Goal: Task Accomplishment & Management: Complete application form

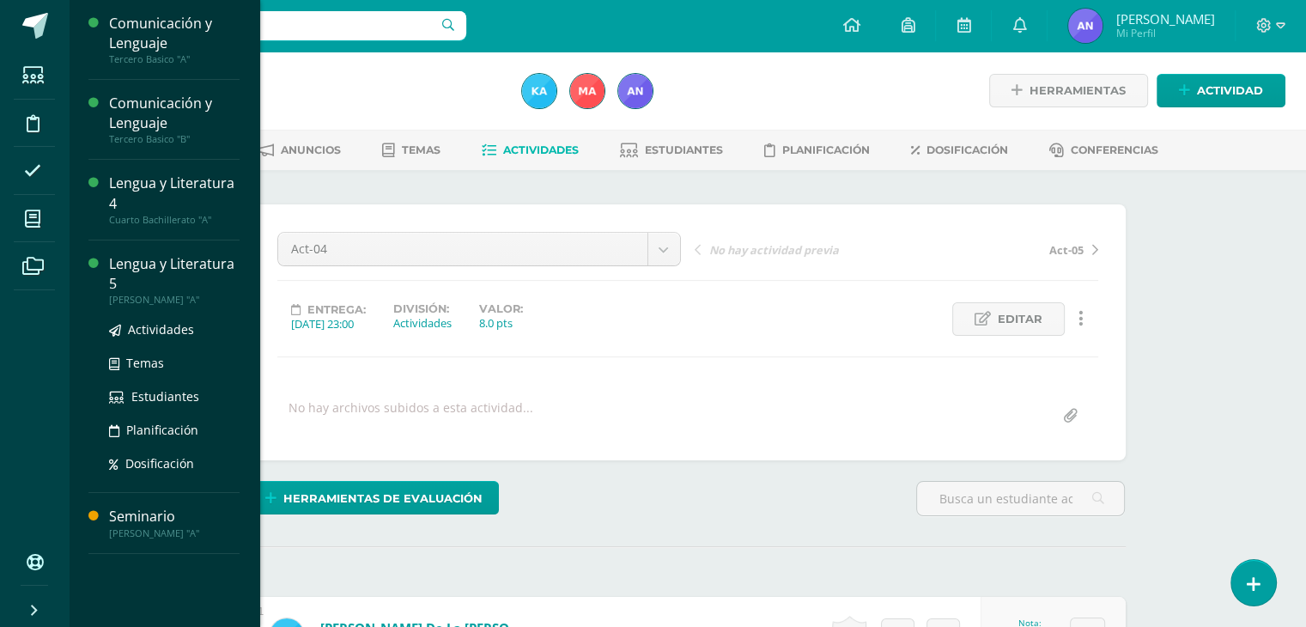
click at [127, 285] on div "Lengua y Literatura 5" at bounding box center [174, 273] width 130 height 39
click at [148, 280] on div "Lengua y Literatura 5" at bounding box center [174, 273] width 130 height 39
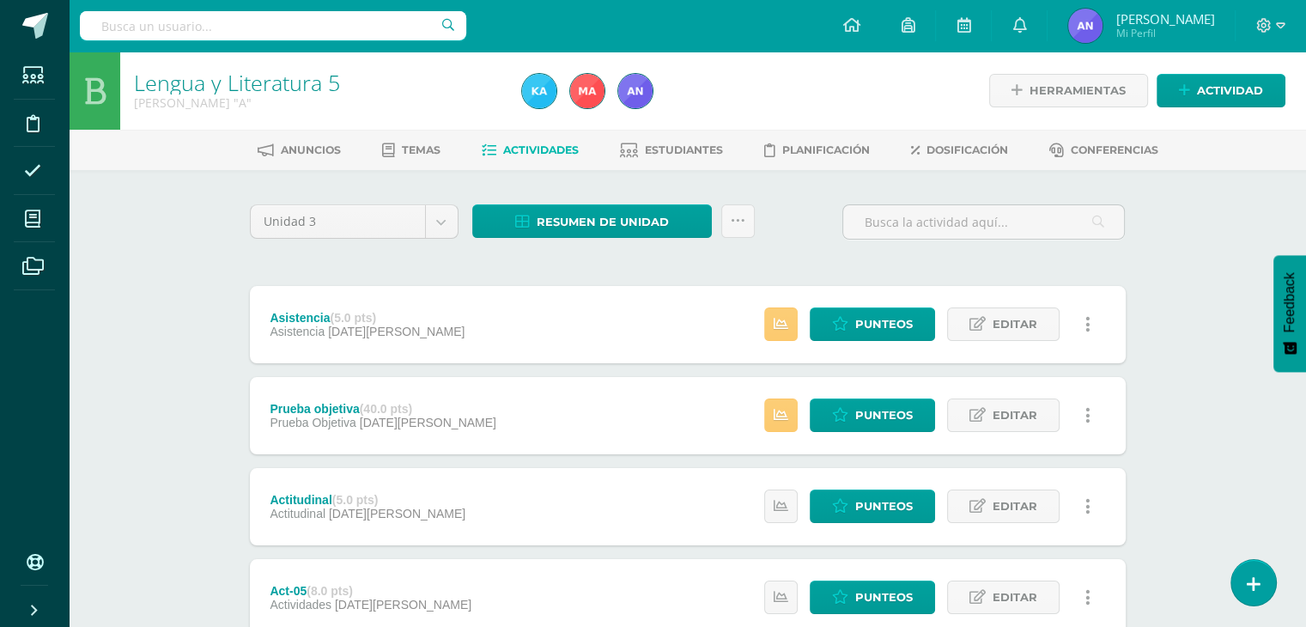
click at [1232, 451] on div "Lengua y Literatura 5 Quinto Bachillerato "A" Herramientas Detalle de asistenci…" at bounding box center [687, 629] width 1237 height 1154
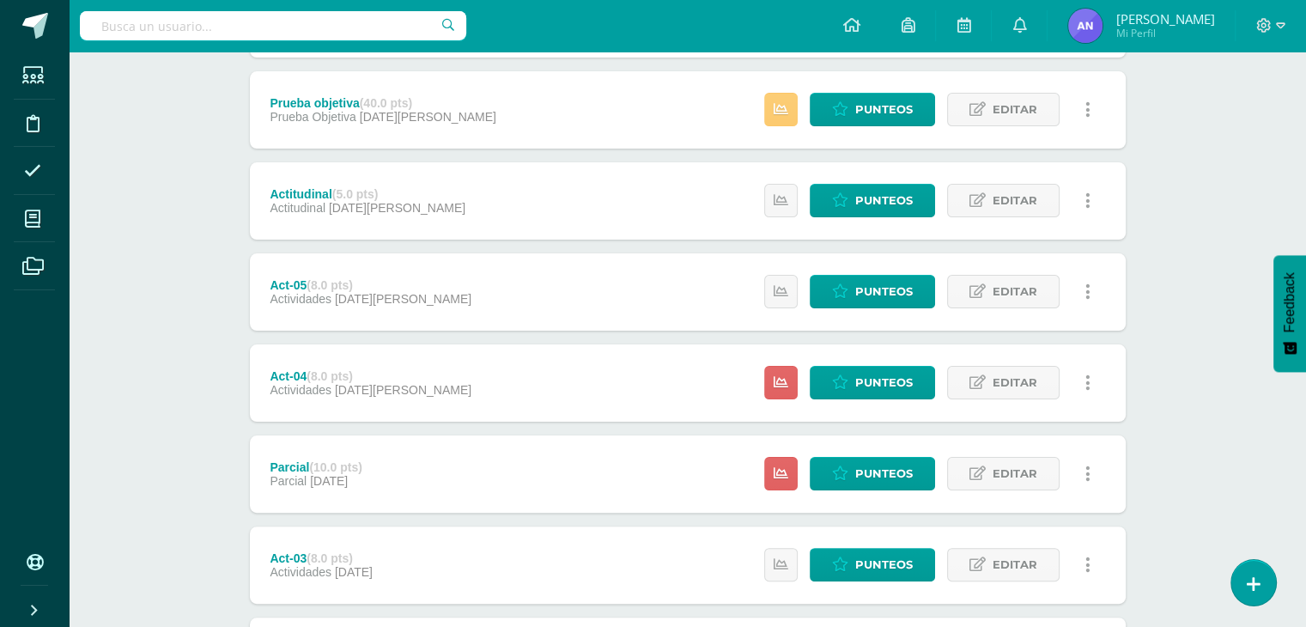
scroll to position [309, 0]
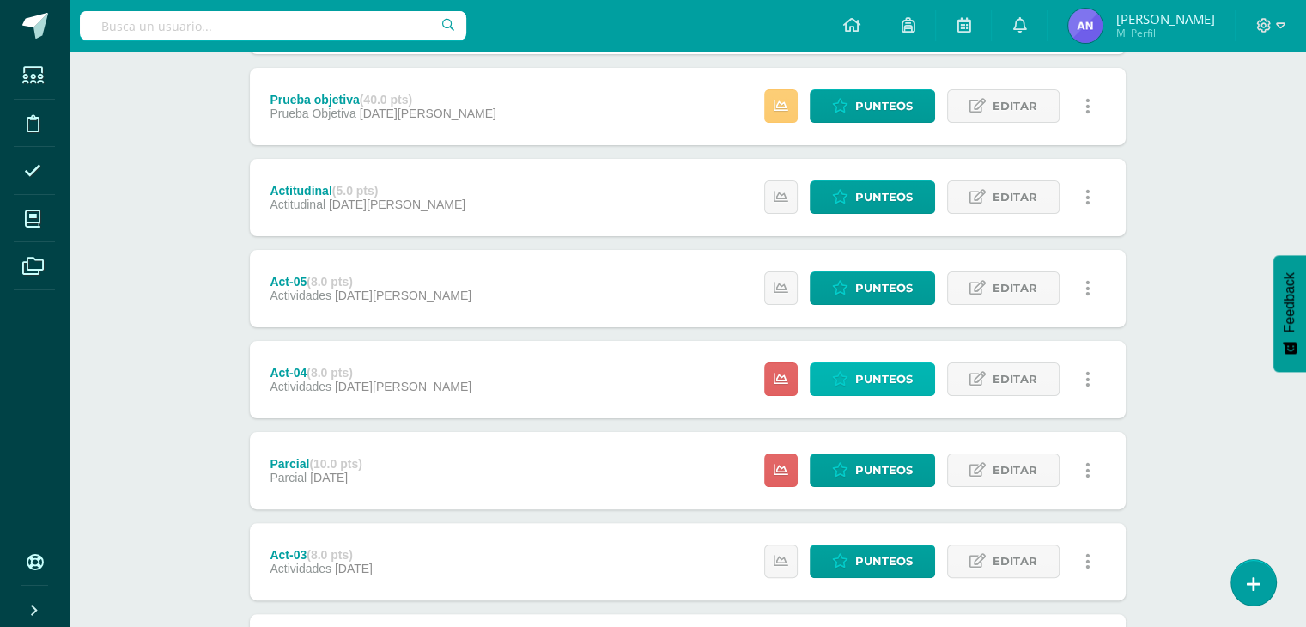
click at [862, 381] on span "Punteos" at bounding box center [884, 379] width 58 height 32
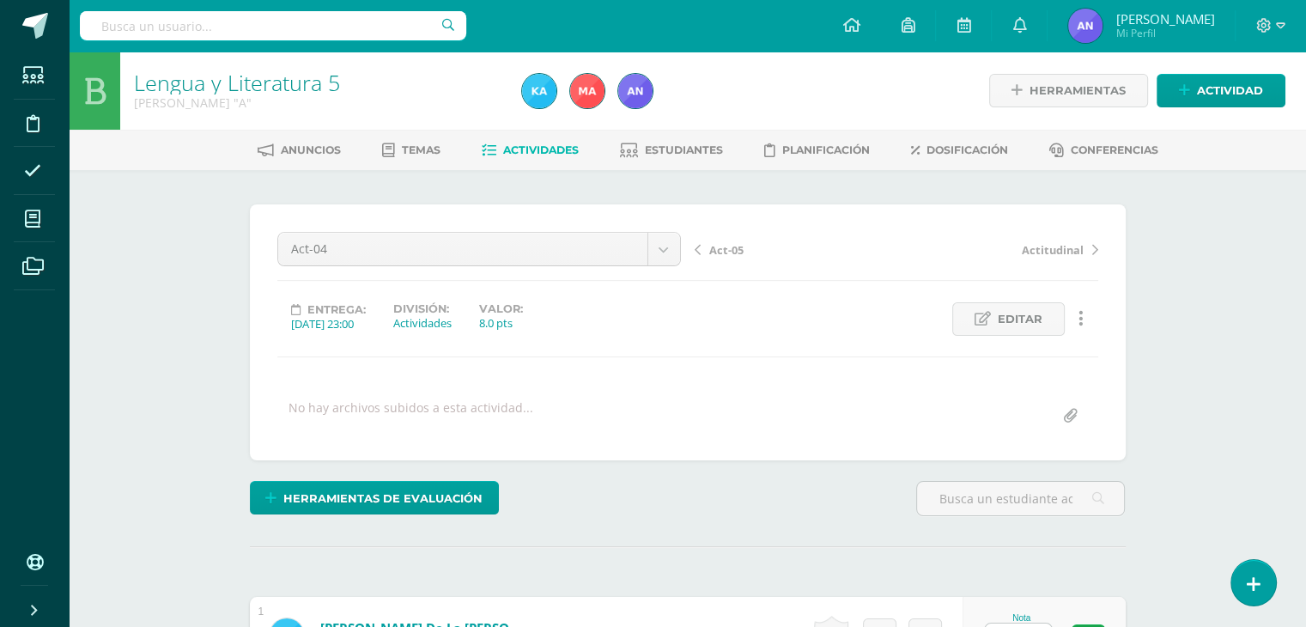
scroll to position [1, 0]
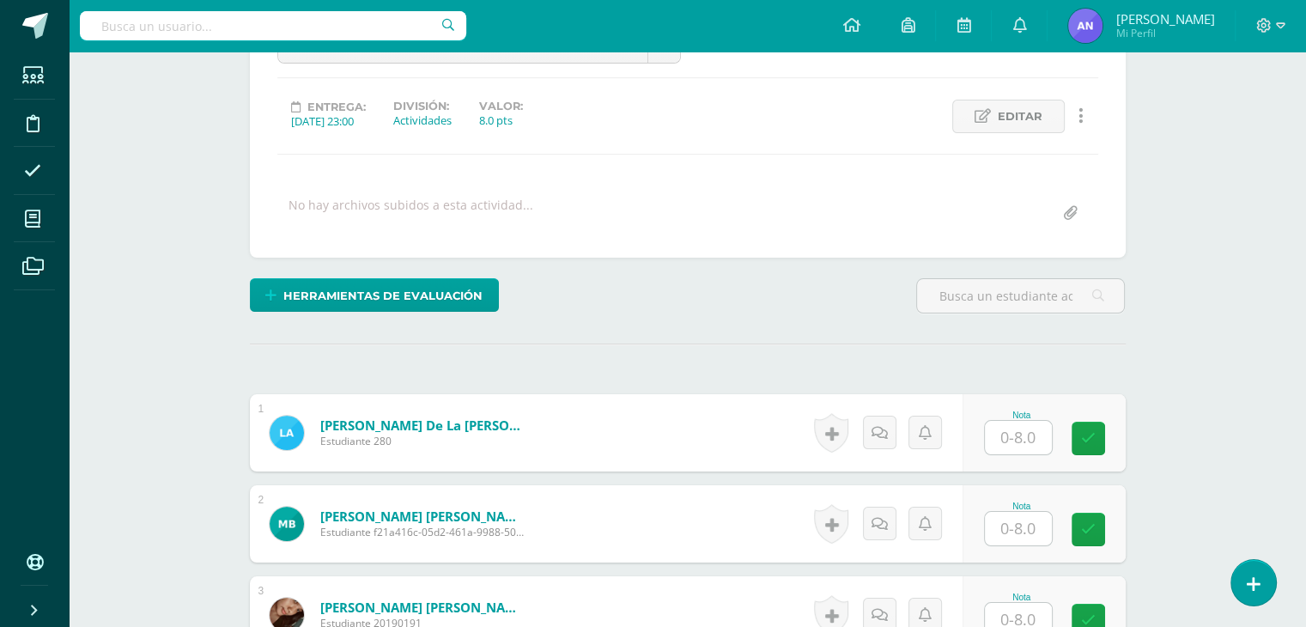
scroll to position [207, 0]
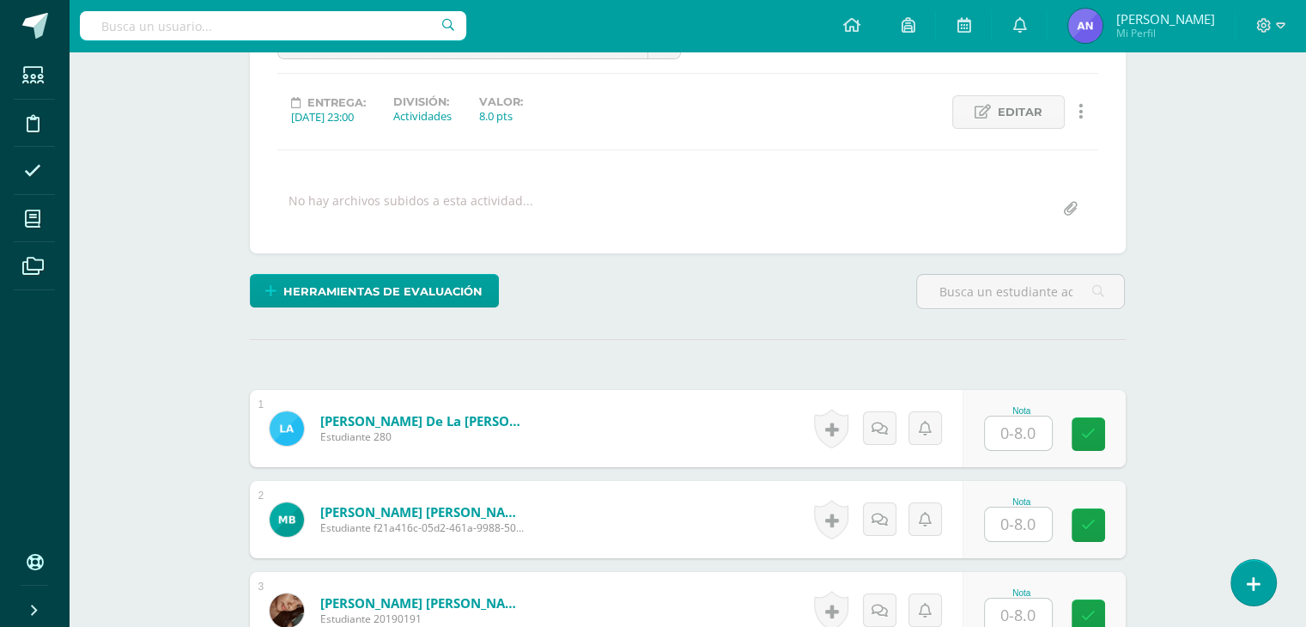
click at [1009, 440] on input "text" at bounding box center [1018, 432] width 67 height 33
type input "7"
type input "0"
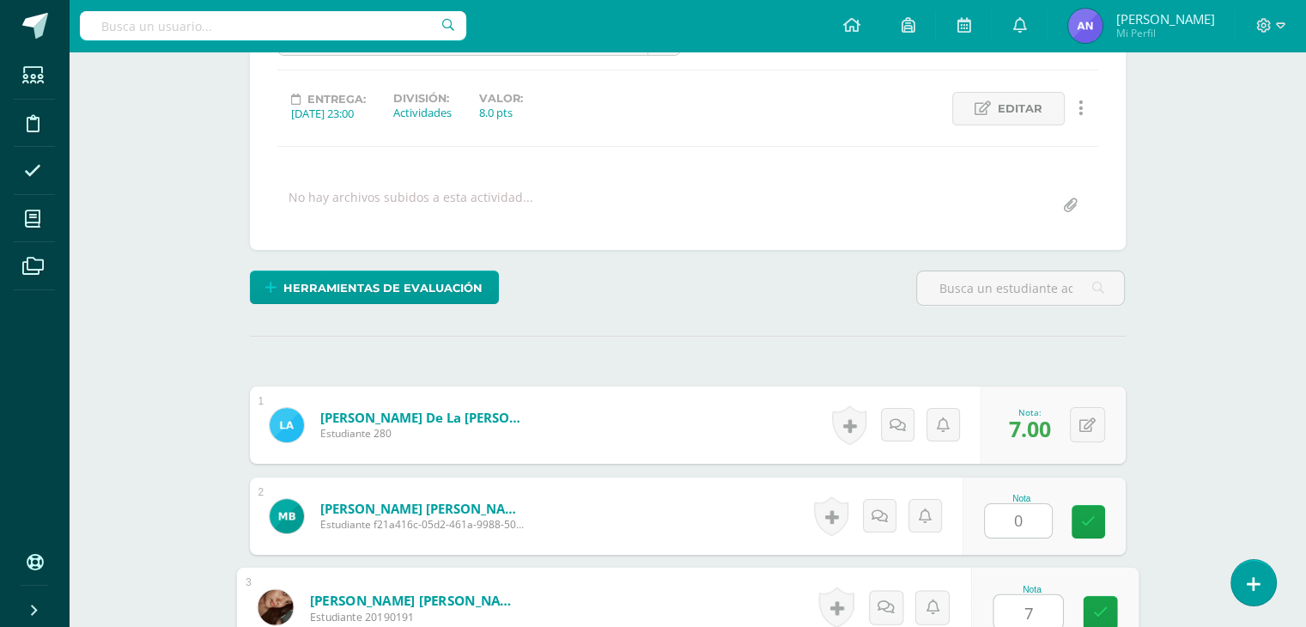
type input "7"
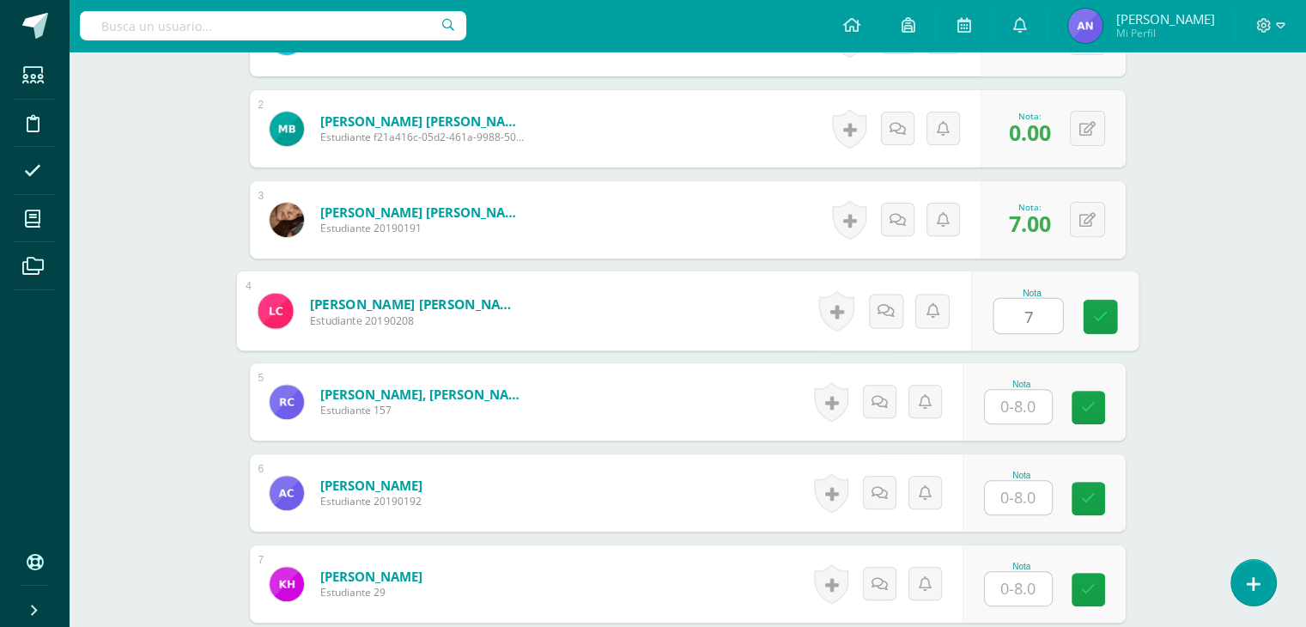
type input "7"
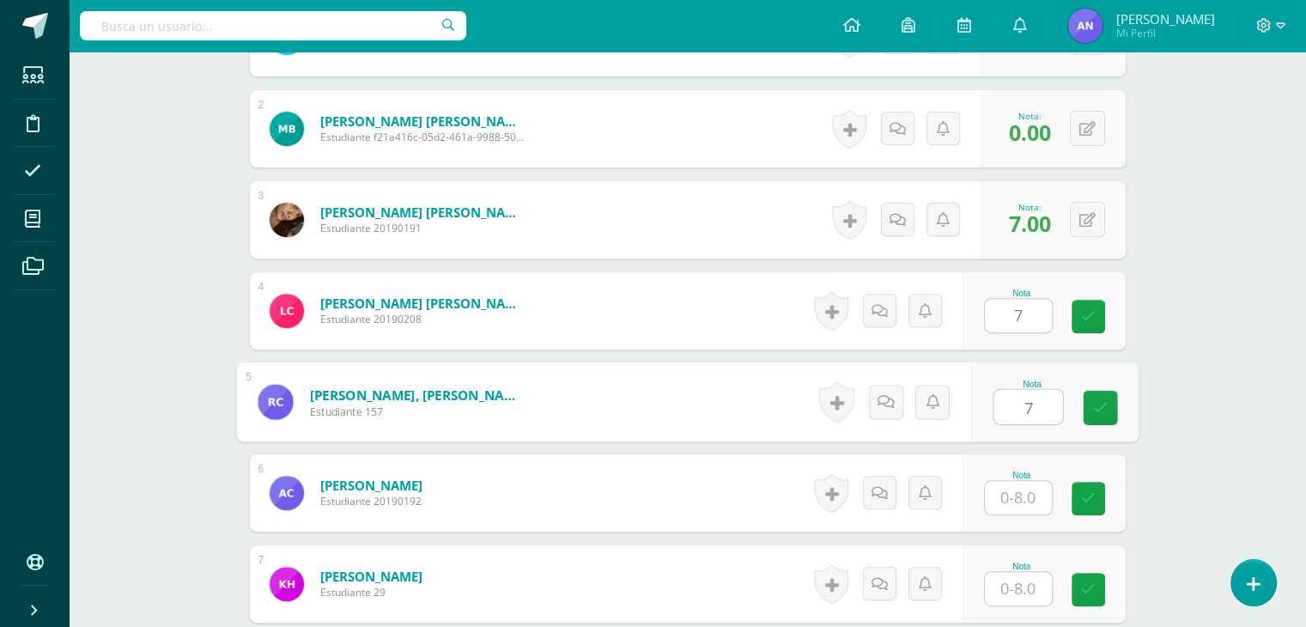
type input "7"
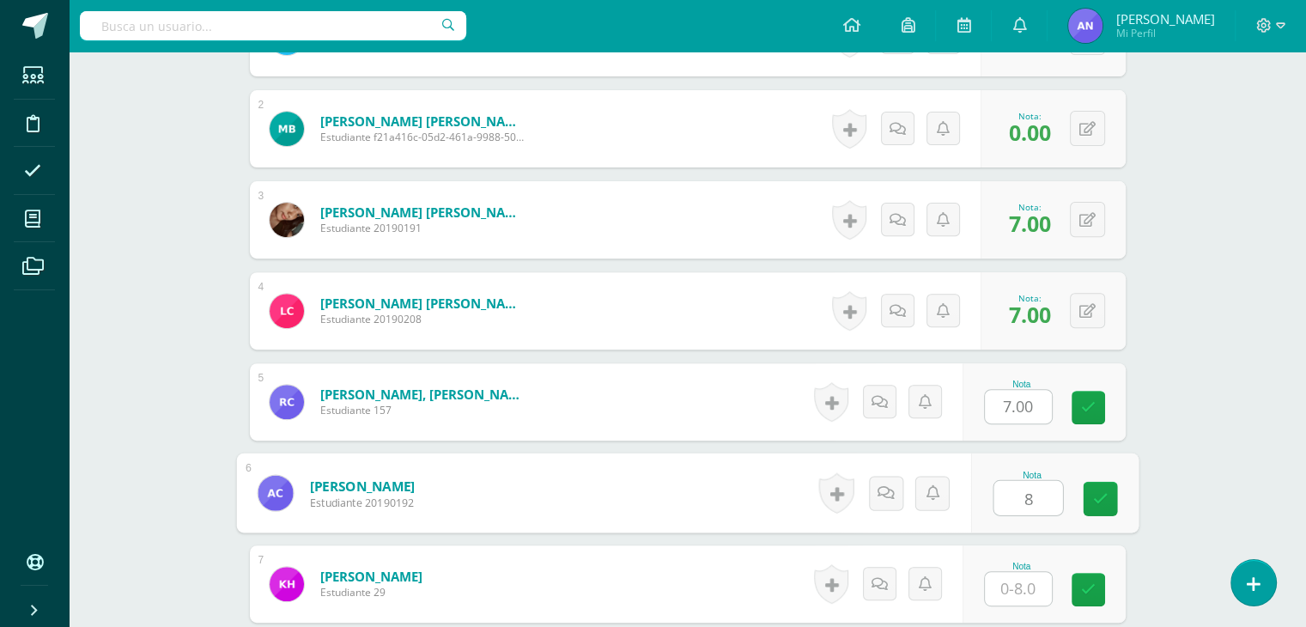
type input "8"
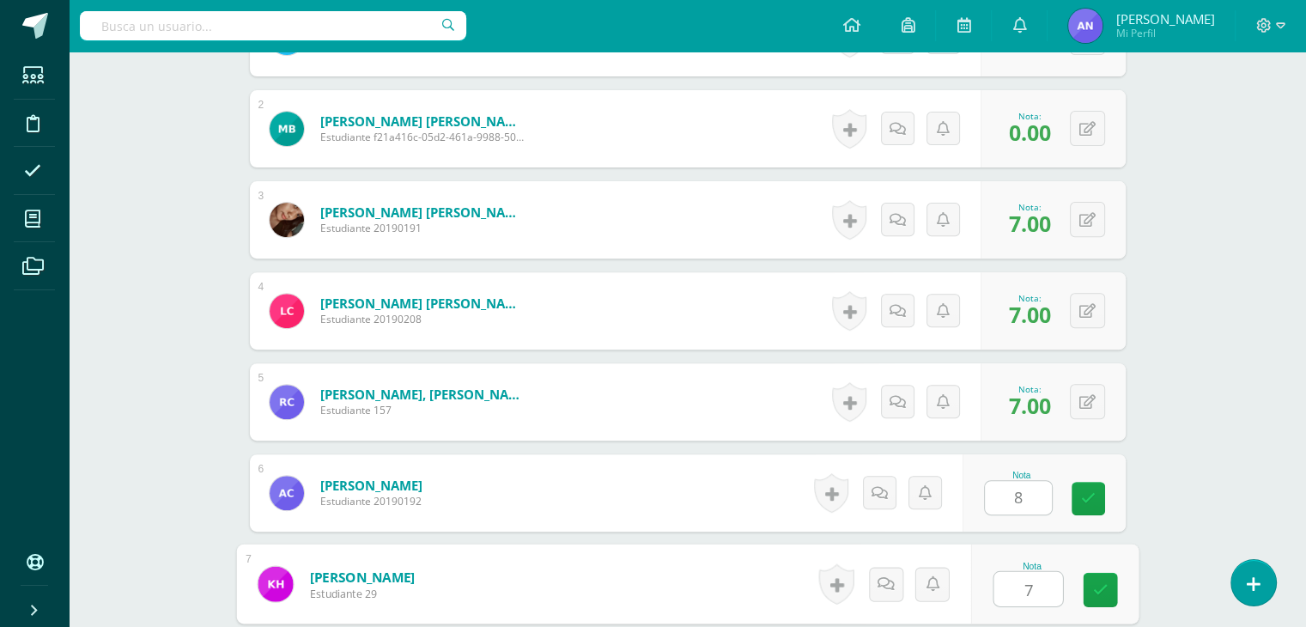
type input "7"
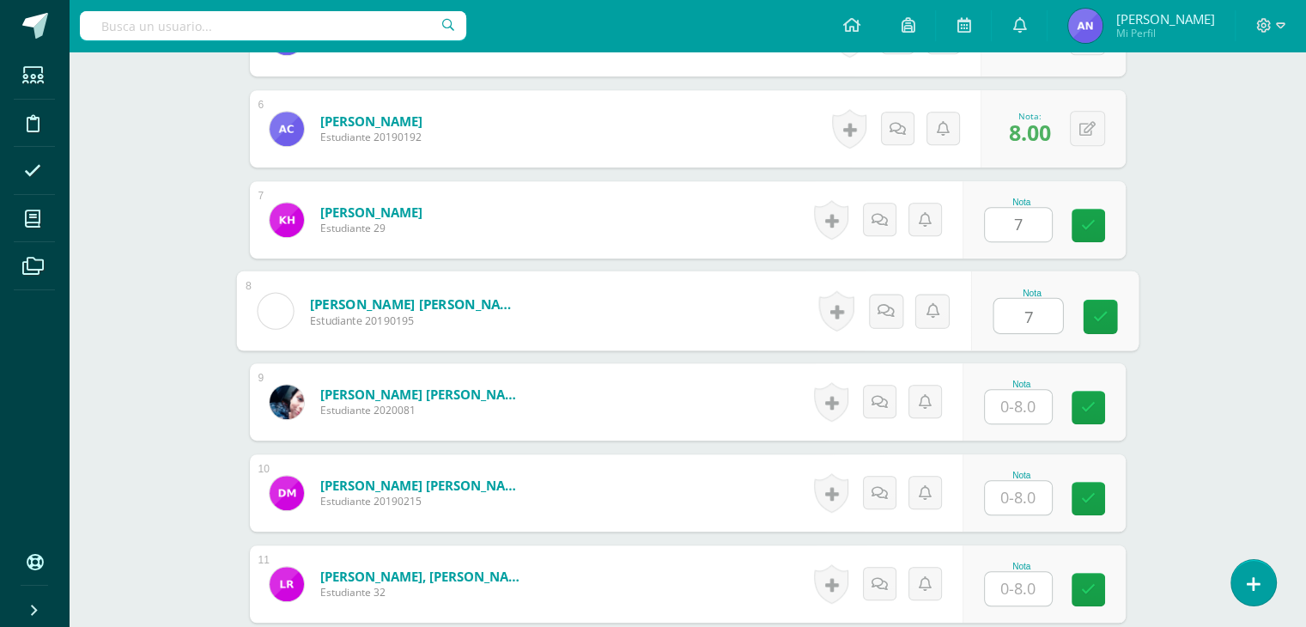
type input "7"
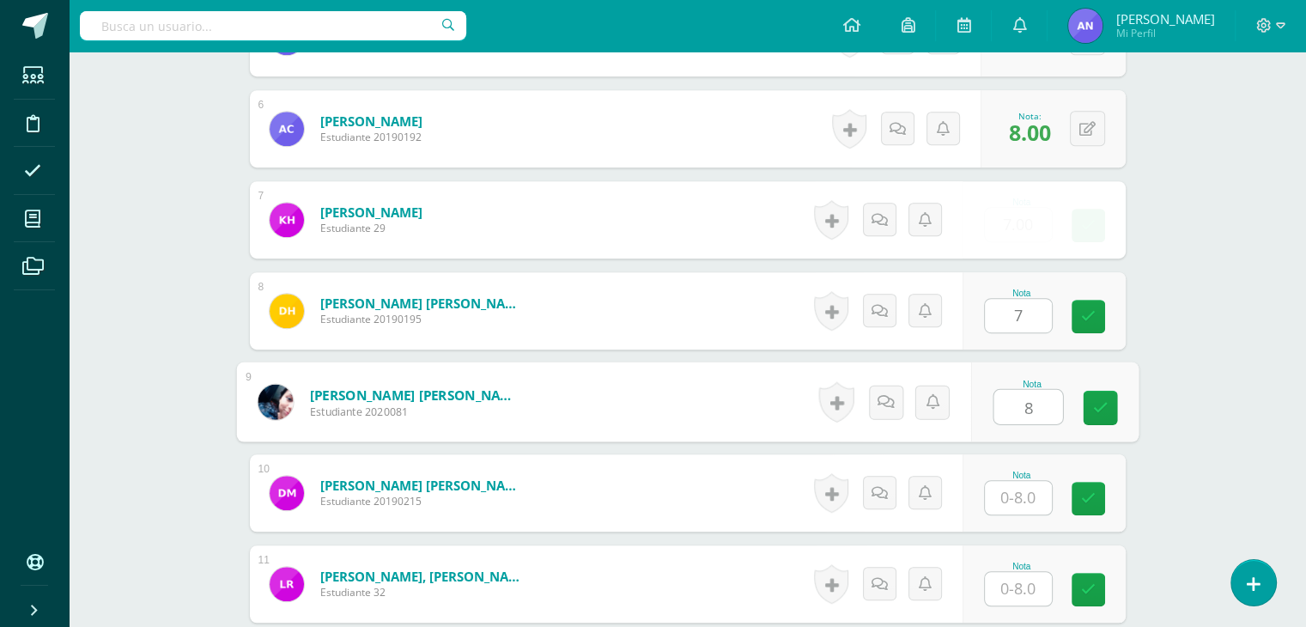
type input "8"
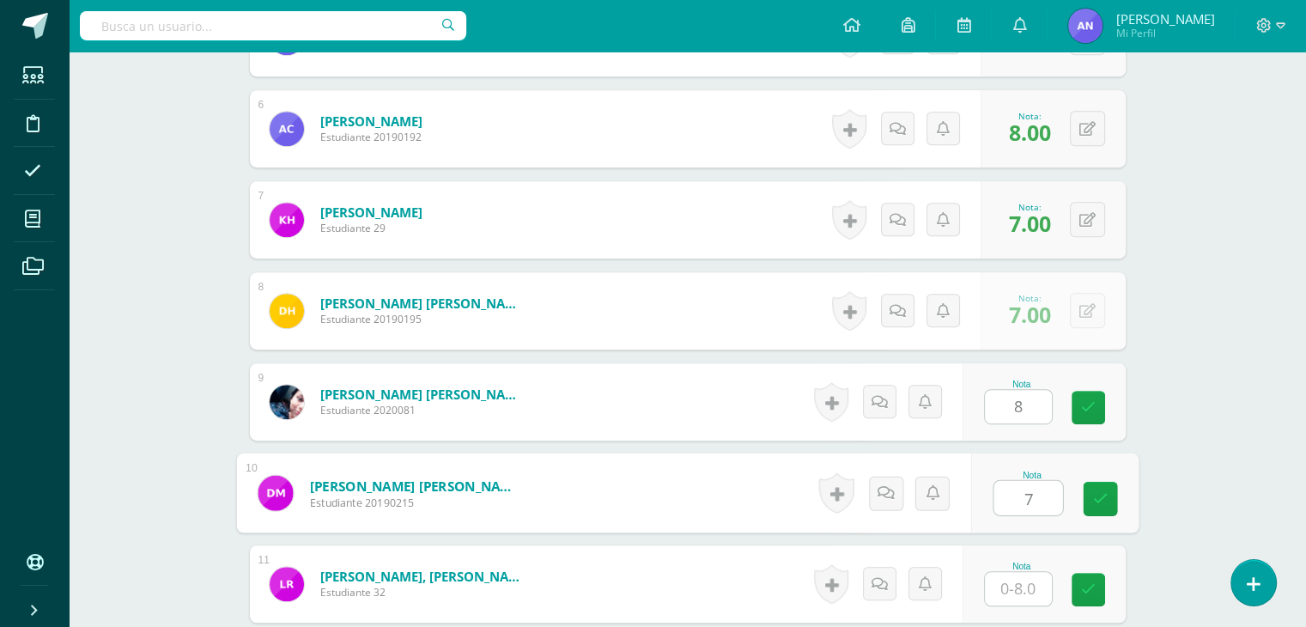
type input "7"
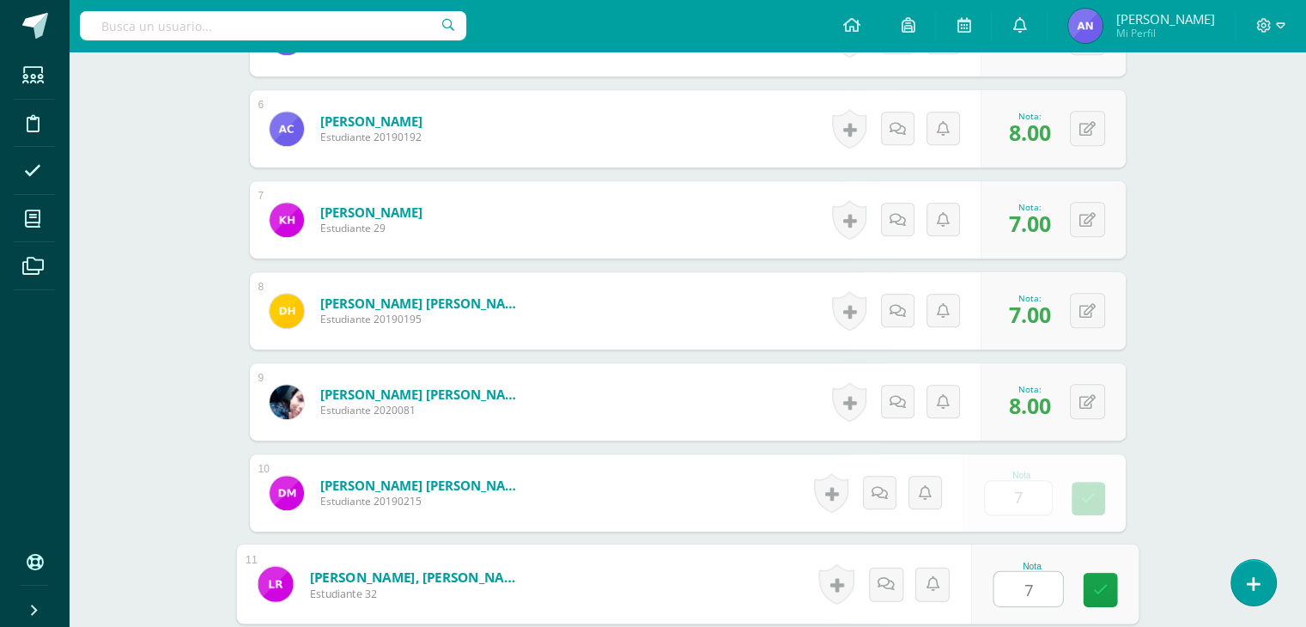
type input "7"
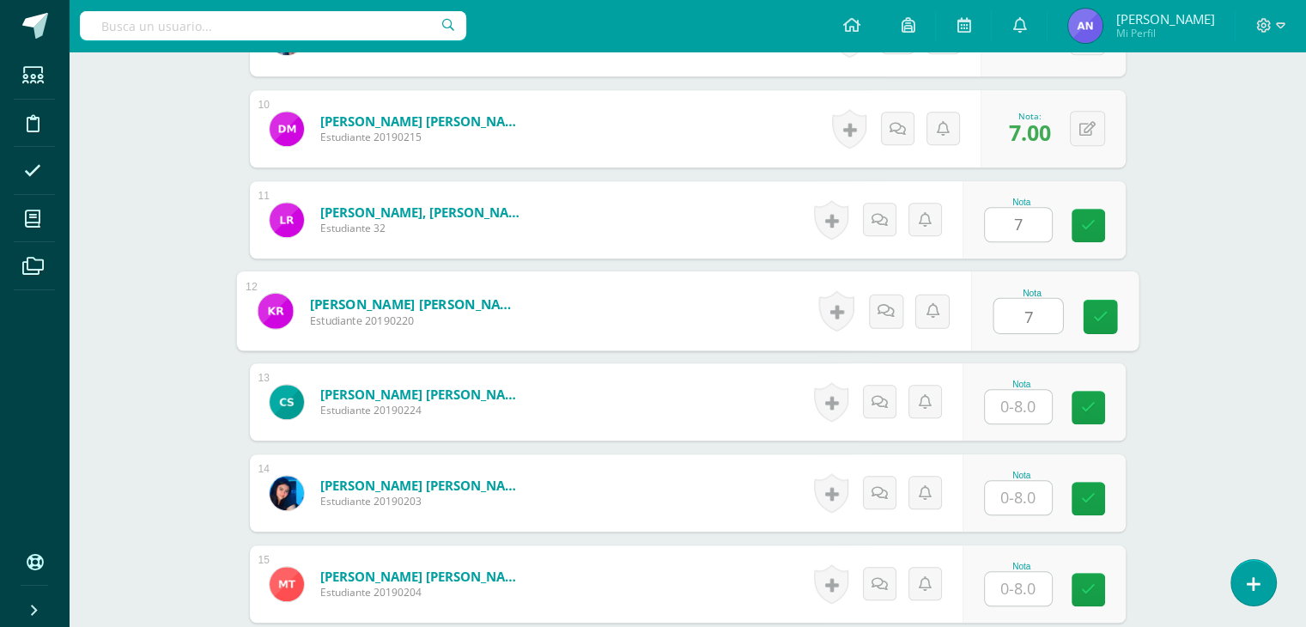
type input "7"
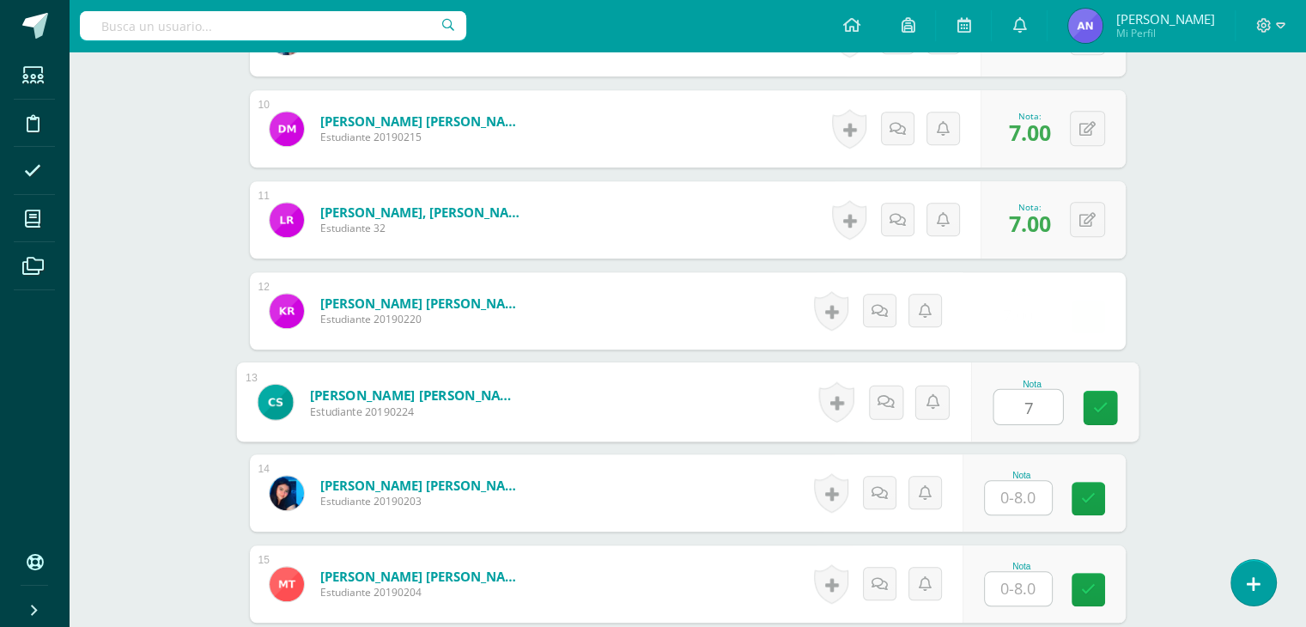
type input "7"
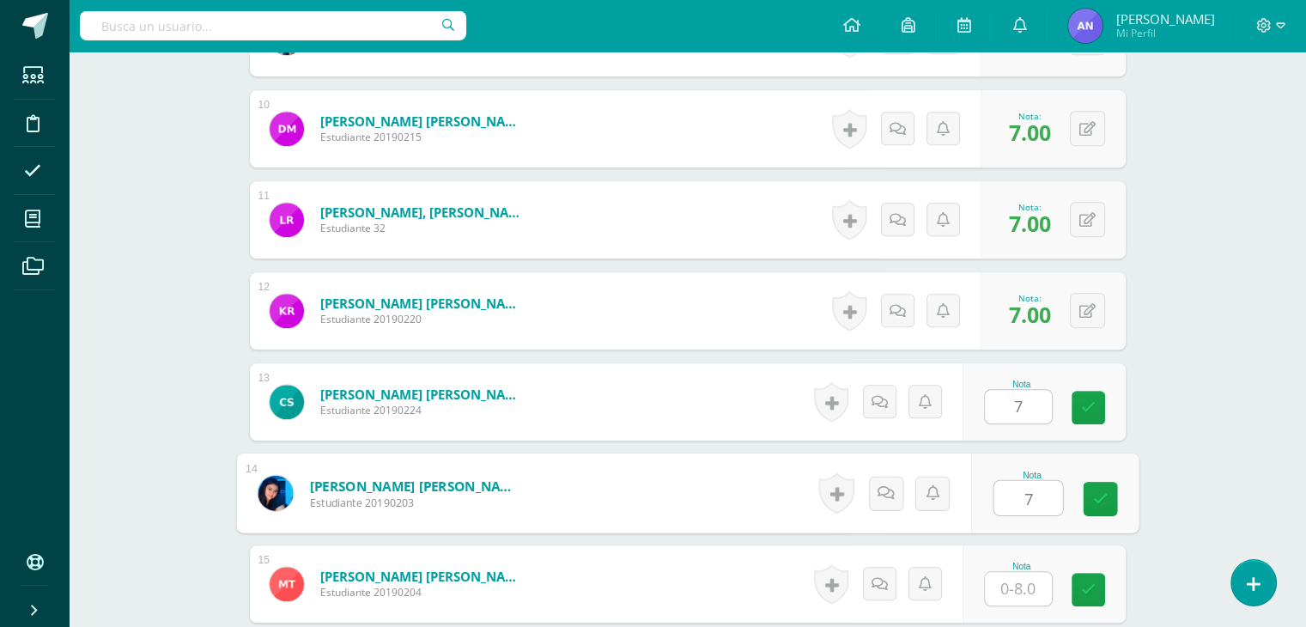
type input "7"
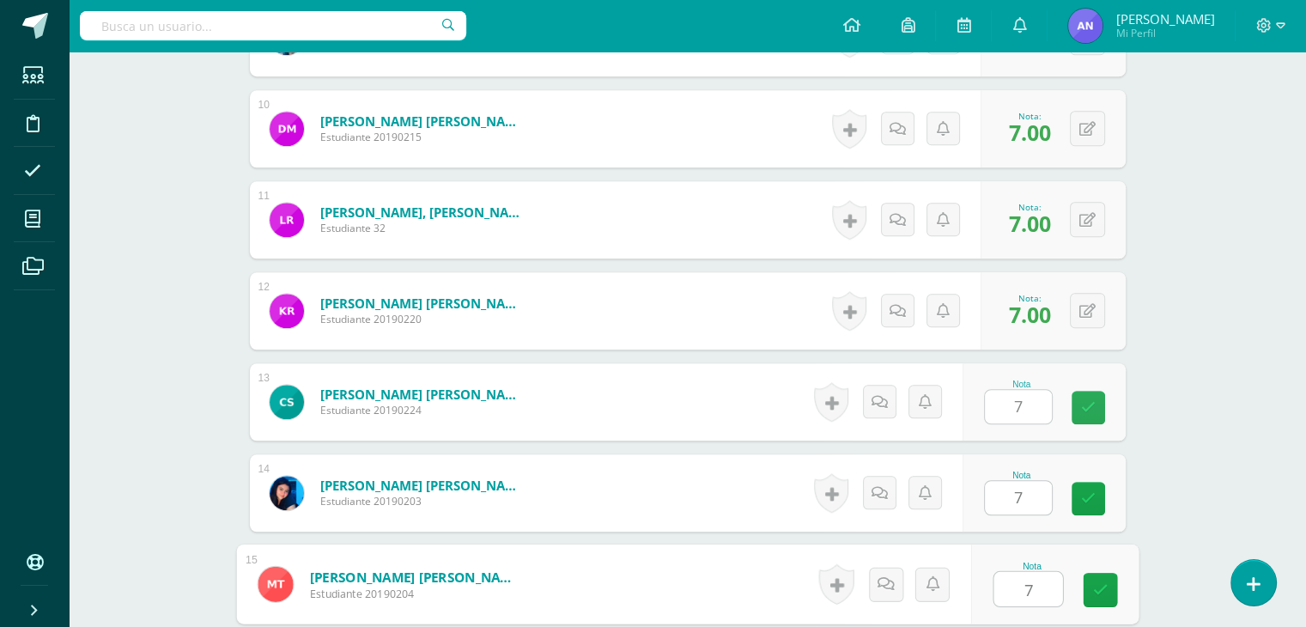
type input "7"
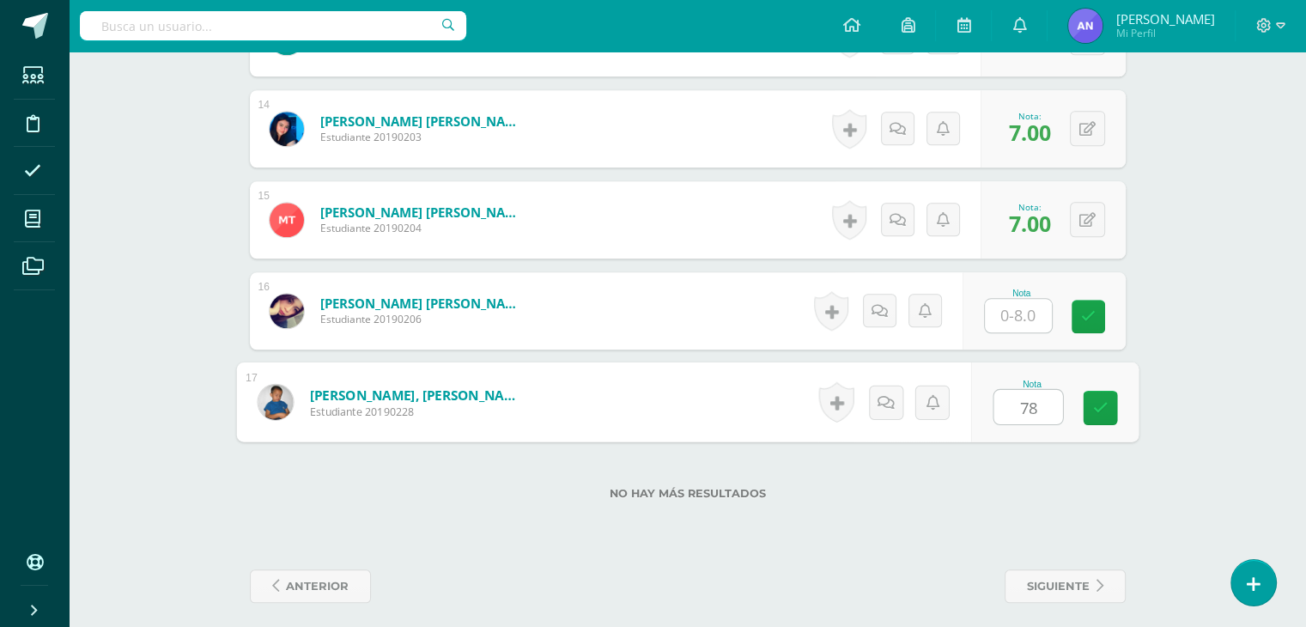
type input "7"
type input "8"
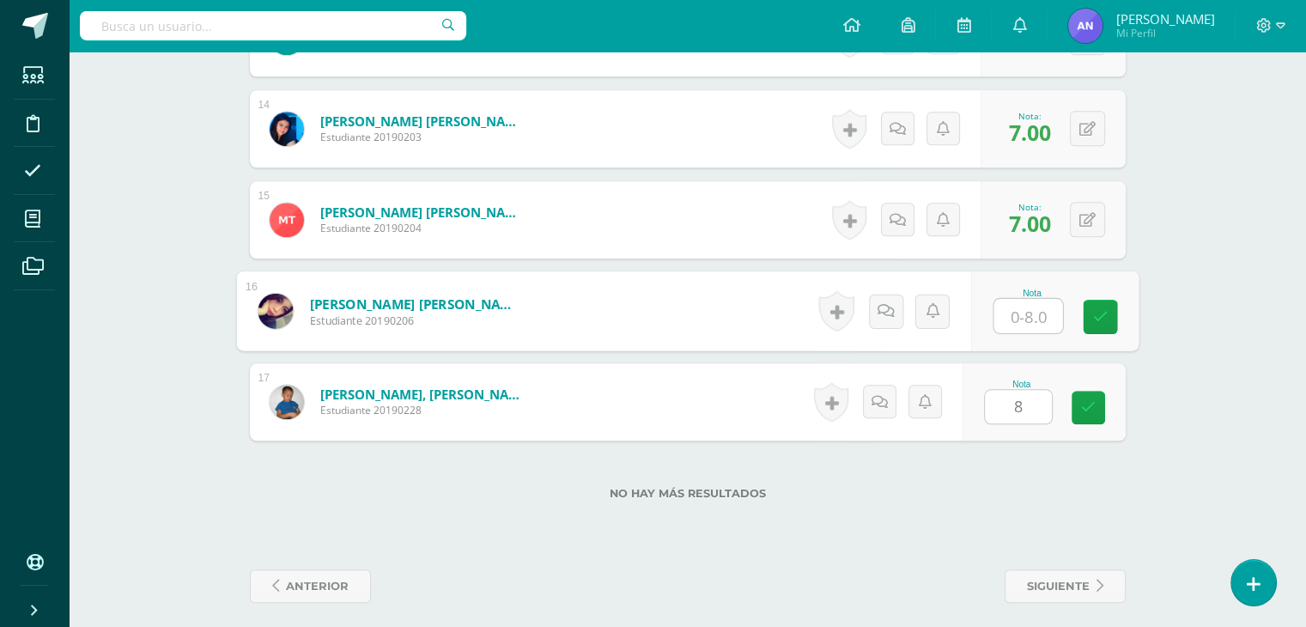
click at [1023, 306] on input "text" at bounding box center [1027, 316] width 69 height 34
type input "7"
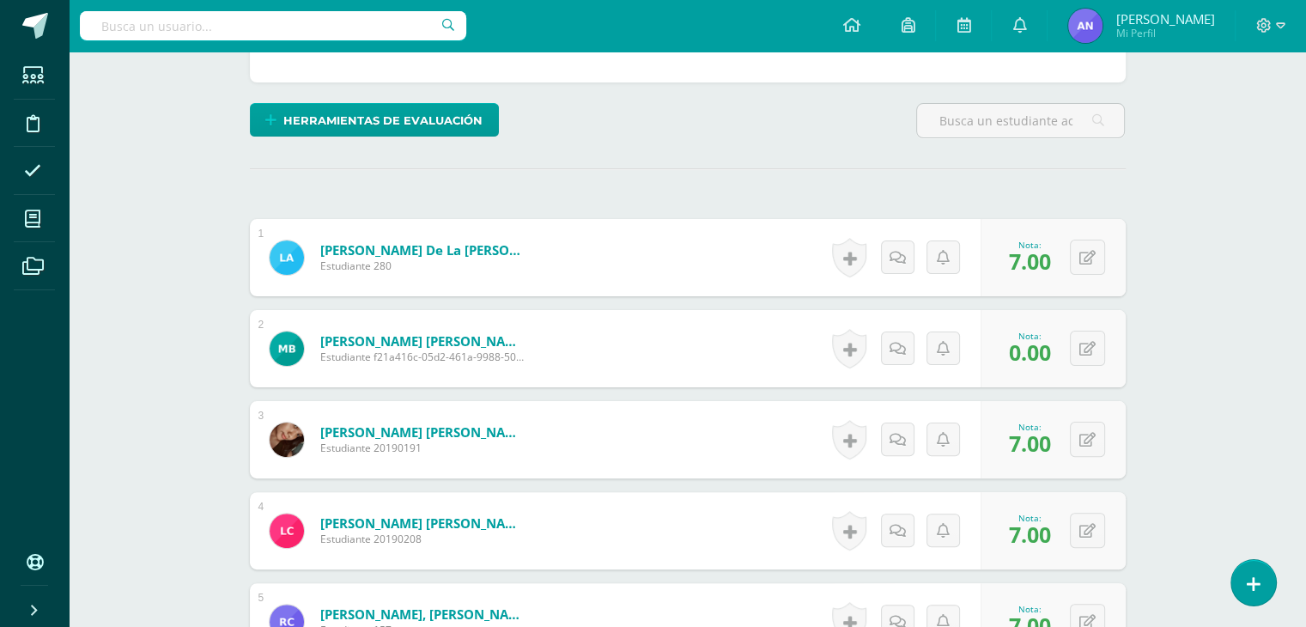
scroll to position [0, 0]
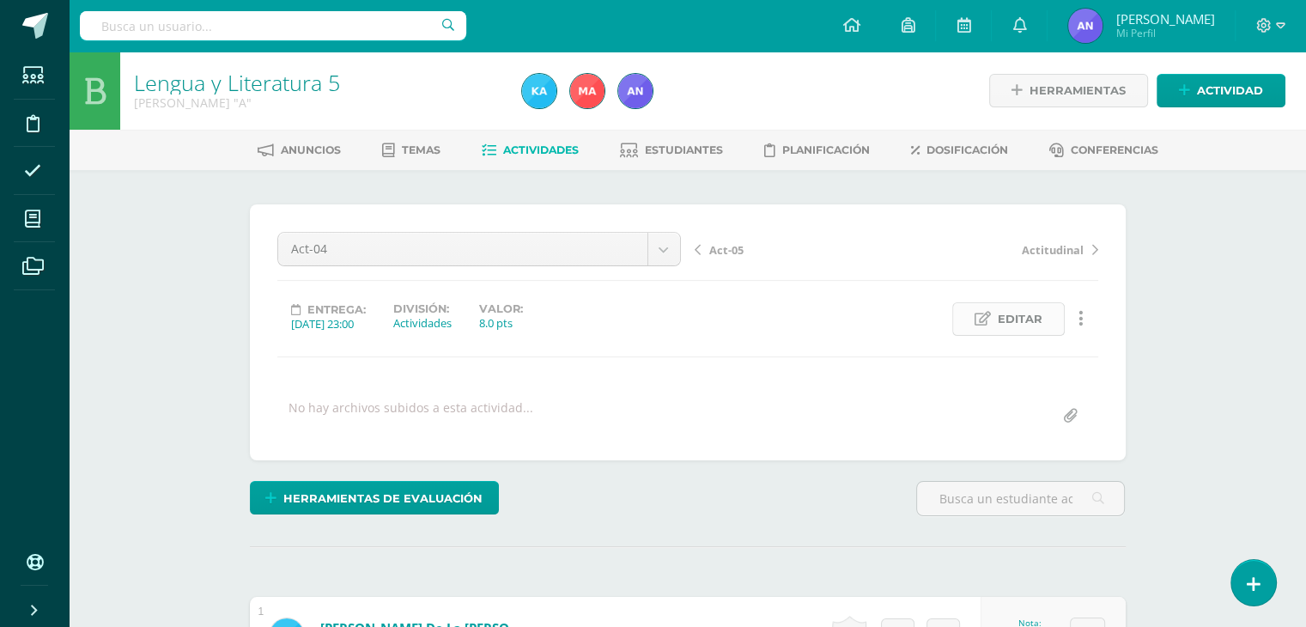
click at [1006, 330] on span "Editar" at bounding box center [1019, 319] width 45 height 32
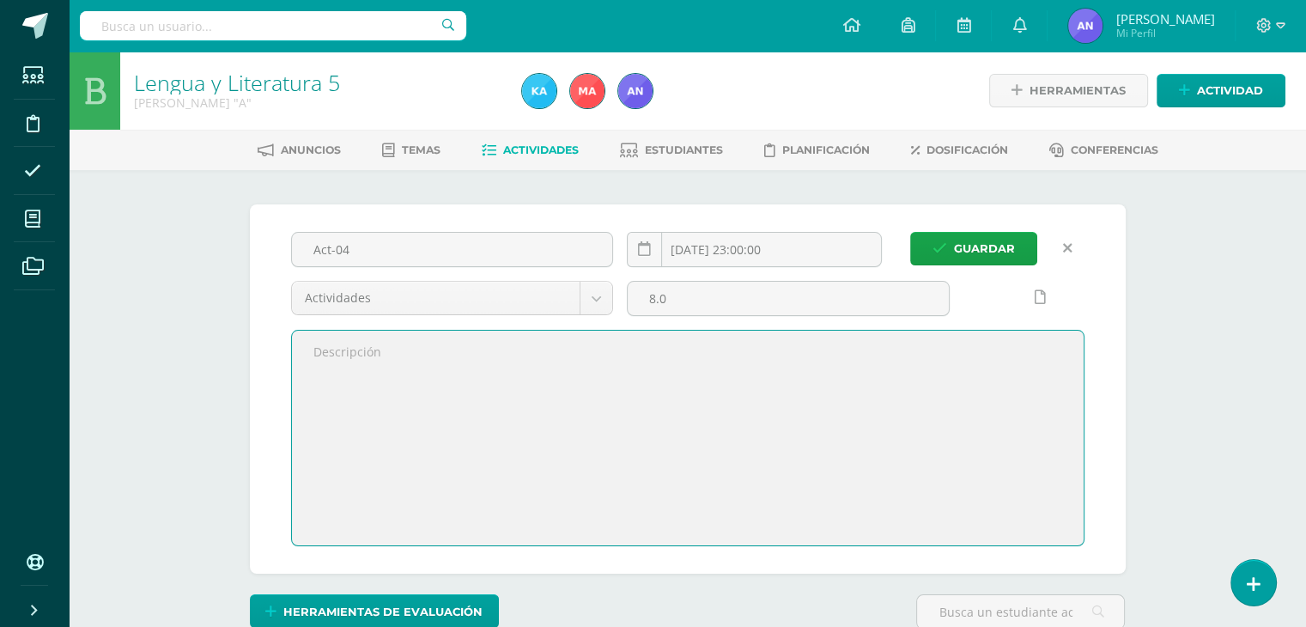
click at [738, 374] on textarea at bounding box center [687, 437] width 791 height 215
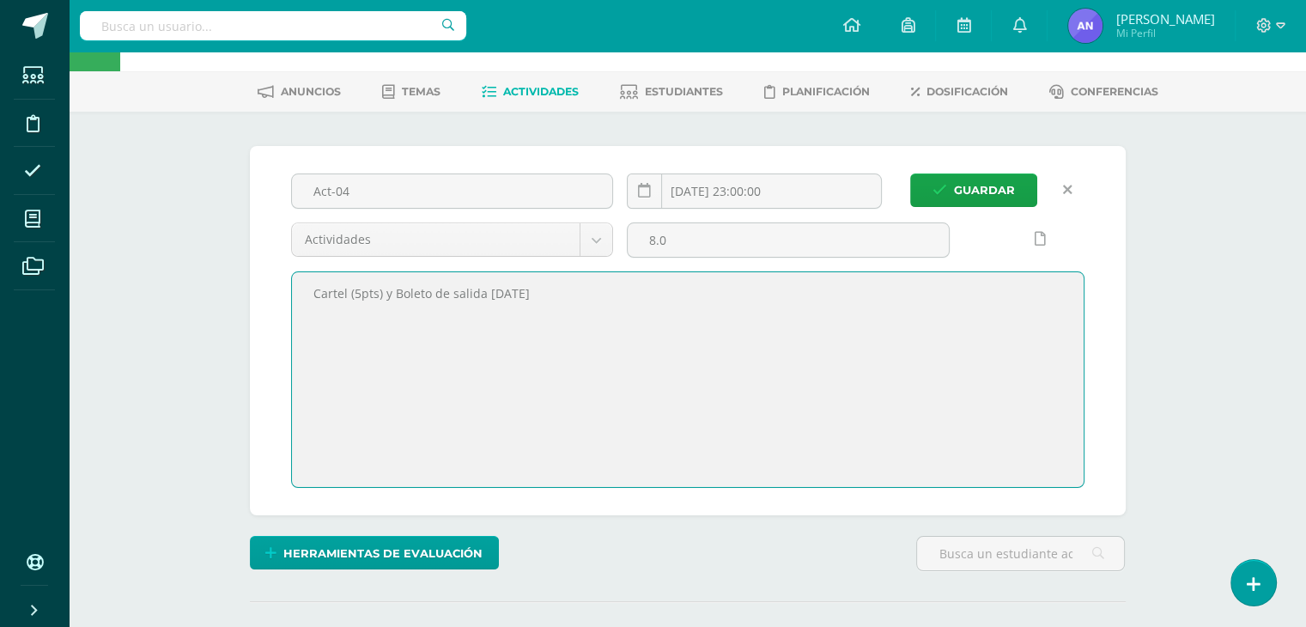
scroll to position [50, 0]
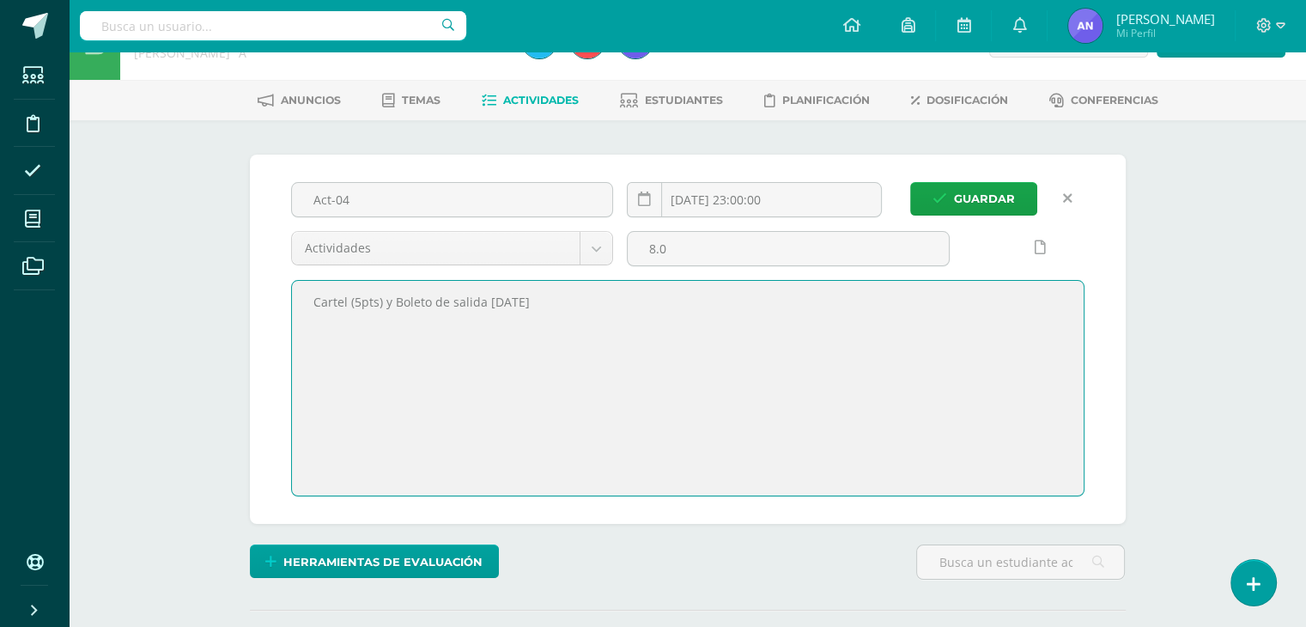
type textarea "Cartel (5pts) y Boleto de salida 08-08-25"
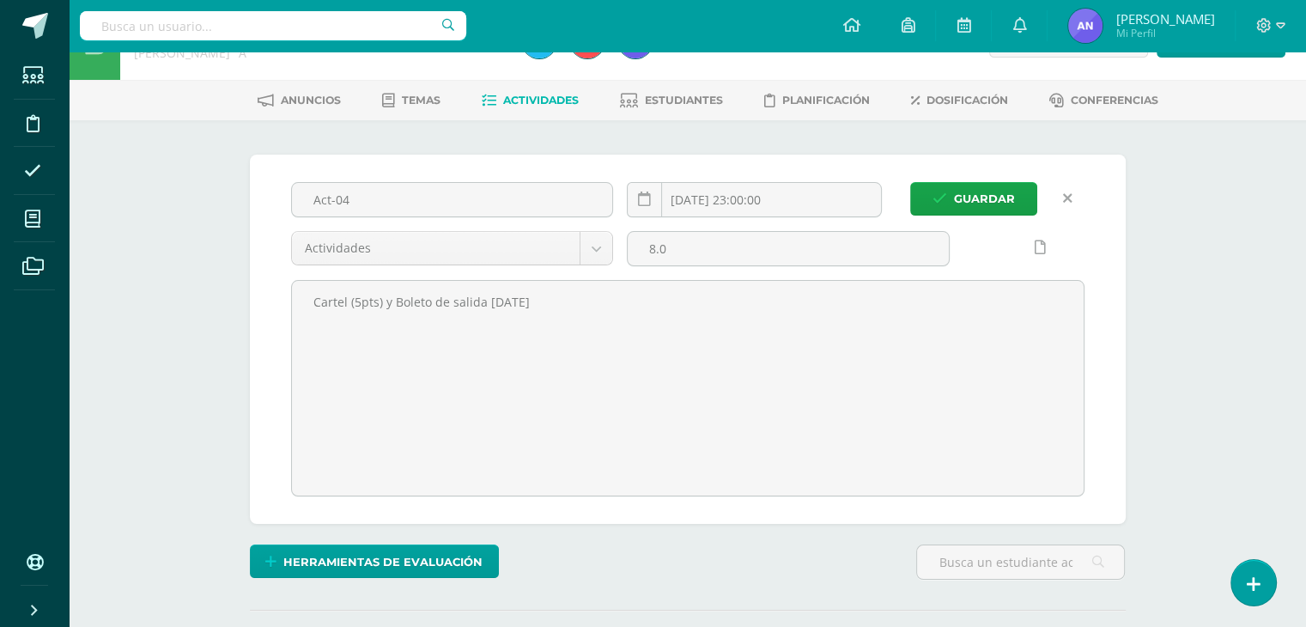
click at [988, 215] on div "Act-04 2025-08-02 23:00:00 Actividades Actividades Parcial Actitudinal Asistenc…" at bounding box center [687, 339] width 807 height 314
click at [972, 190] on span "Guardar" at bounding box center [984, 199] width 61 height 32
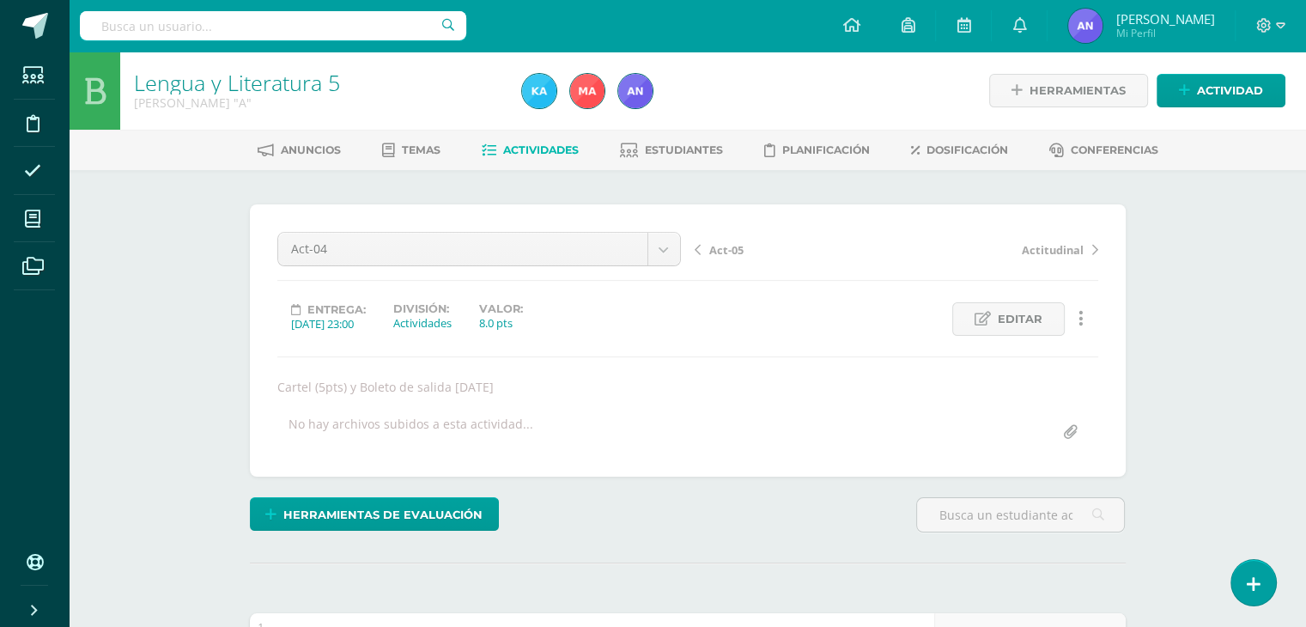
scroll to position [1, 0]
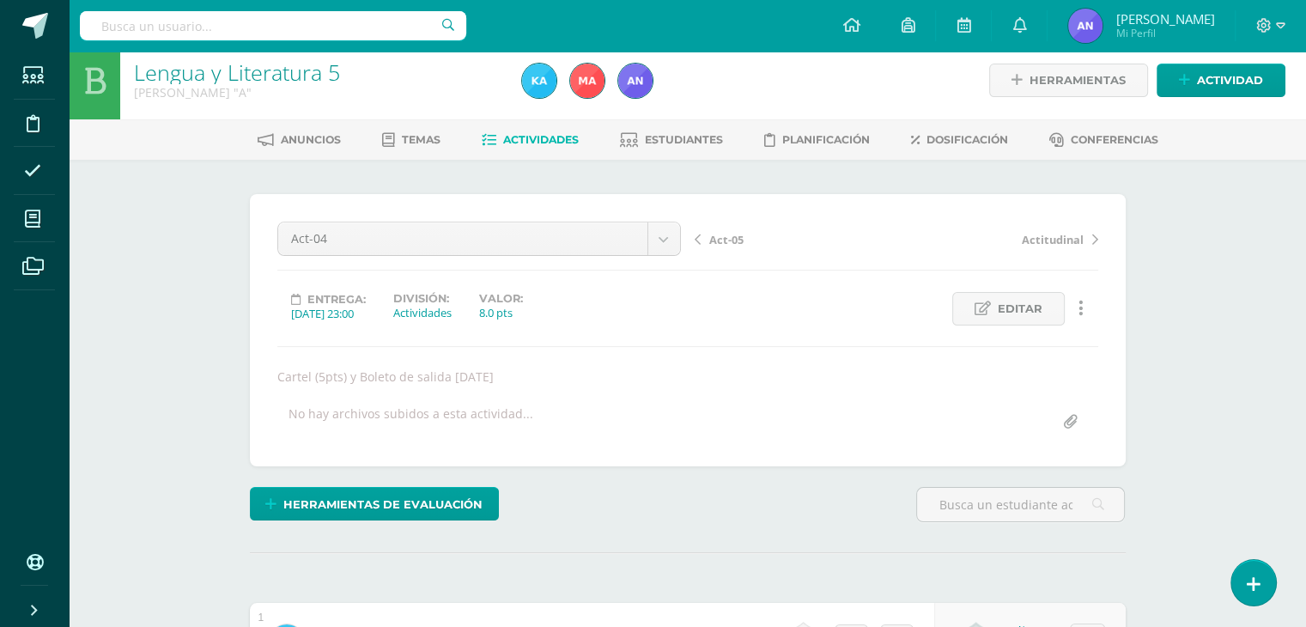
scroll to position [0, 0]
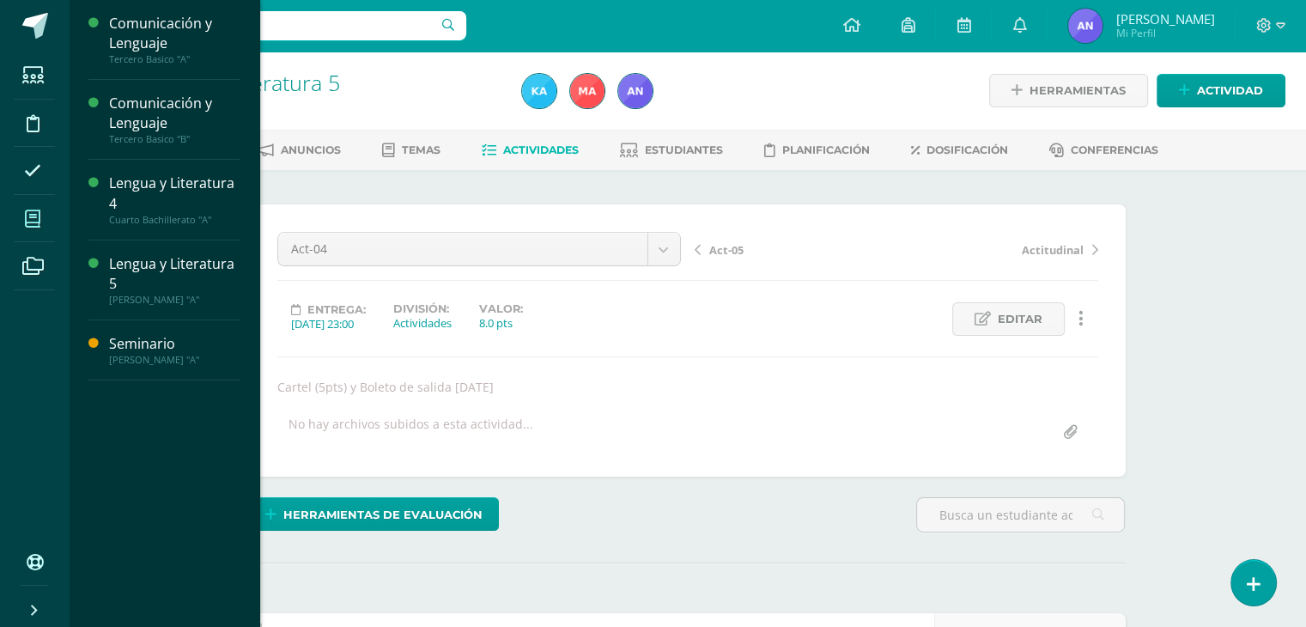
click at [40, 215] on span at bounding box center [33, 218] width 39 height 39
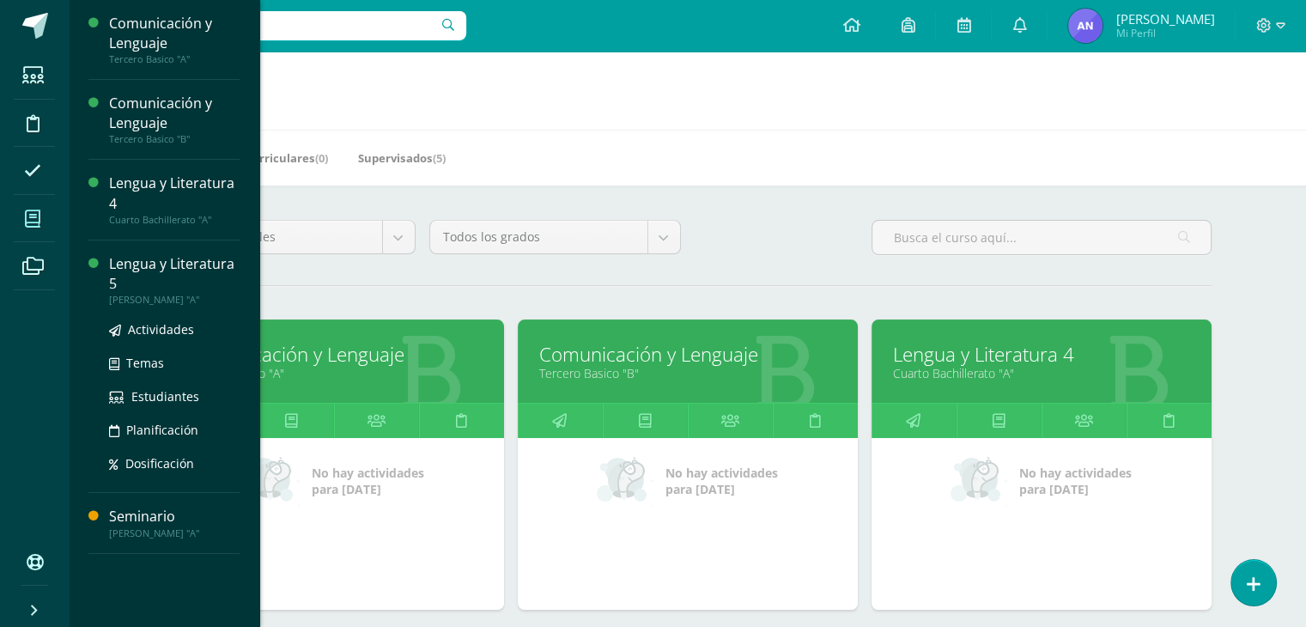
click at [141, 272] on div "Lengua y Literatura 5" at bounding box center [174, 273] width 130 height 39
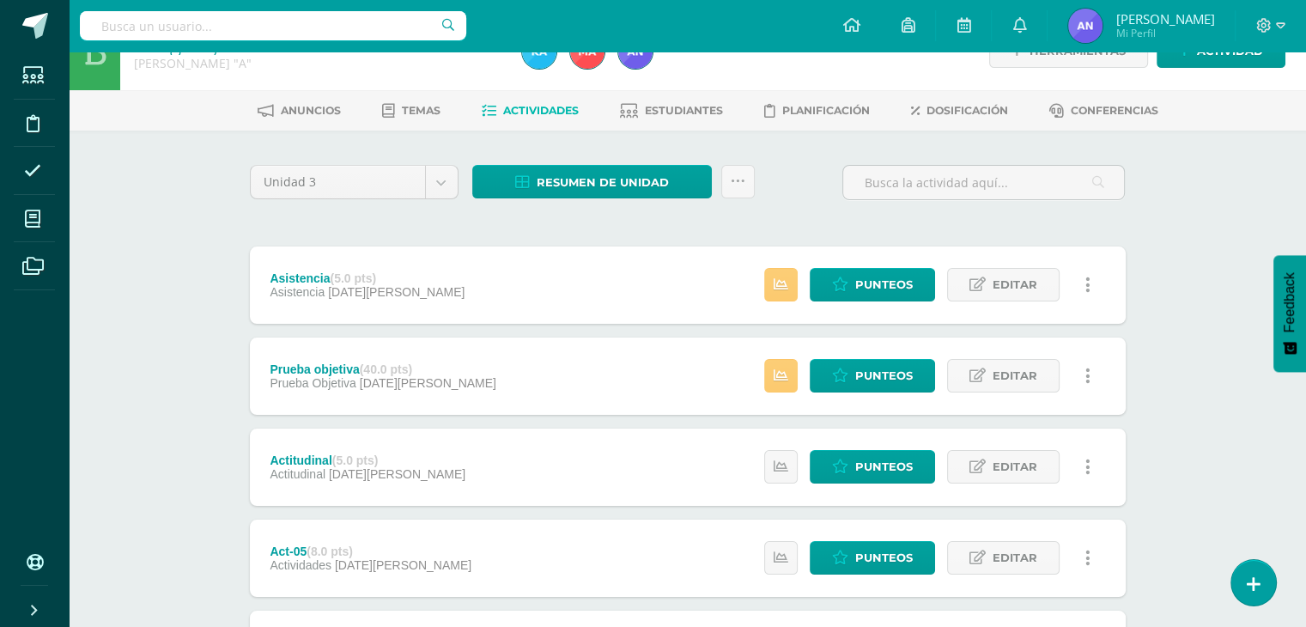
scroll to position [59, 0]
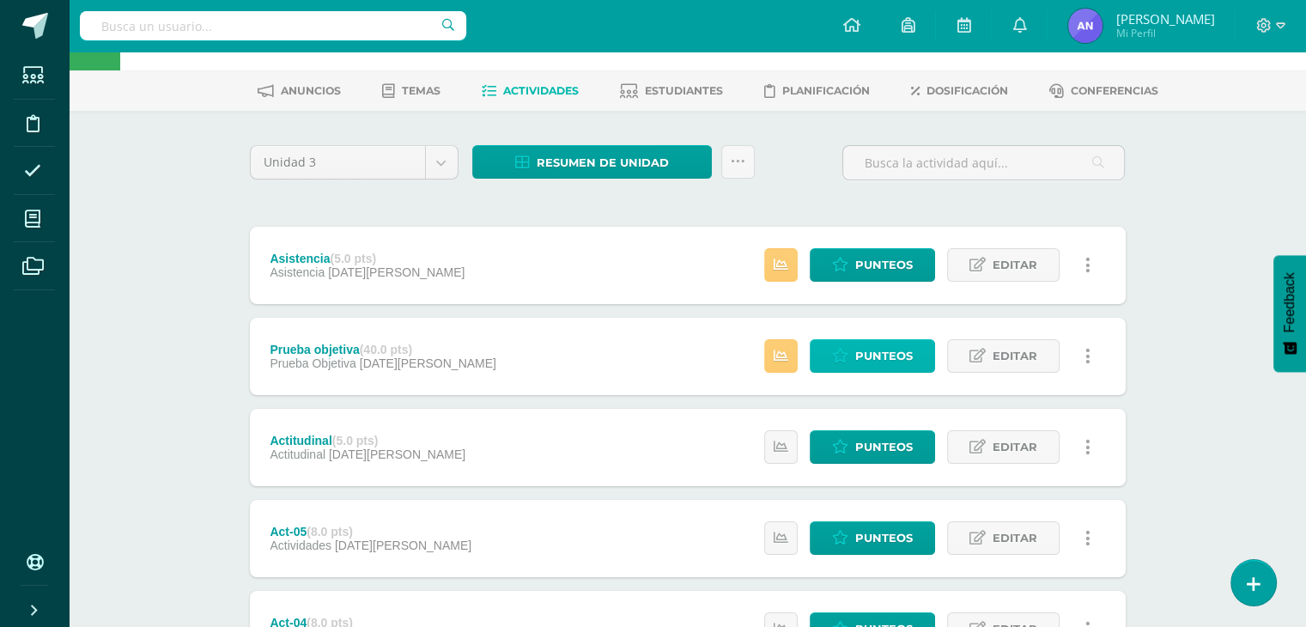
click at [848, 355] on icon at bounding box center [840, 356] width 16 height 15
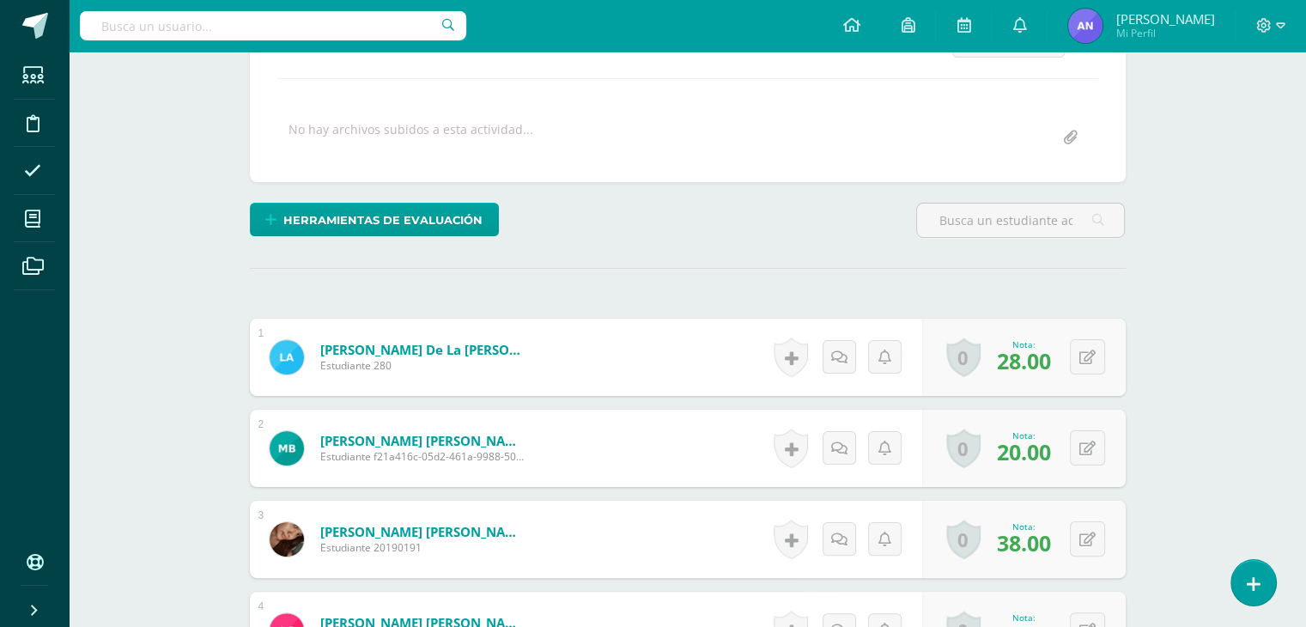
scroll to position [276, 0]
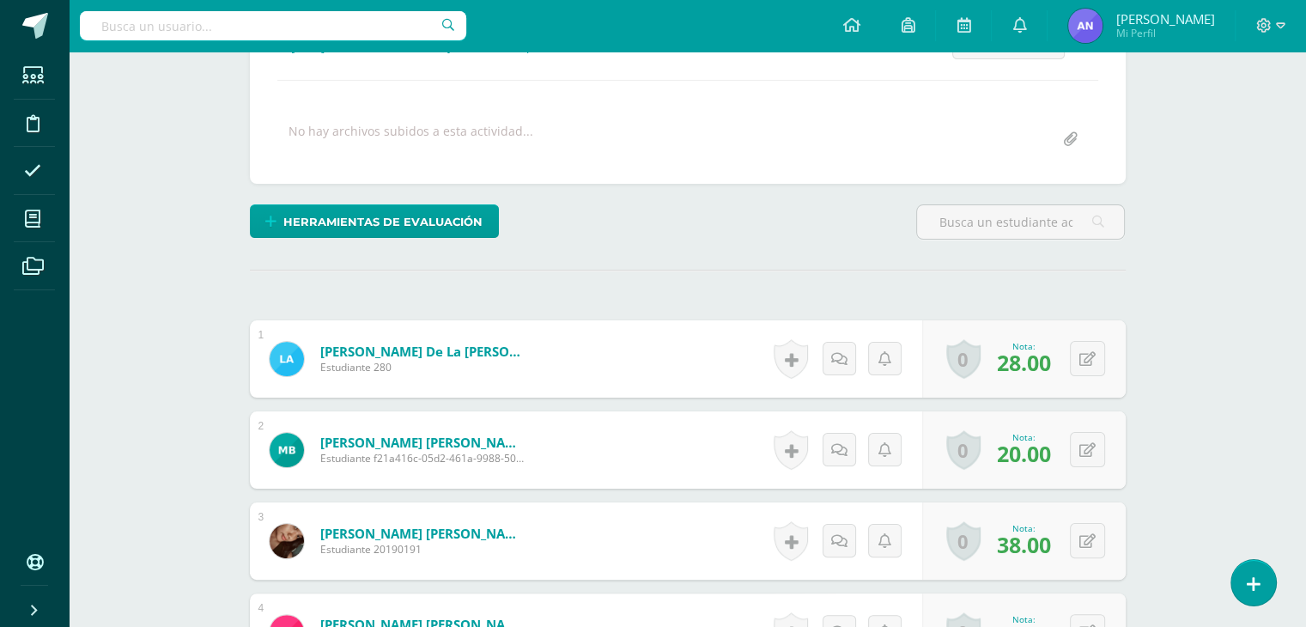
drag, startPoint x: 1318, startPoint y: 172, endPoint x: 1288, endPoint y: 408, distance: 238.0
click at [1288, 408] on html "Estudiantes Disciplina Asistencia Mis cursos Archivos Soporte Ayuda Reportar un…" at bounding box center [653, 565] width 1306 height 1683
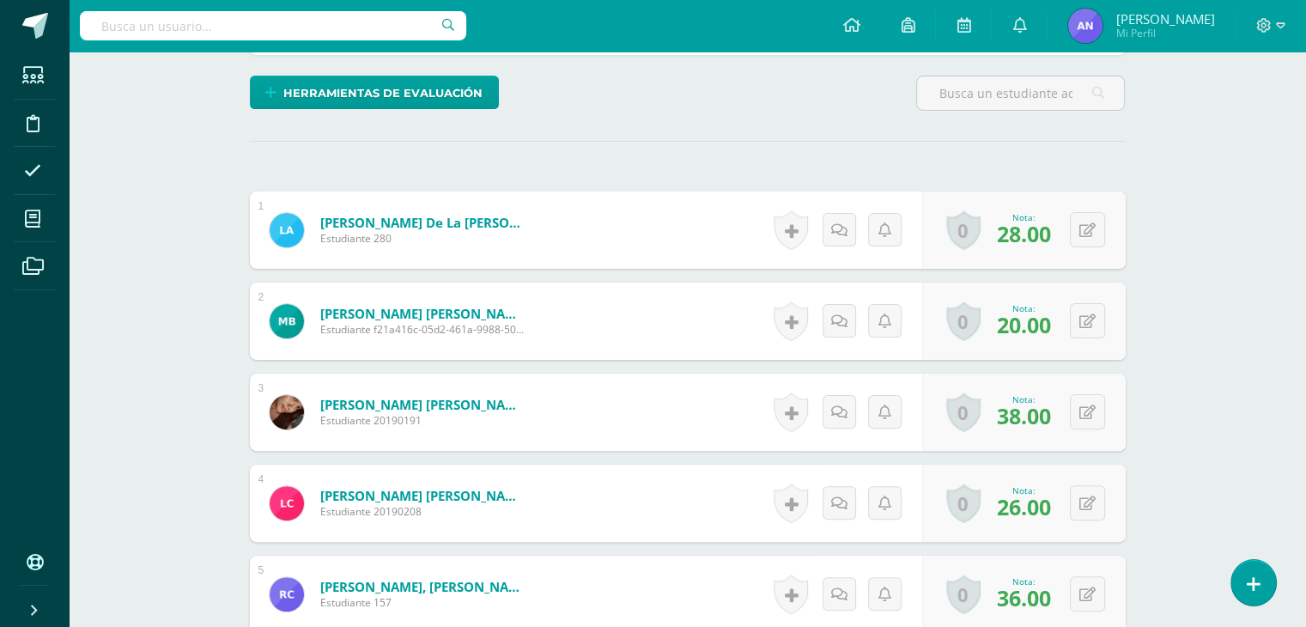
scroll to position [361, 0]
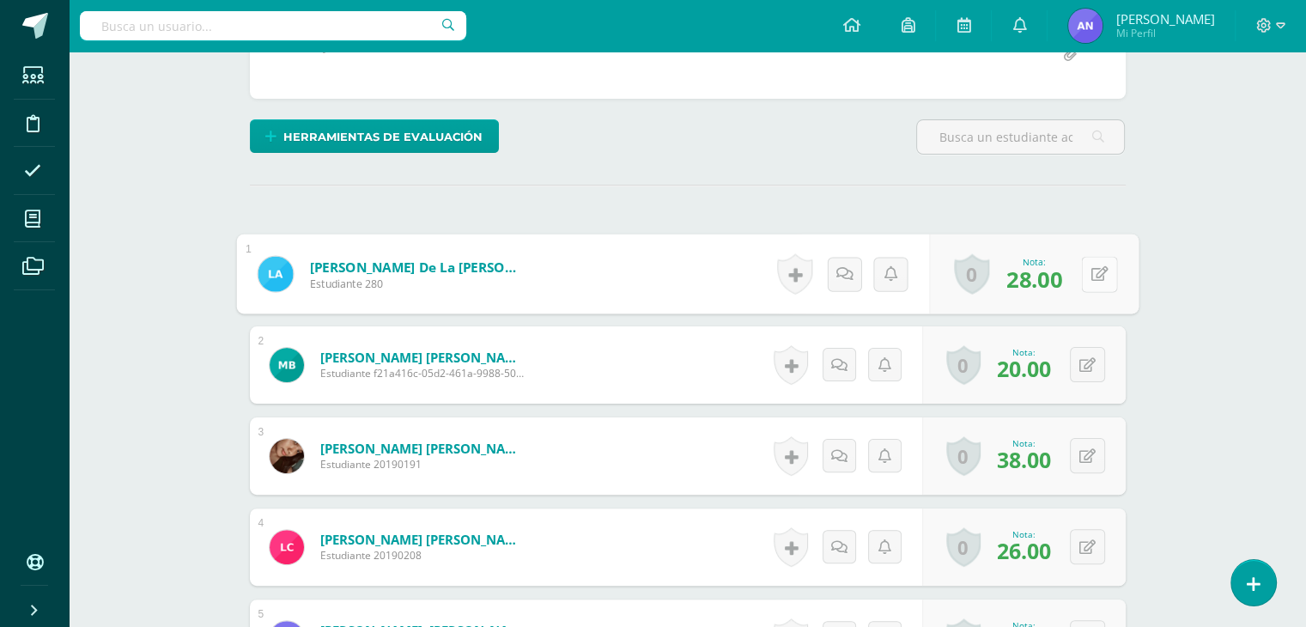
click at [1088, 272] on button at bounding box center [1099, 274] width 36 height 36
click at [830, 262] on link at bounding box center [838, 274] width 34 height 34
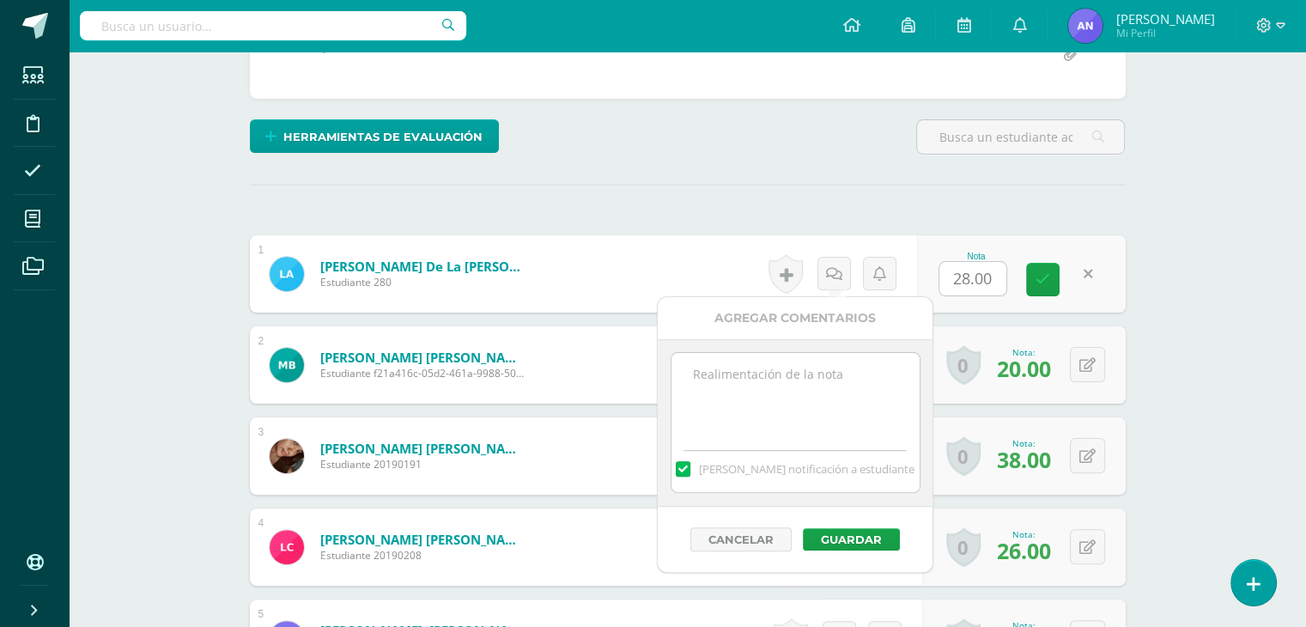
click at [797, 373] on textarea at bounding box center [795, 396] width 248 height 86
type textarea "28 puntos de examen, 2 extras por participar el día de la familia."
click at [859, 531] on button "Guardar" at bounding box center [851, 539] width 97 height 22
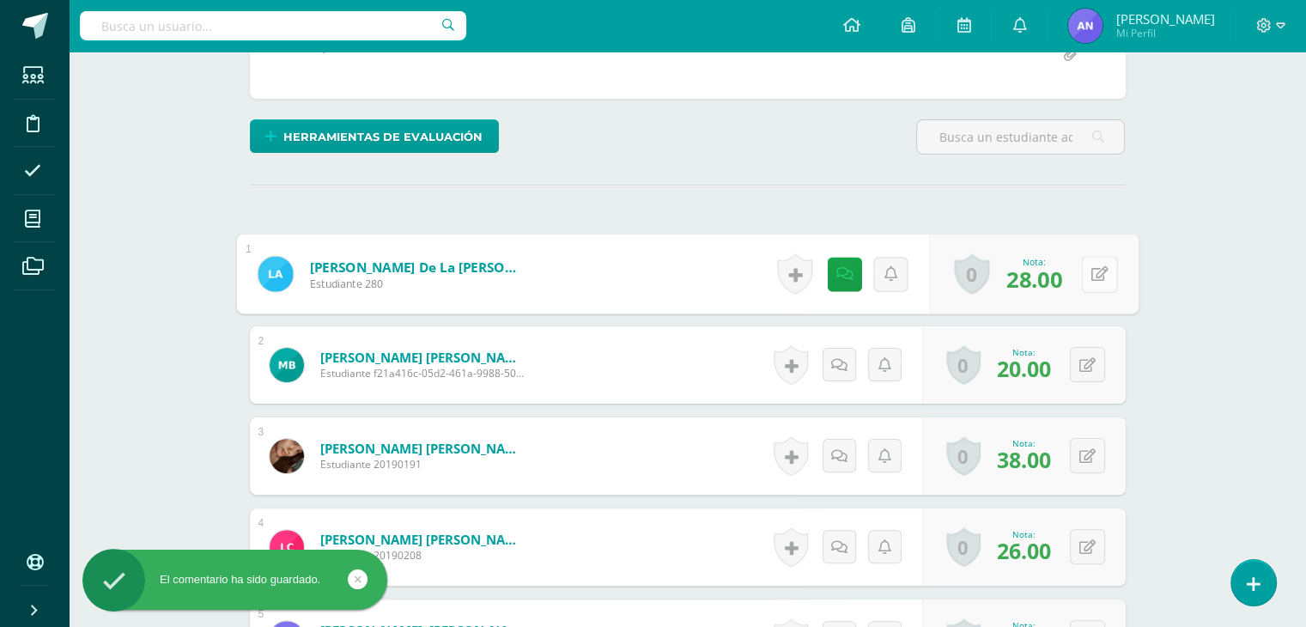
click at [1089, 264] on button at bounding box center [1099, 274] width 36 height 36
type input "30"
click at [1041, 285] on link at bounding box center [1053, 280] width 34 height 34
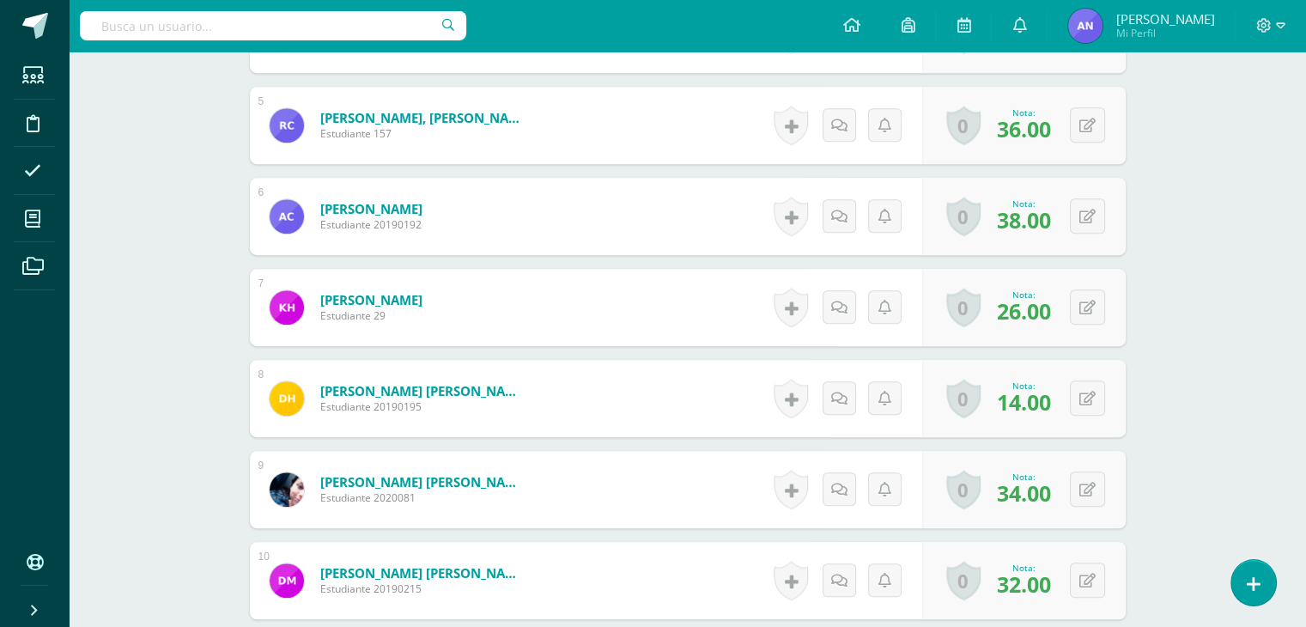
scroll to position [876, 0]
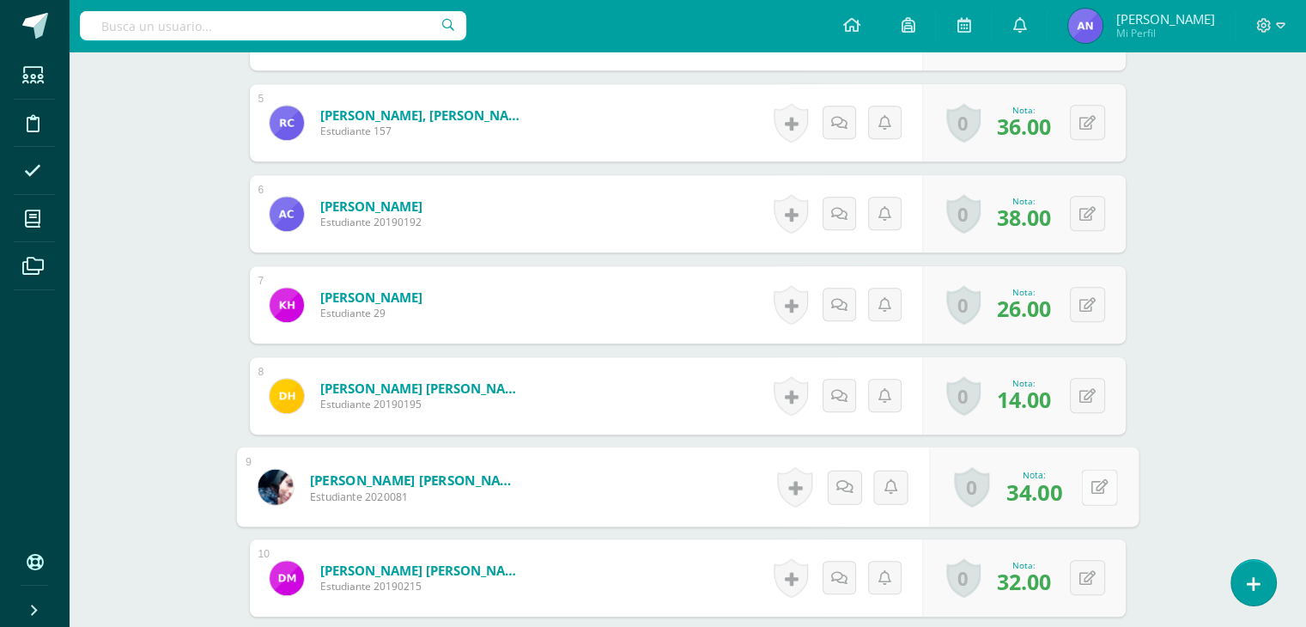
click at [1076, 480] on div "0 Logros Logros obtenidos Aún no hay logros agregados Nota: 34.00" at bounding box center [1033, 487] width 209 height 80
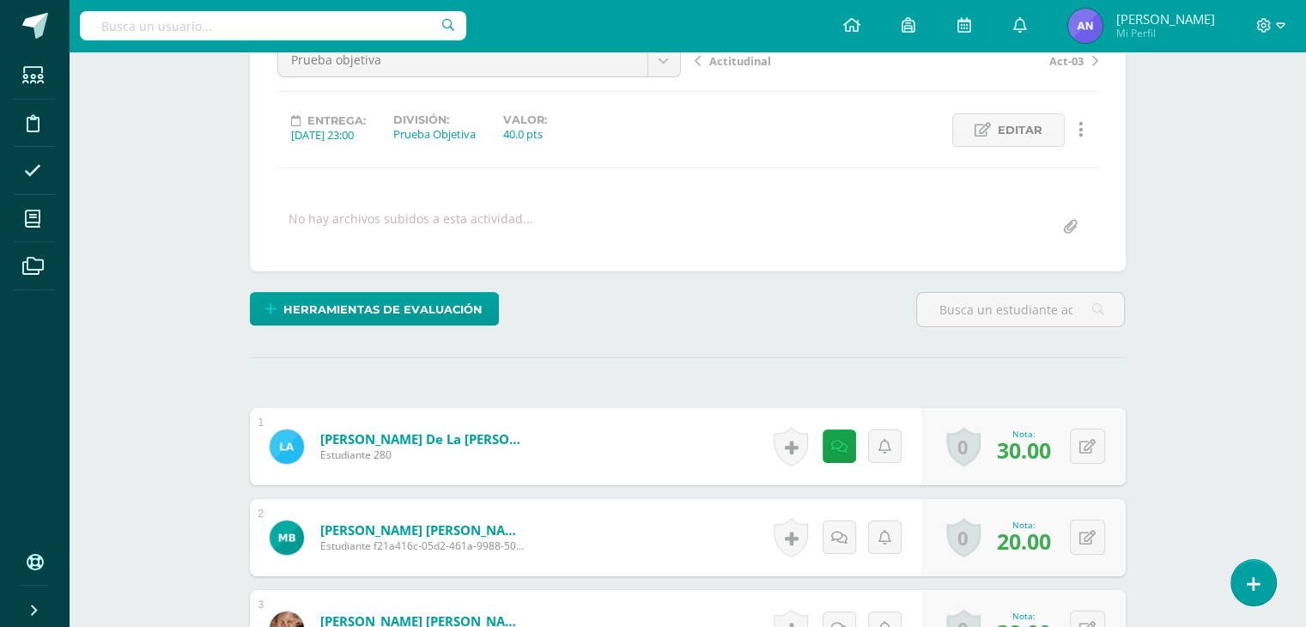
scroll to position [425, 0]
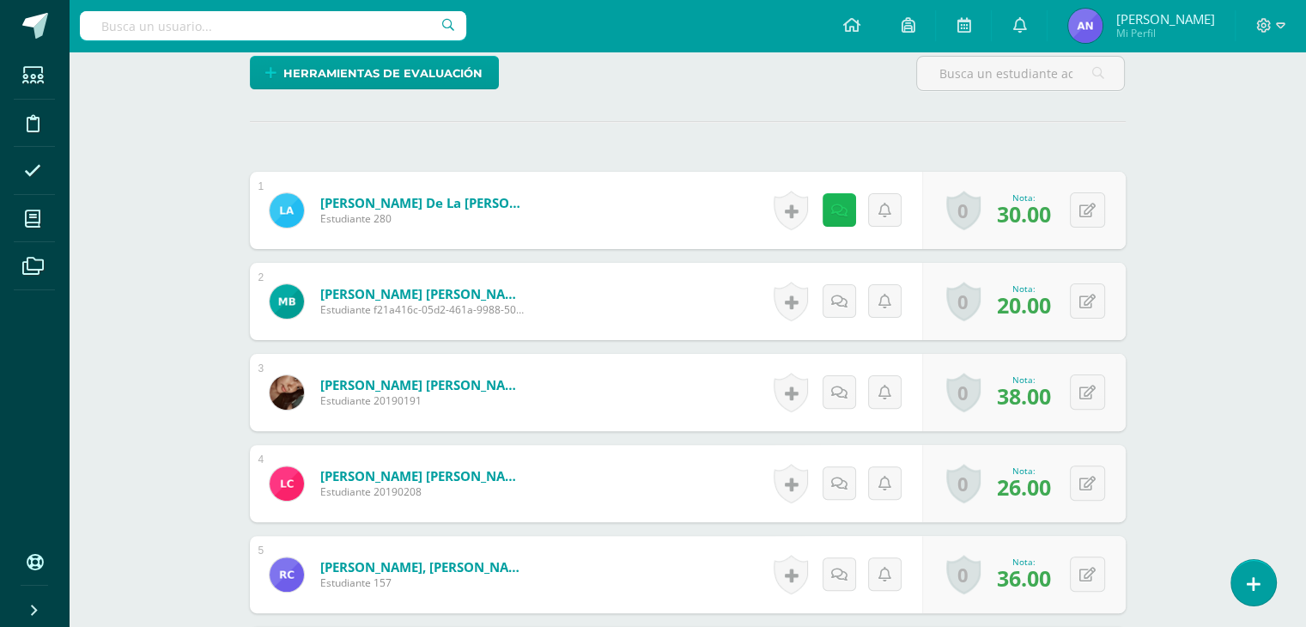
click at [846, 204] on link at bounding box center [838, 209] width 33 height 33
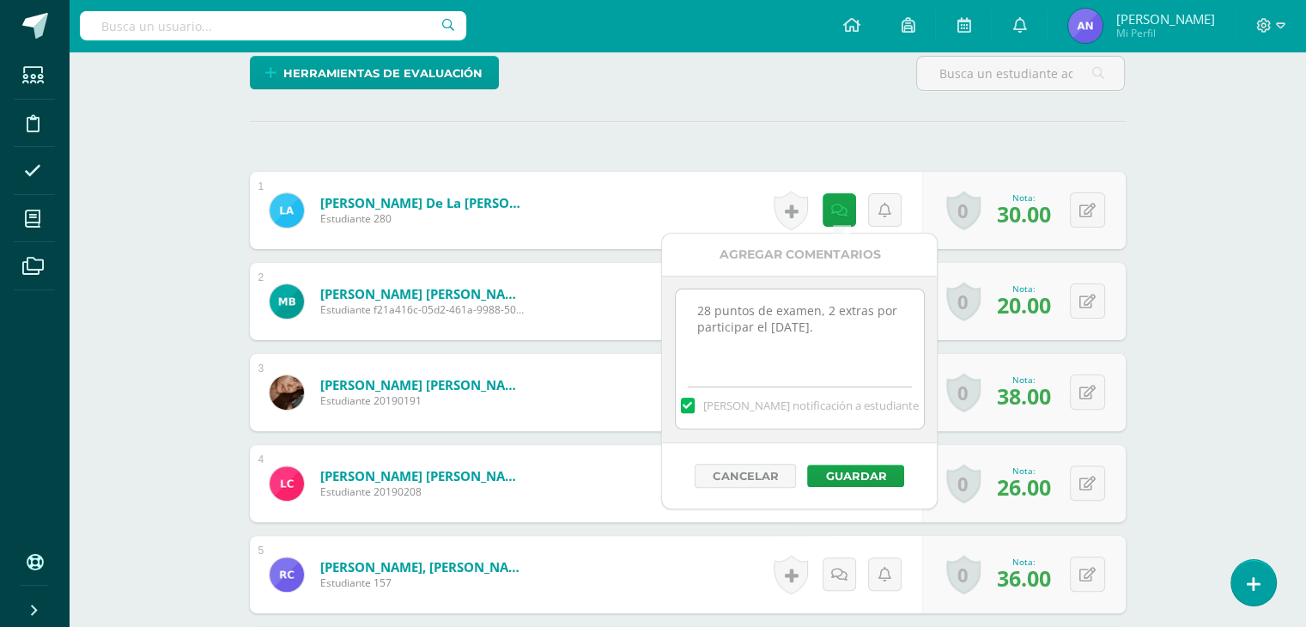
drag, startPoint x: 862, startPoint y: 339, endPoint x: 677, endPoint y: 306, distance: 187.6
click at [677, 306] on textarea "28 puntos de examen, 2 extras por participar el día de la familia." at bounding box center [800, 332] width 248 height 86
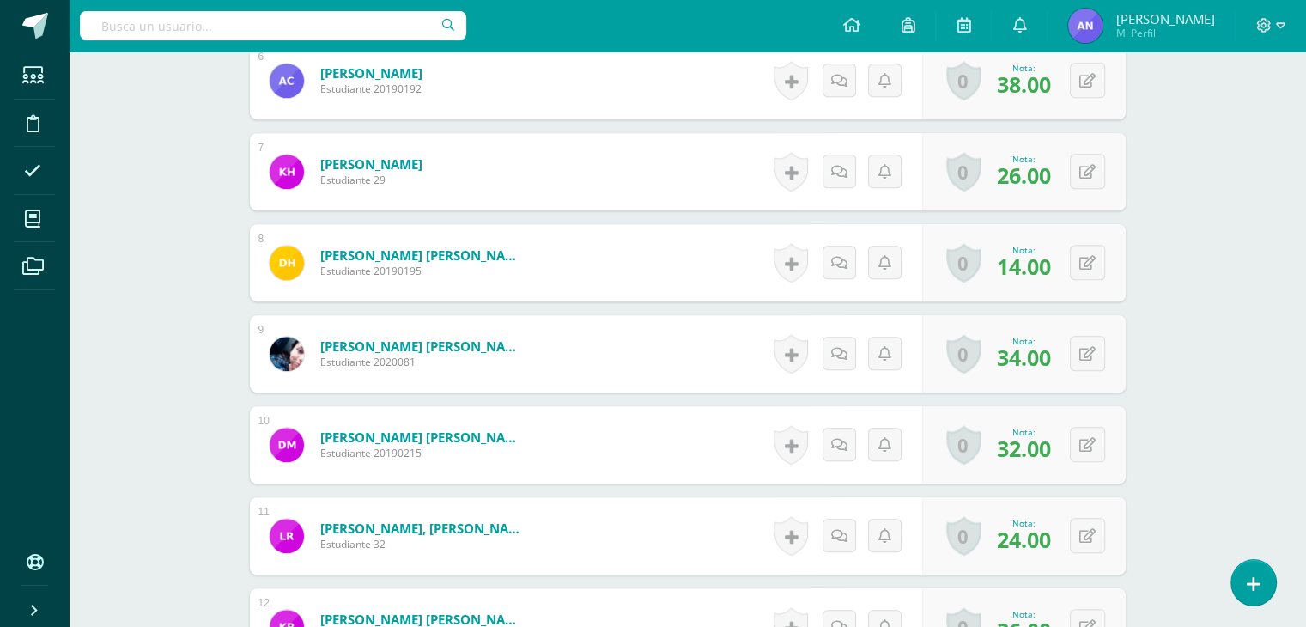
scroll to position [1012, 0]
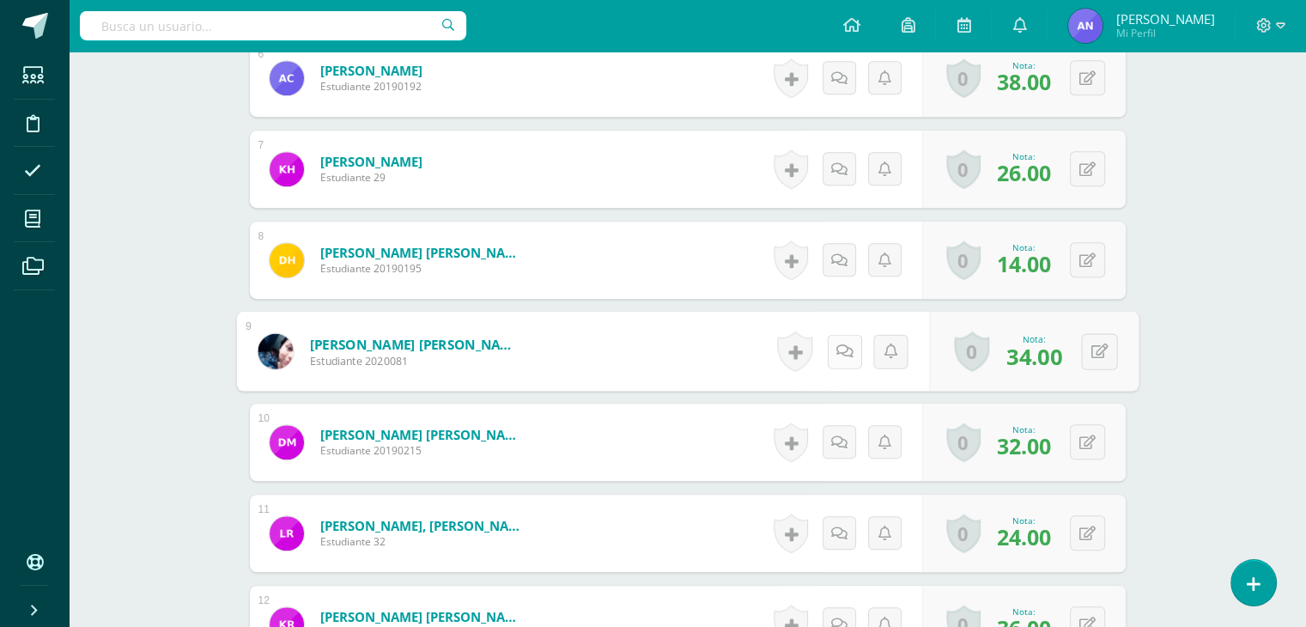
click at [840, 349] on icon at bounding box center [843, 350] width 17 height 15
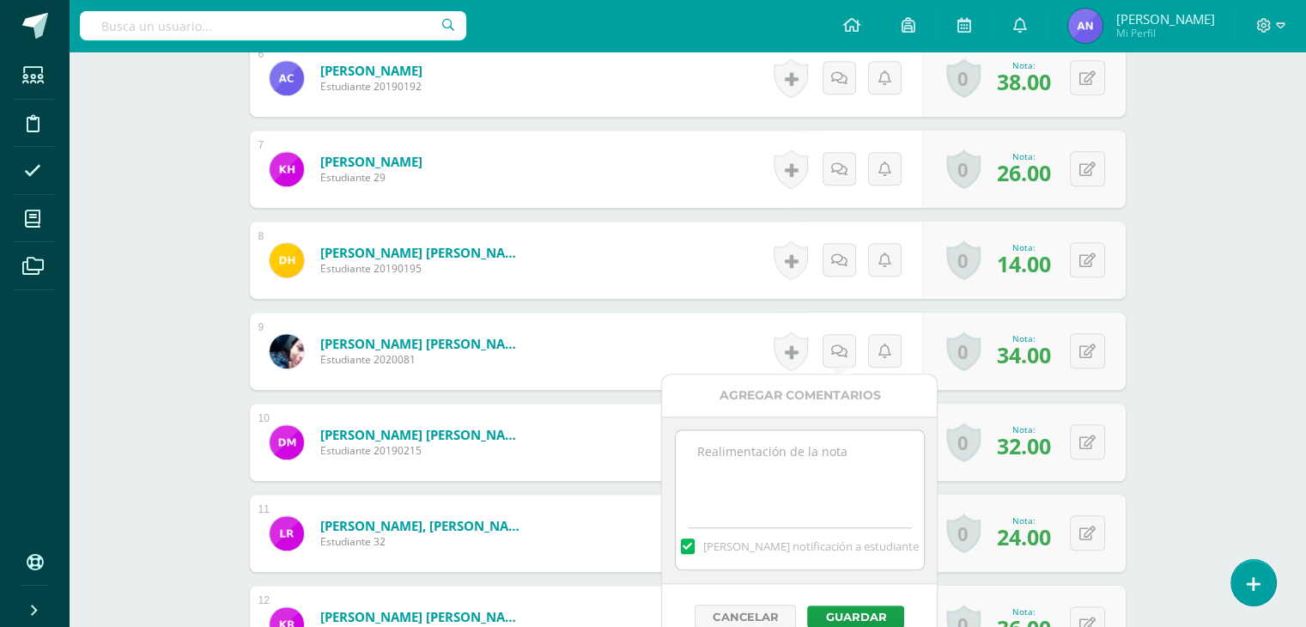
click at [762, 451] on textarea at bounding box center [800, 473] width 248 height 86
paste textarea "28 puntos de examen, 2 extras por participar el [DATE]."
click at [710, 451] on textarea "28 puntos de examen, 2 extras por participar el [DATE]." at bounding box center [800, 473] width 248 height 86
type textarea "34 puntos de examen, 2 extras por participar el día de la familia."
click at [870, 615] on button "Guardar" at bounding box center [855, 616] width 97 height 22
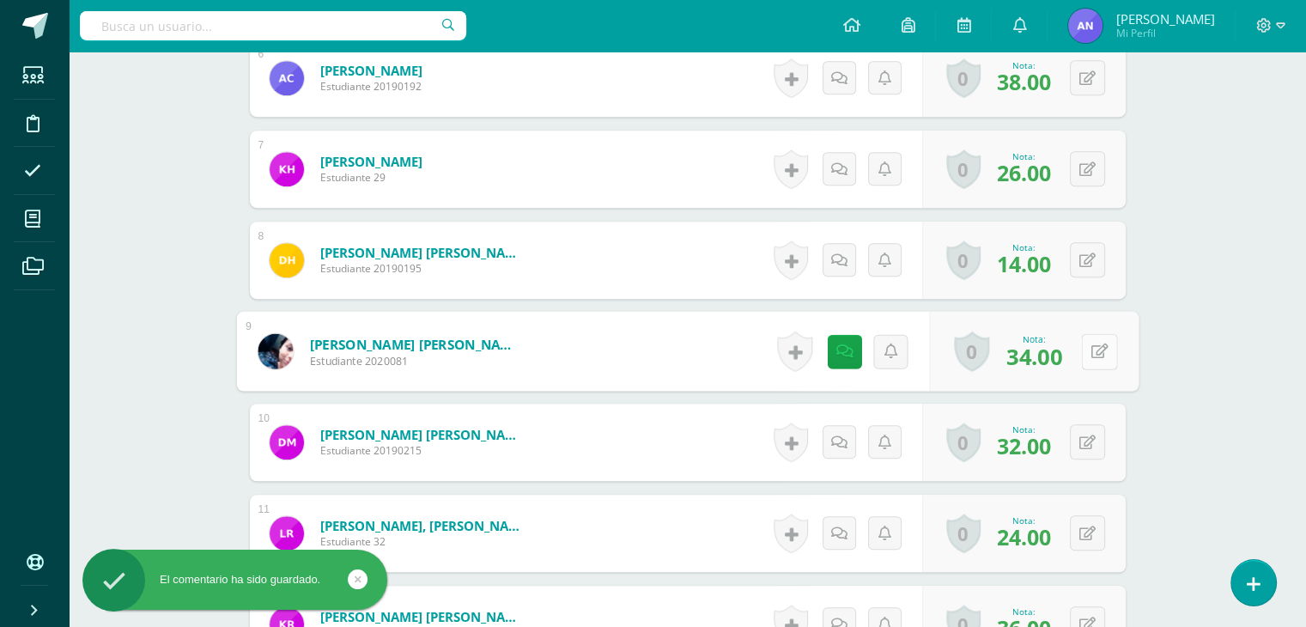
click at [1081, 353] on button at bounding box center [1099, 351] width 36 height 36
type input "36"
click at [1061, 354] on link at bounding box center [1053, 357] width 34 height 34
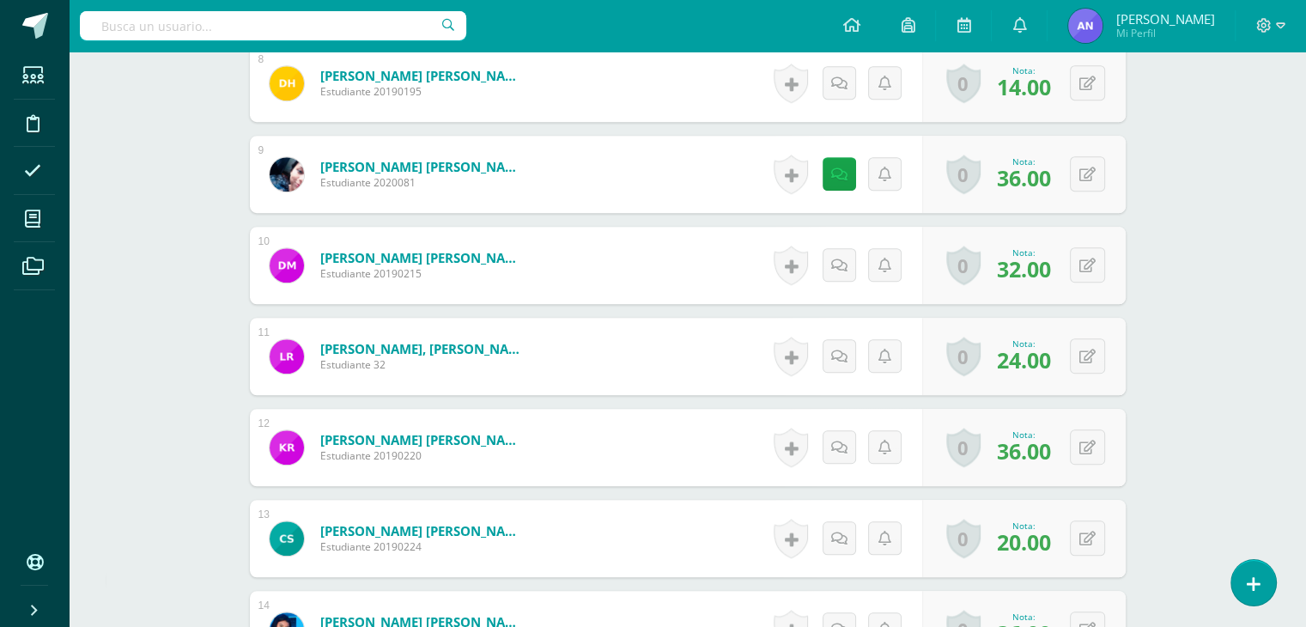
scroll to position [1194, 0]
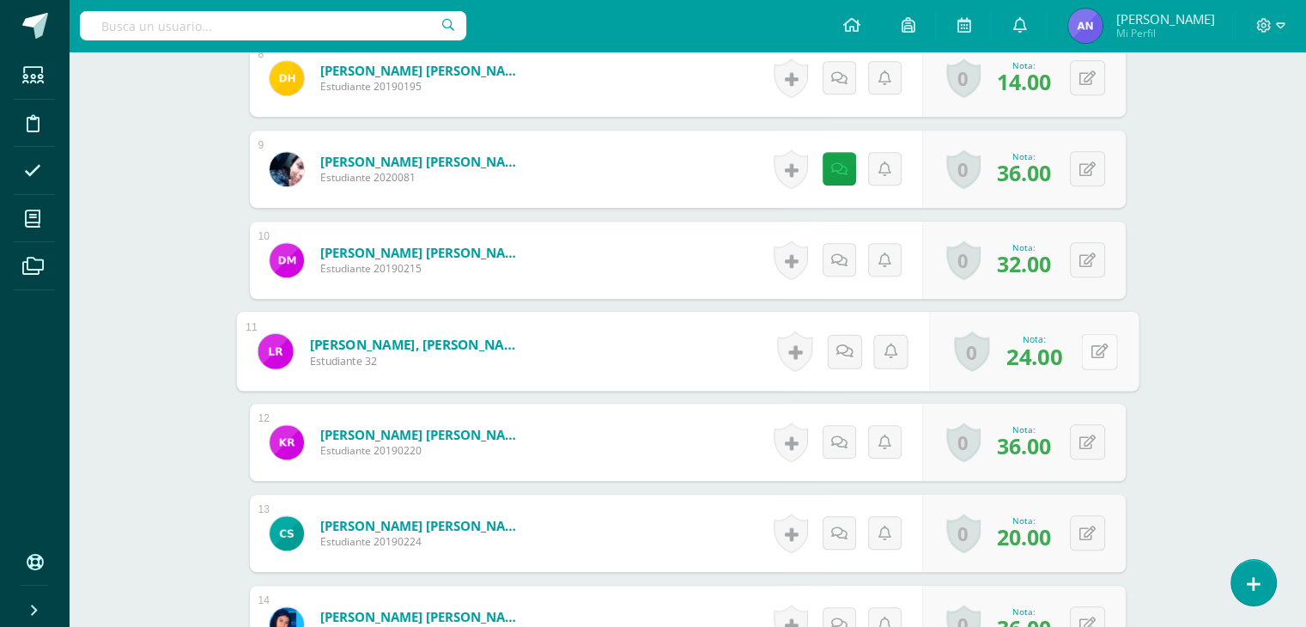
click at [1078, 351] on div "0 Logros Logros obtenidos Aún no hay logros agregados Nota: 24.00" at bounding box center [1033, 352] width 209 height 80
click at [841, 355] on icon at bounding box center [843, 350] width 17 height 15
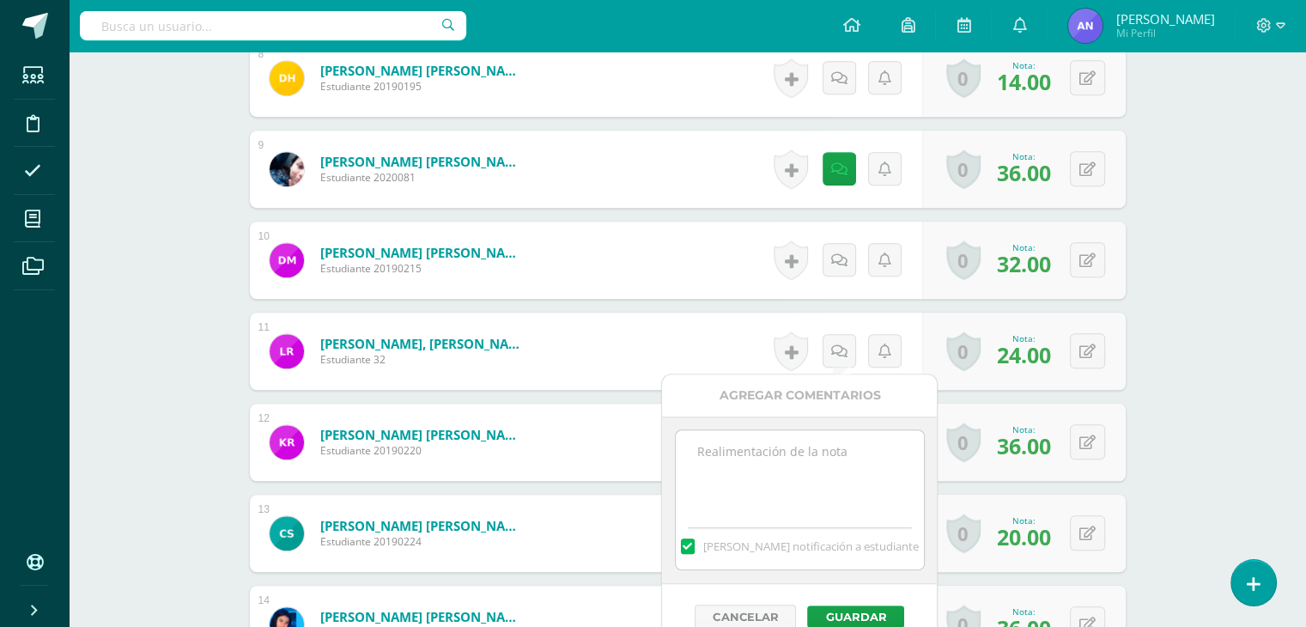
click at [795, 451] on textarea at bounding box center [800, 473] width 248 height 86
paste textarea "28 puntos de examen, 2 extras por participar el [DATE]."
click at [708, 447] on textarea "28 puntos de examen, 2 extras por participar el [DATE]." at bounding box center [800, 473] width 248 height 86
click at [827, 450] on textarea "24 puntos de examen, 2 extras por participar el día de la familia." at bounding box center [800, 473] width 248 height 86
click at [854, 469] on textarea "24 puntos de examen, 5 extras por participar el día de la familia." at bounding box center [800, 473] width 248 height 86
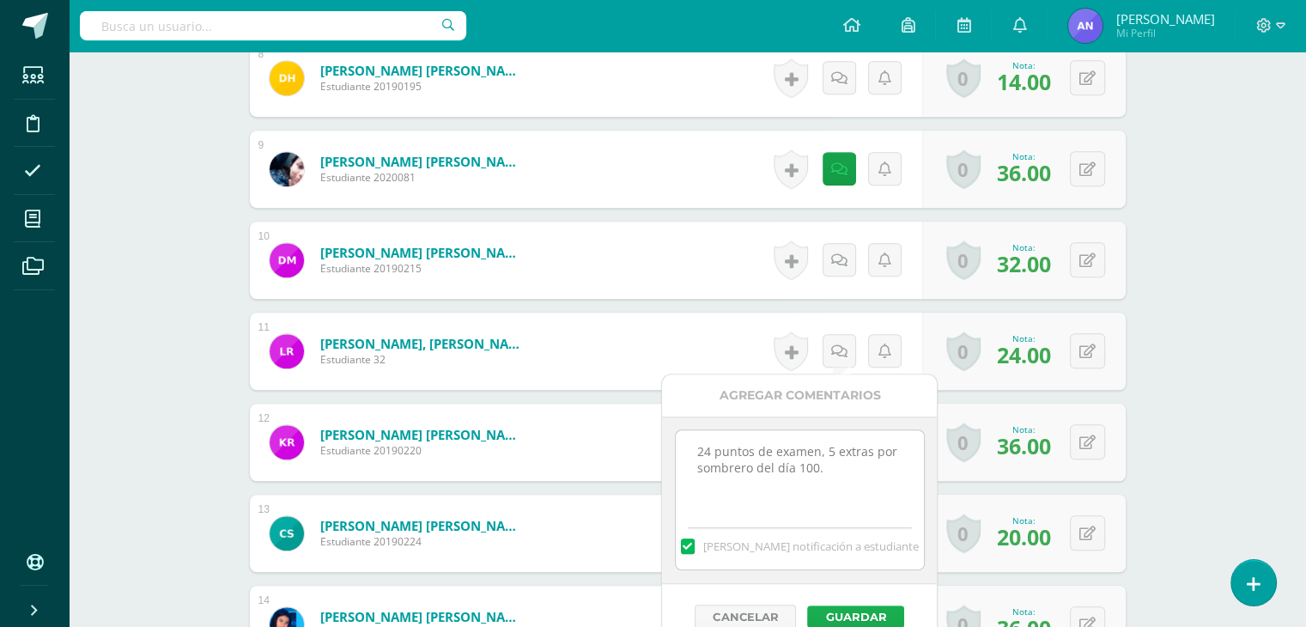
type textarea "24 puntos de examen, 5 extras por sombrero del día 100."
click at [849, 605] on button "Guardar" at bounding box center [855, 616] width 97 height 22
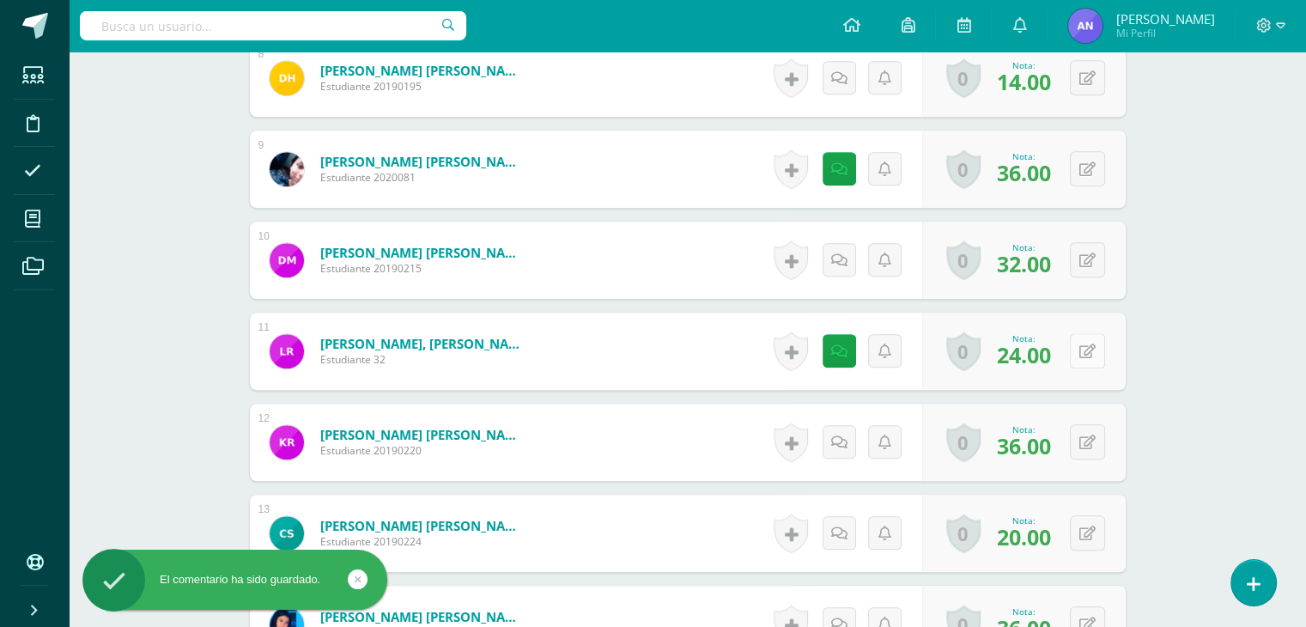
click at [1073, 351] on div "0 Logros Logros obtenidos Aún no hay logros agregados Nota: 24.00" at bounding box center [1023, 350] width 203 height 77
click at [1092, 348] on icon at bounding box center [1098, 350] width 17 height 15
type input "29"
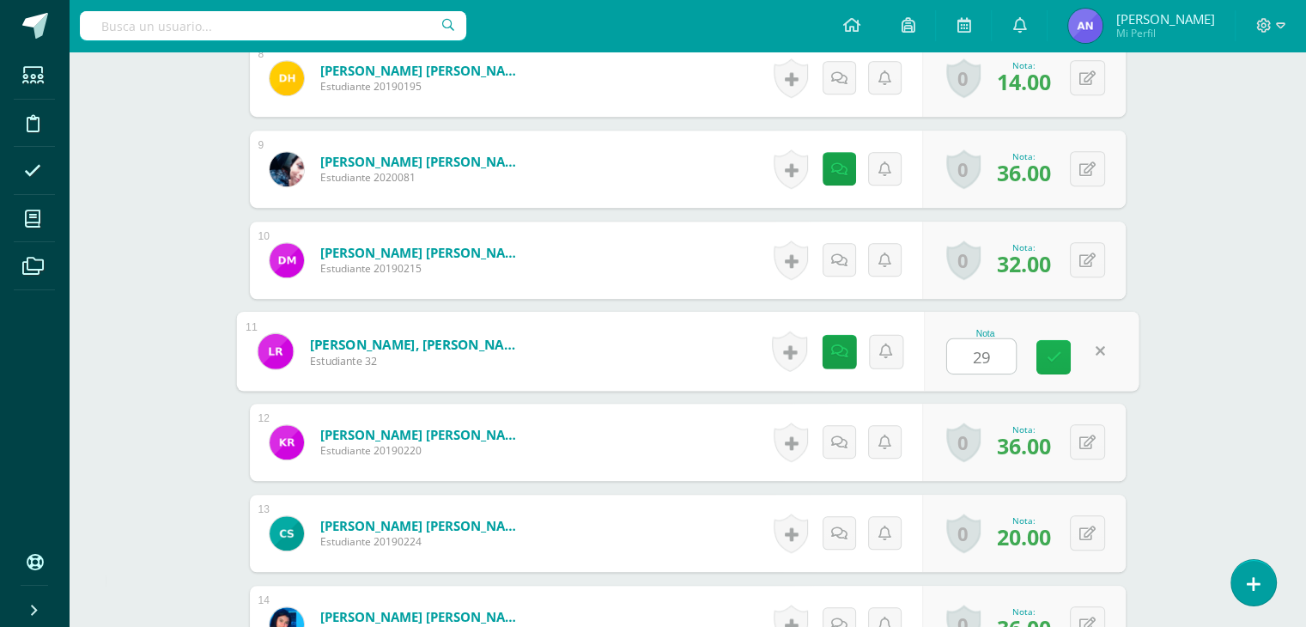
click at [1060, 353] on link at bounding box center [1053, 357] width 34 height 34
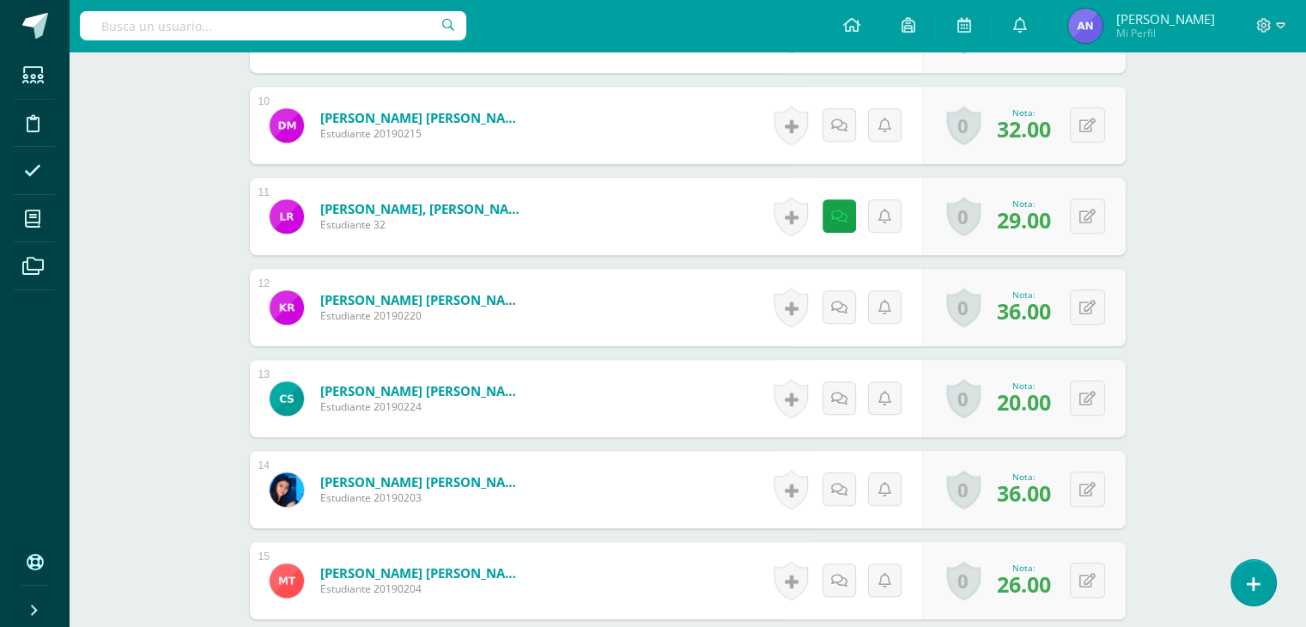
scroll to position [1331, 0]
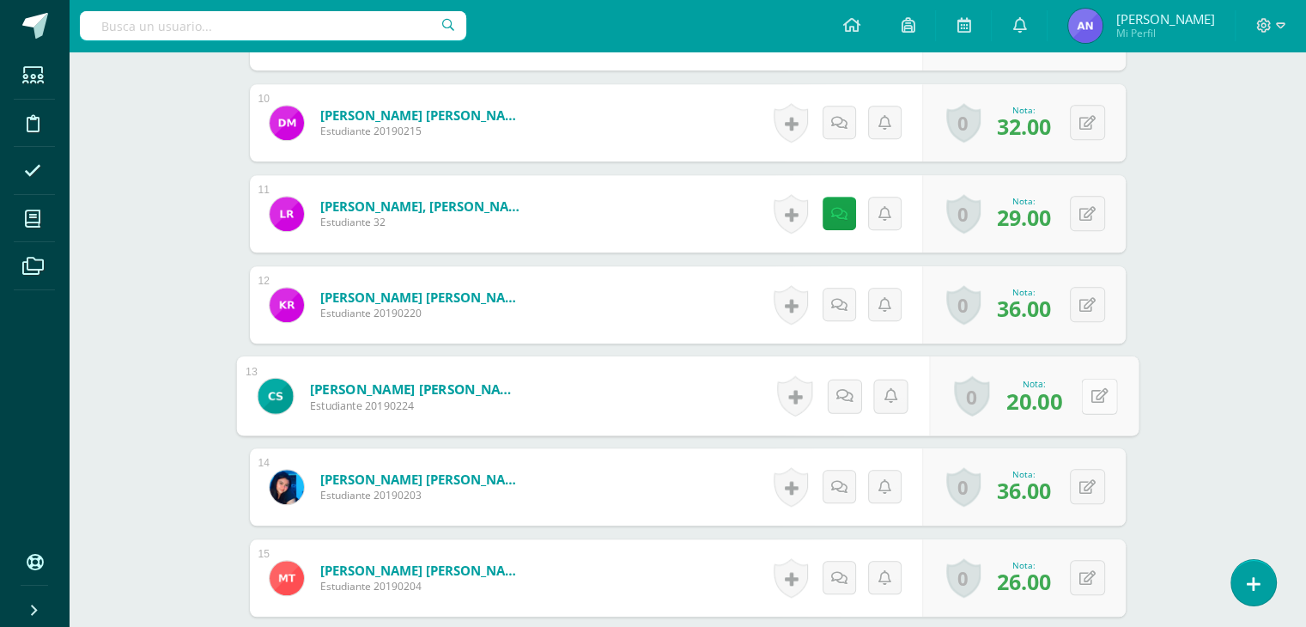
click at [1082, 399] on button at bounding box center [1099, 396] width 36 height 36
click at [848, 389] on link at bounding box center [838, 396] width 34 height 34
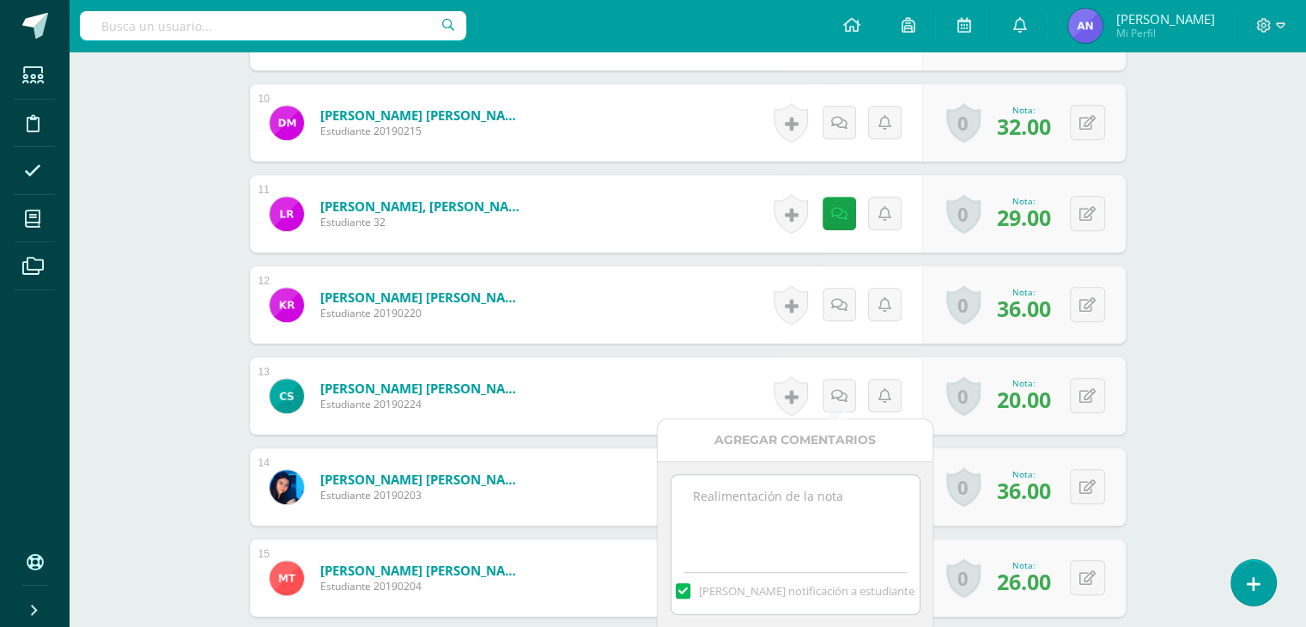
click at [731, 495] on textarea at bounding box center [795, 518] width 248 height 86
paste textarea "28 puntos de examen, 2 extras por participar el [DATE]."
click at [704, 496] on textarea "28 puntos de examen, 2 extras por participar el [DATE]." at bounding box center [795, 518] width 248 height 86
click at [858, 518] on textarea "20 puntos de examen, 2 extras por participar el día de la familia." at bounding box center [795, 518] width 248 height 86
type textarea "20 puntos de examen, 2 extras por participar el día de la familia y 3 extras po…"
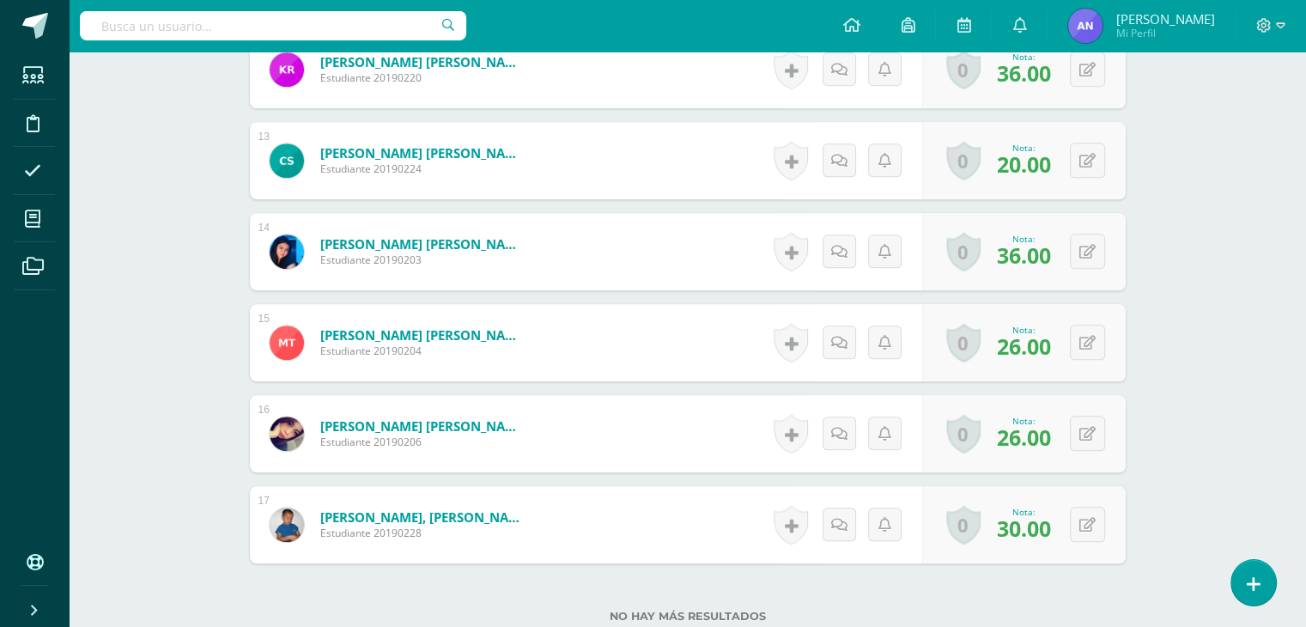
scroll to position [1575, 0]
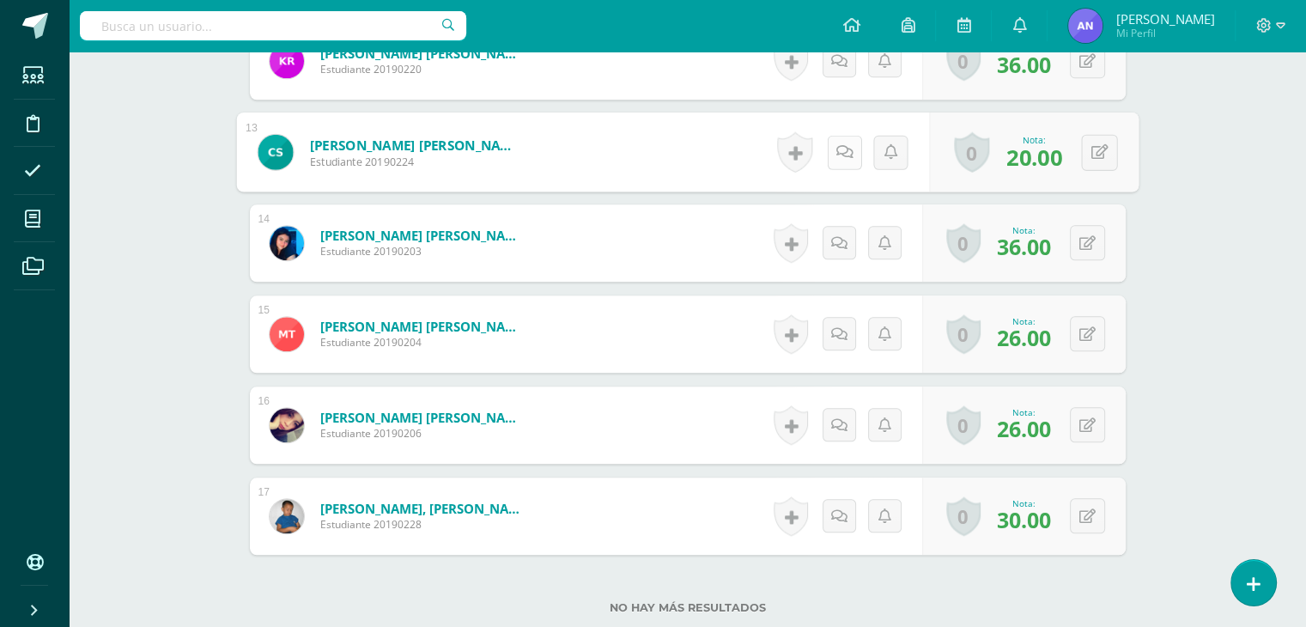
click at [839, 152] on icon at bounding box center [843, 151] width 17 height 15
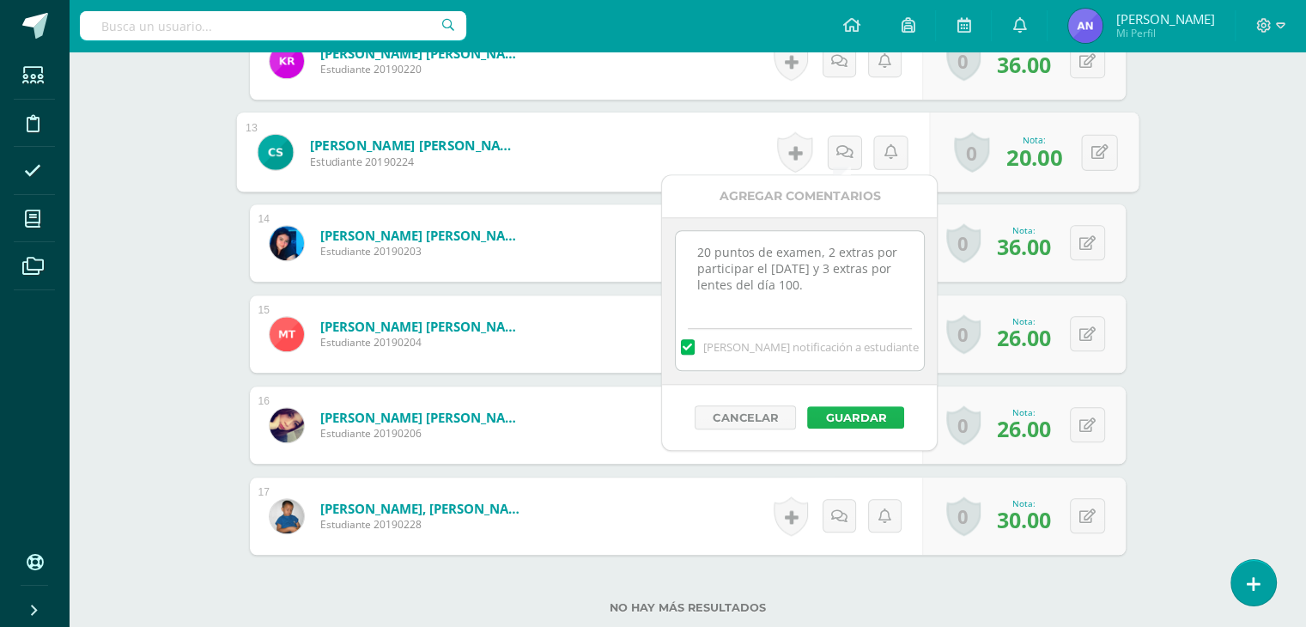
click at [858, 421] on button "Guardar" at bounding box center [855, 417] width 97 height 22
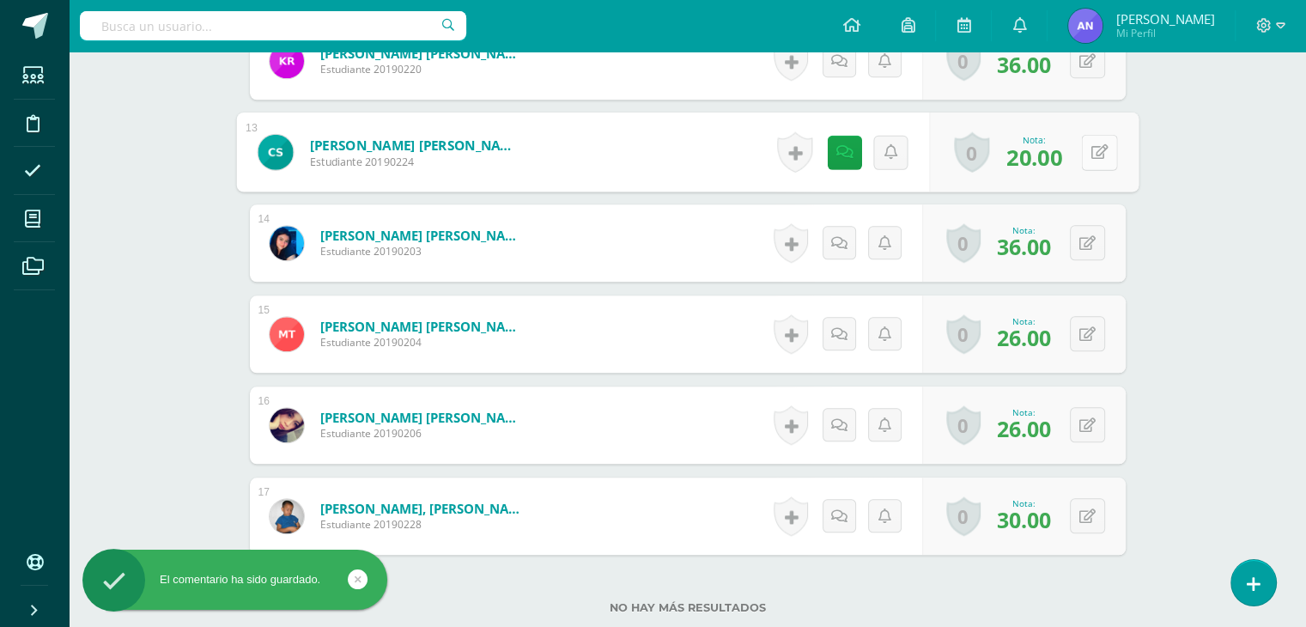
click at [1077, 149] on div "0 Logros Logros obtenidos Aún no hay logros agregados Nota: 20.00" at bounding box center [1033, 152] width 209 height 80
click at [1088, 149] on button at bounding box center [1099, 152] width 36 height 36
type input "25"
click at [1051, 155] on icon at bounding box center [1053, 157] width 15 height 15
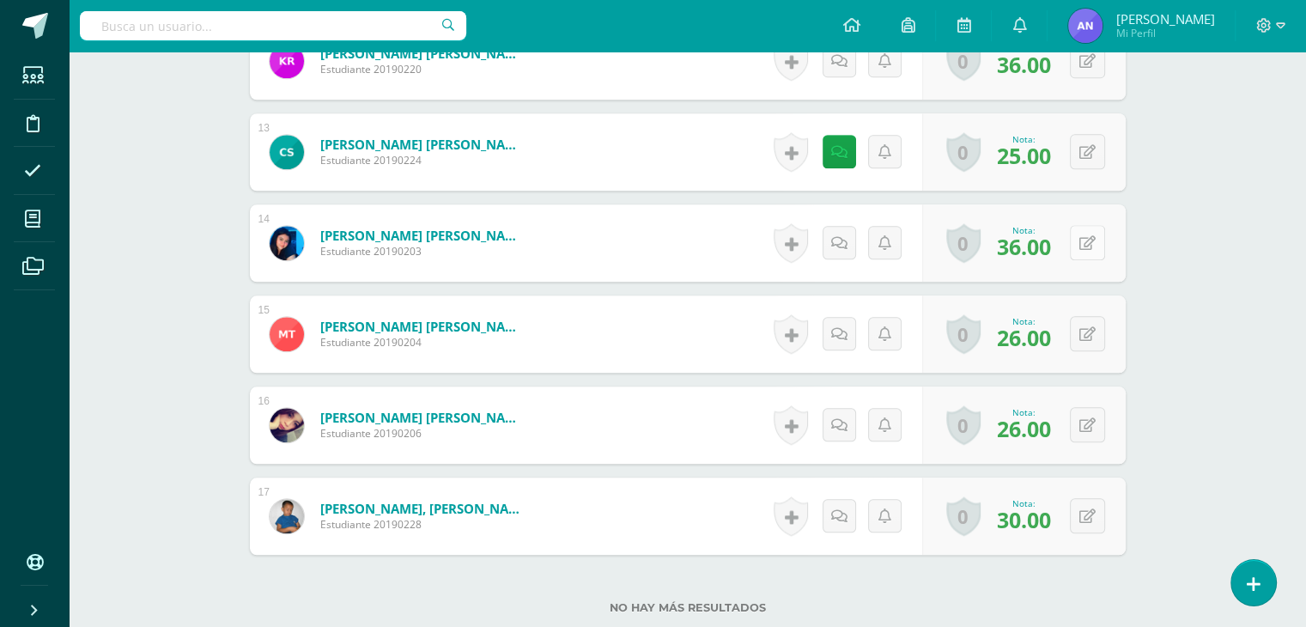
click at [1088, 244] on button at bounding box center [1087, 242] width 35 height 35
click at [840, 247] on icon at bounding box center [838, 242] width 17 height 15
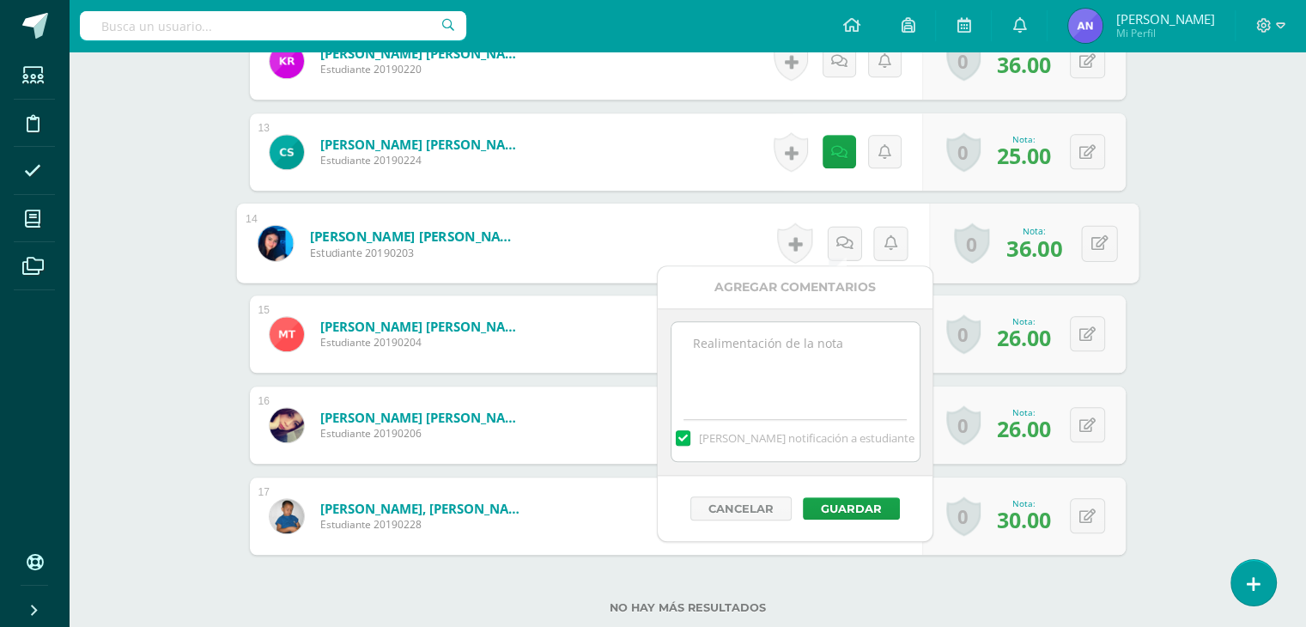
click at [796, 335] on textarea at bounding box center [795, 365] width 248 height 86
paste textarea "28 puntos de examen, 2 extras por participar el [DATE]."
click at [704, 348] on textarea "28 puntos de examen, 2 extras por participar el [DATE]." at bounding box center [795, 365] width 248 height 86
type textarea "36 puntos de examen, 2 extras por participar el día de la familia."
click at [1084, 243] on button at bounding box center [1087, 242] width 35 height 35
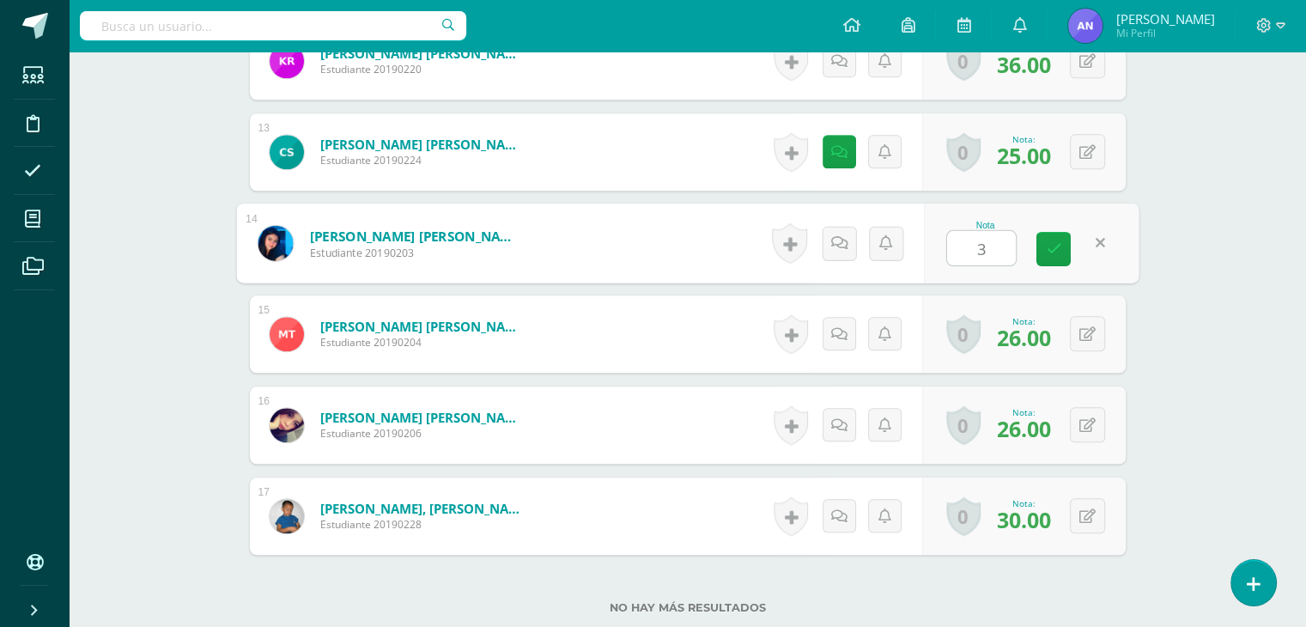
type input "38"
click at [1052, 244] on icon at bounding box center [1053, 248] width 15 height 15
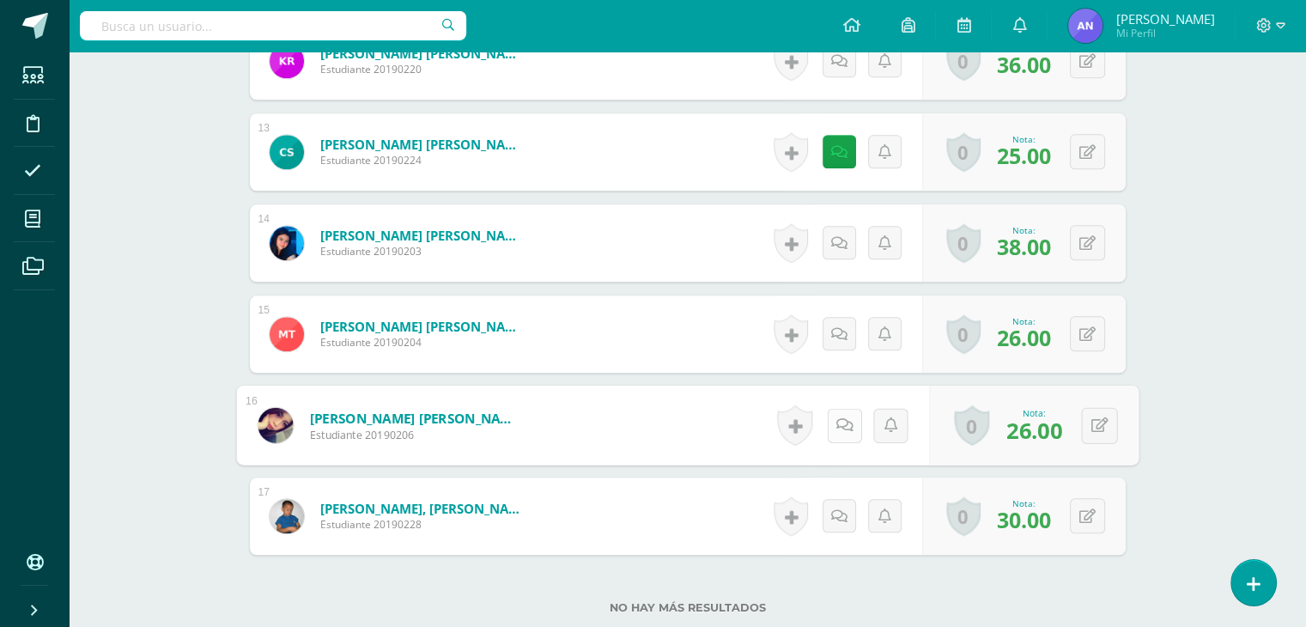
click at [844, 427] on icon at bounding box center [843, 424] width 17 height 15
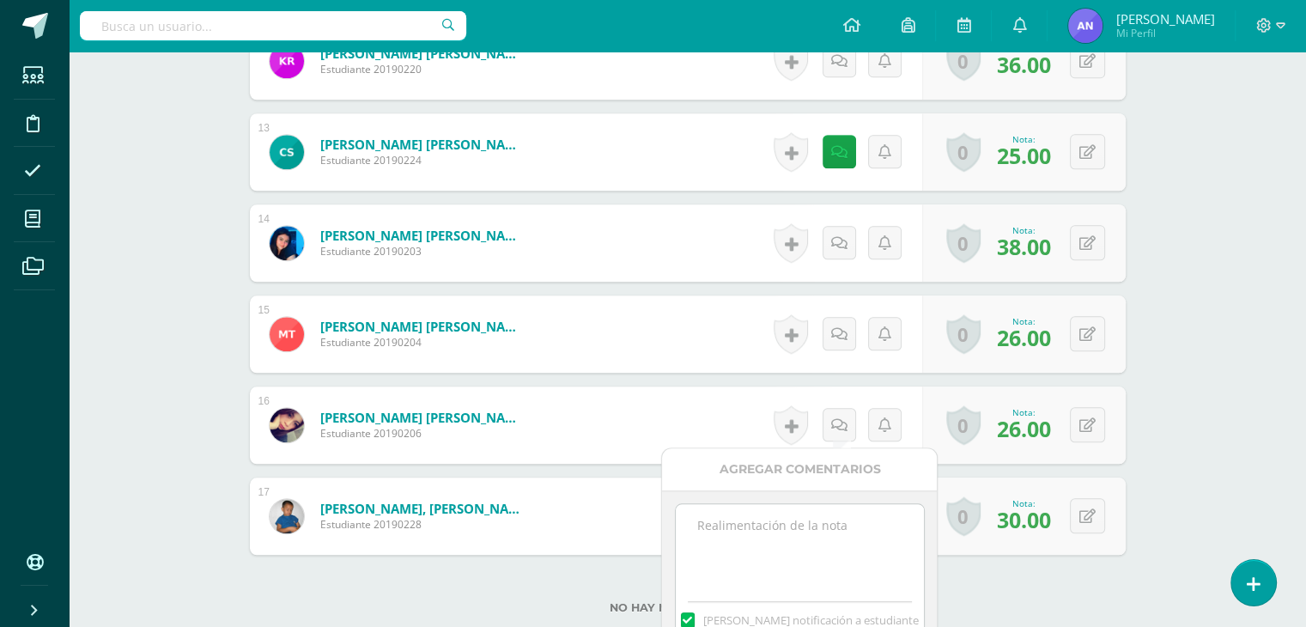
click at [794, 534] on textarea at bounding box center [800, 547] width 248 height 86
paste textarea "28 puntos de examen, 2 extras por participar el [DATE]."
click at [707, 526] on textarea "28 puntos de examen, 2 extras por participar el [DATE]." at bounding box center [800, 547] width 248 height 86
type textarea "26 puntos de examen, 2 extras por participar el día de la familia."
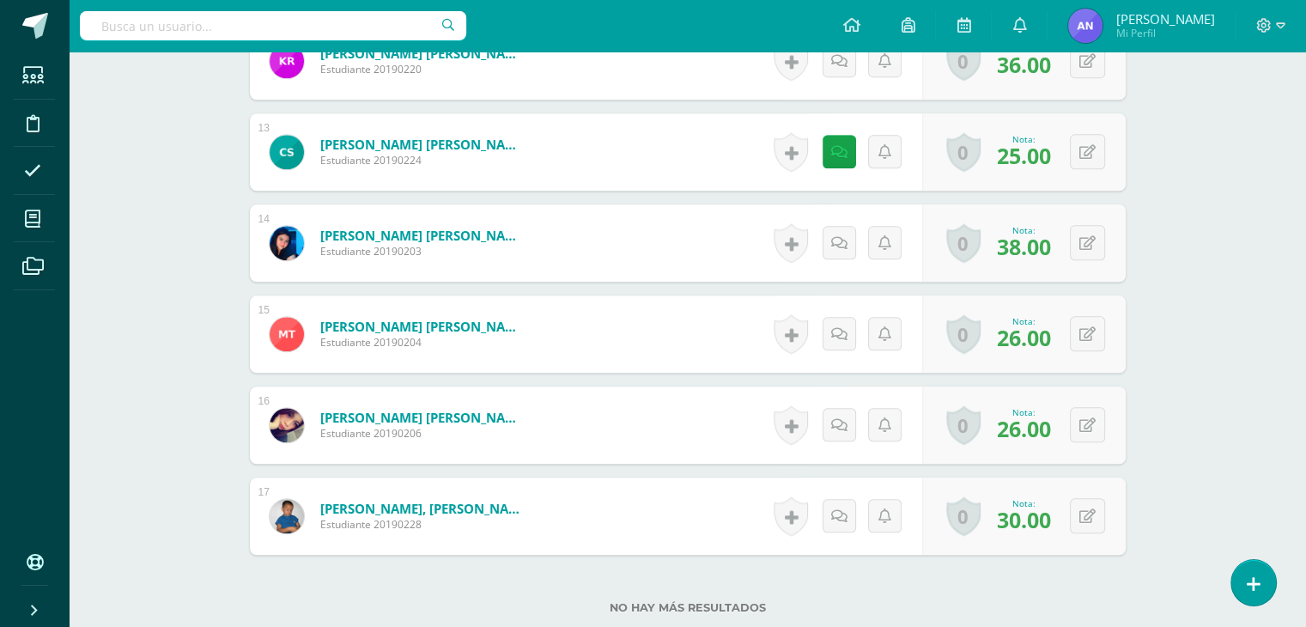
scroll to position [1700, 0]
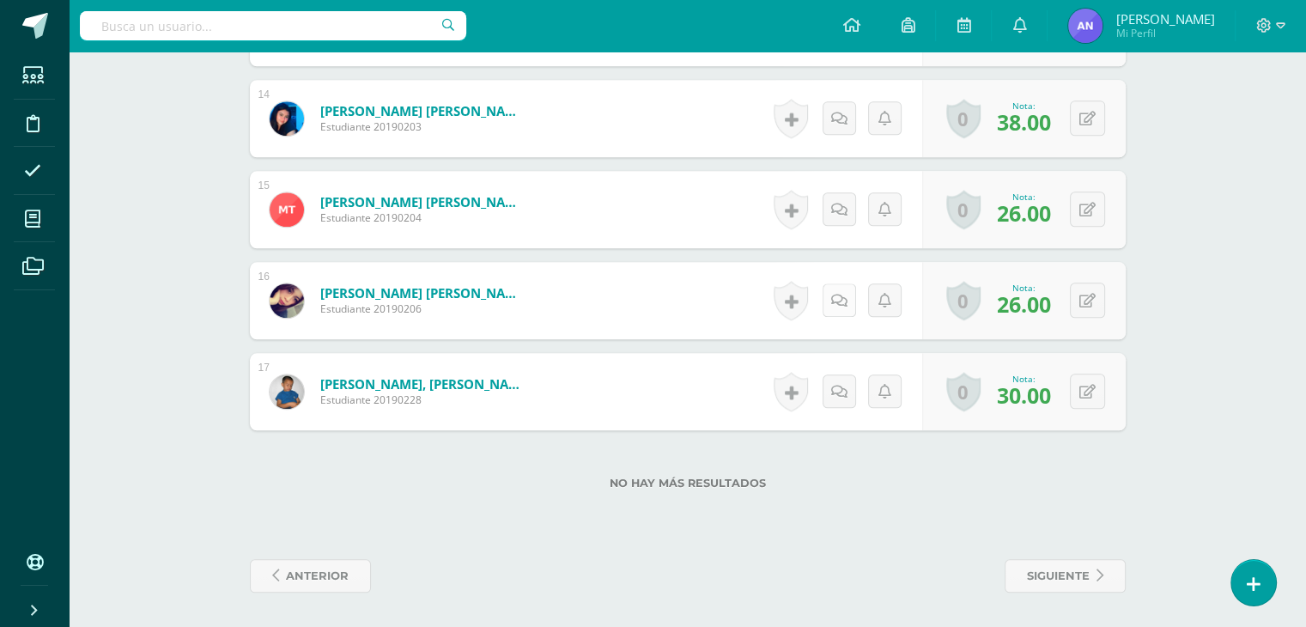
click at [842, 300] on icon at bounding box center [839, 301] width 16 height 15
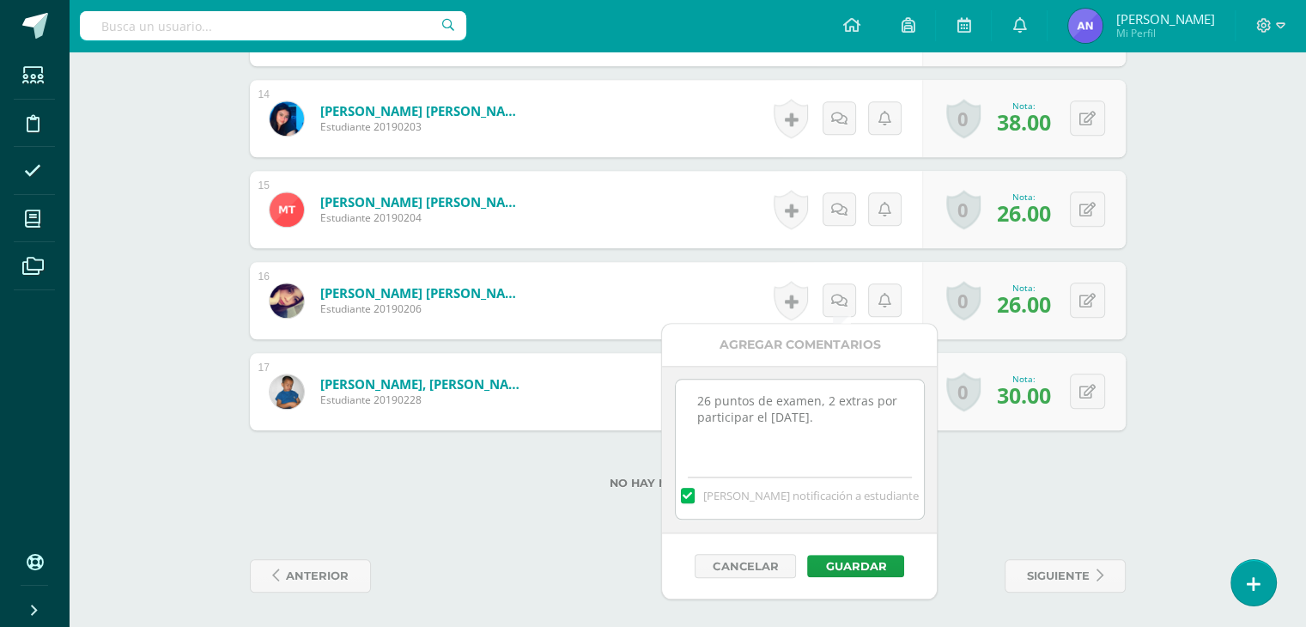
click at [876, 579] on div "Cancelar Guardar" at bounding box center [799, 565] width 275 height 65
click at [855, 558] on button "Guardar" at bounding box center [855, 566] width 97 height 22
click at [1091, 293] on icon at bounding box center [1098, 300] width 17 height 15
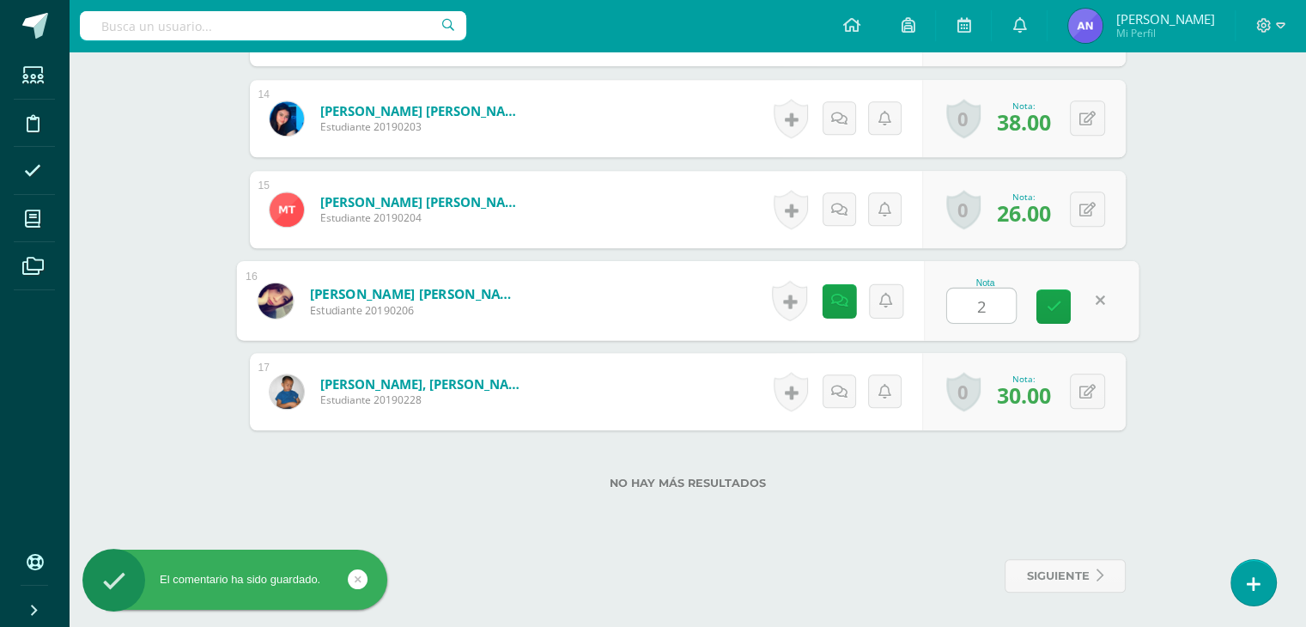
type input "28"
click at [1056, 306] on icon at bounding box center [1053, 306] width 15 height 15
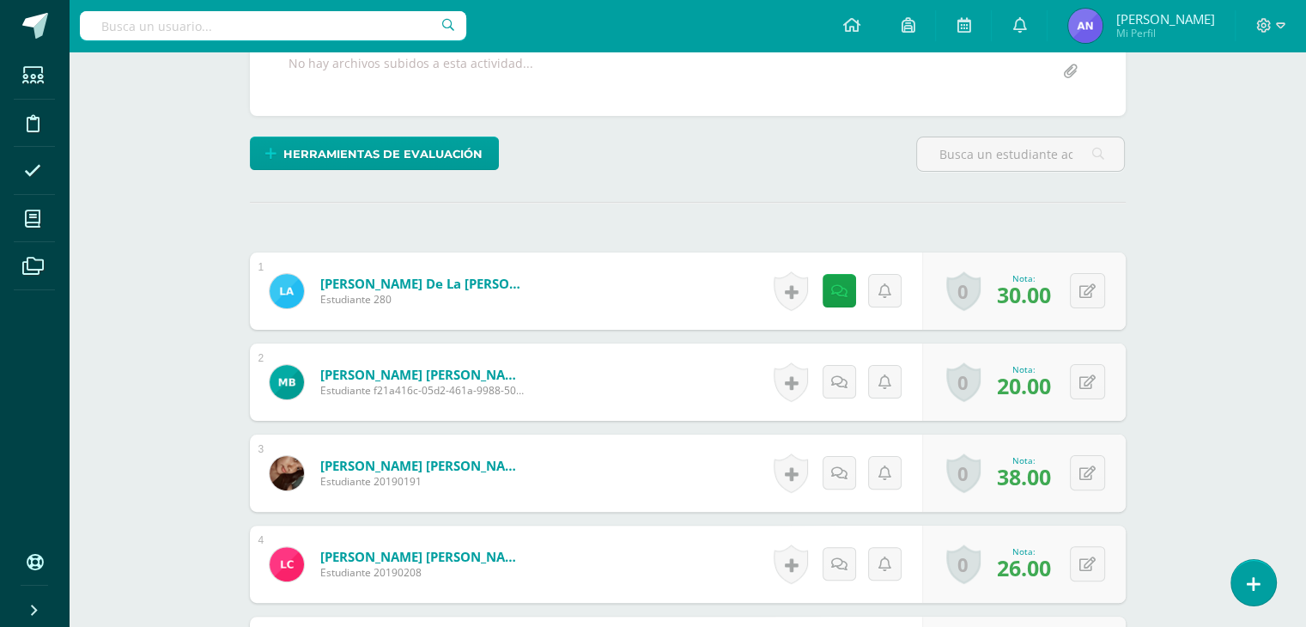
scroll to position [0, 0]
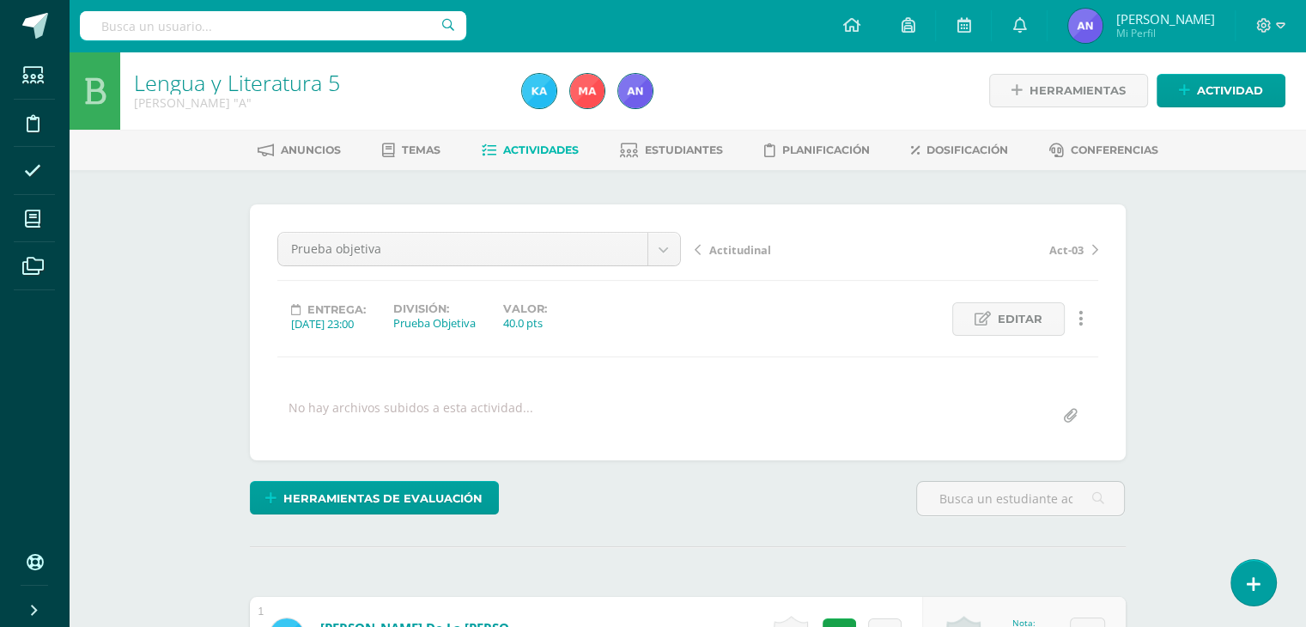
click at [516, 152] on span "Actividades" at bounding box center [541, 149] width 76 height 13
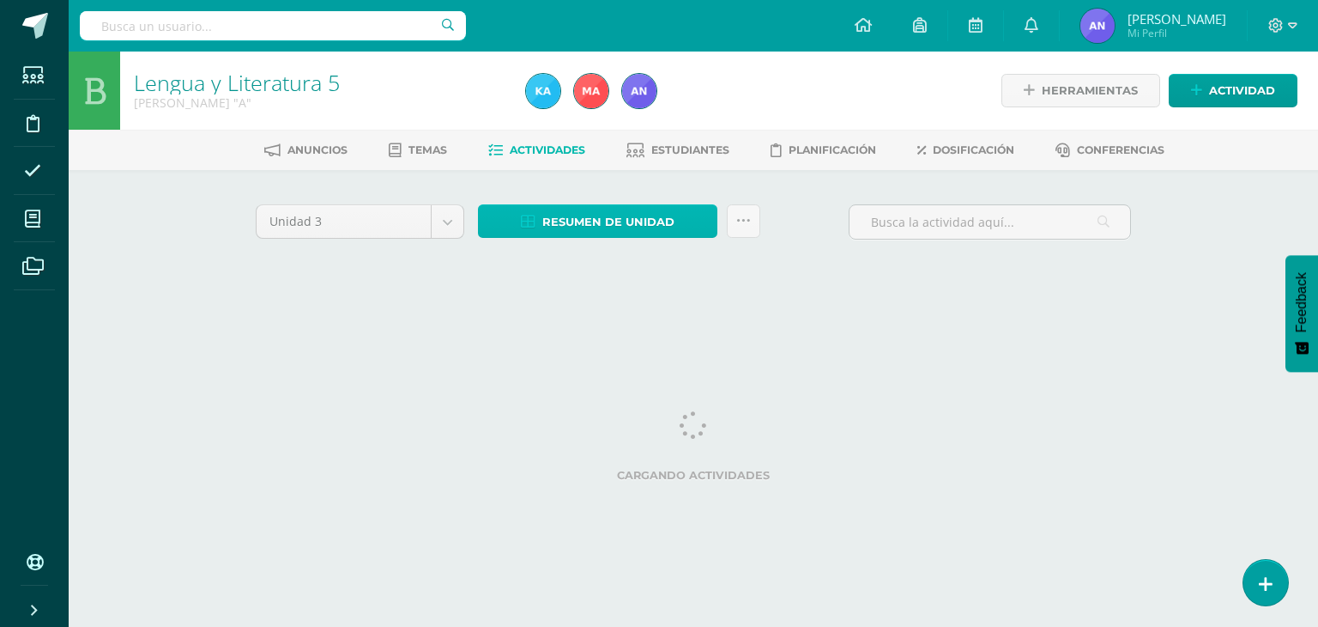
click at [601, 233] on span "Resumen de unidad" at bounding box center [608, 222] width 132 height 32
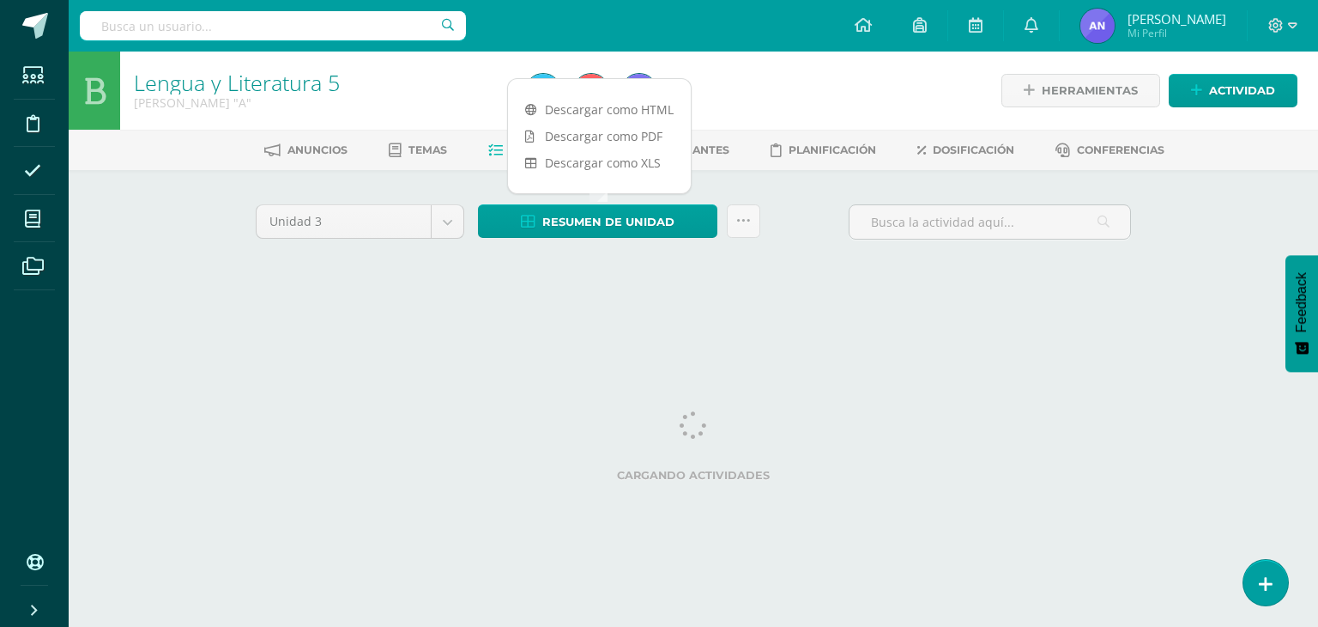
click at [636, 112] on div at bounding box center [639, 91] width 48 height 78
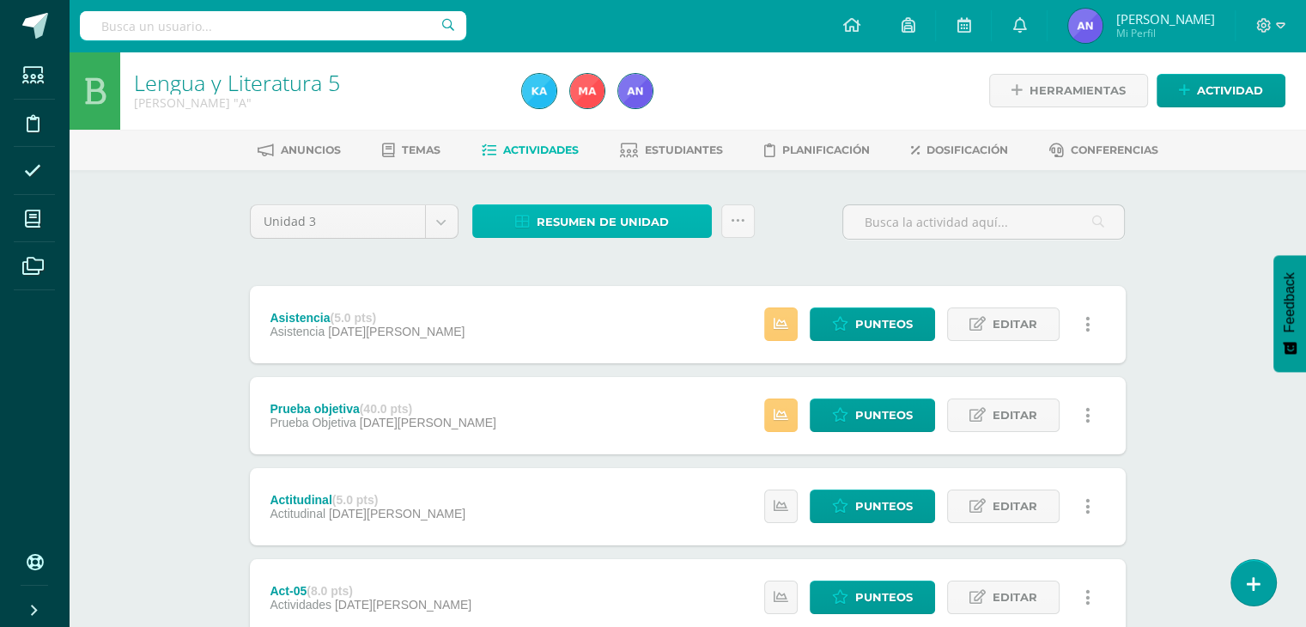
click at [549, 211] on span "Resumen de unidad" at bounding box center [602, 222] width 132 height 32
click at [573, 206] on span "Resumen de unidad" at bounding box center [602, 222] width 132 height 32
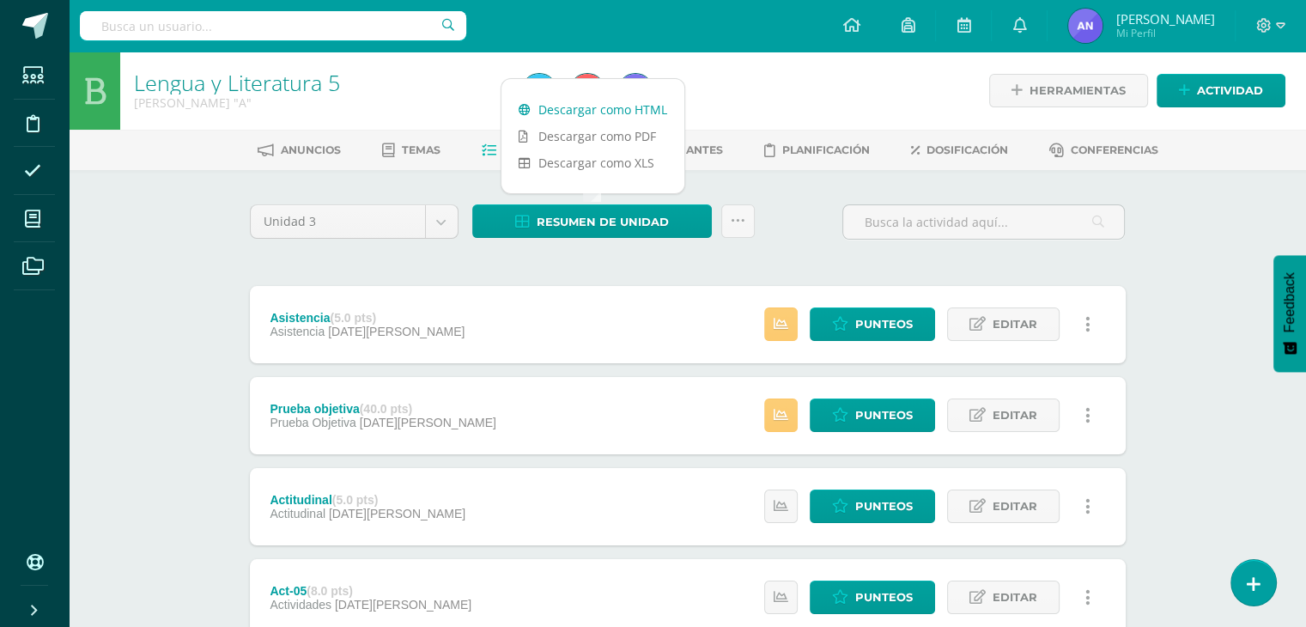
click at [582, 114] on link "Descargar como HTML" at bounding box center [592, 109] width 183 height 27
click at [95, 352] on div "Lengua y Literatura 5 Quinto Bachillerato "A" Herramientas Detalle de asistenci…" at bounding box center [687, 629] width 1237 height 1154
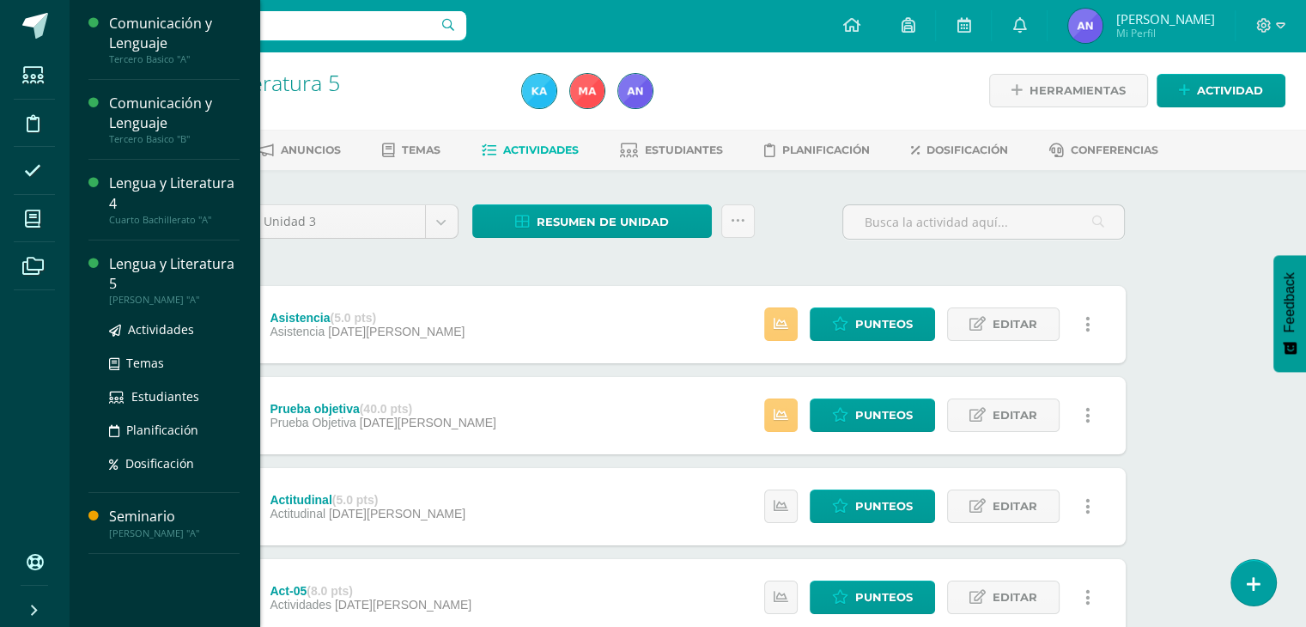
click at [117, 269] on div "Lengua y Literatura 5" at bounding box center [174, 273] width 130 height 39
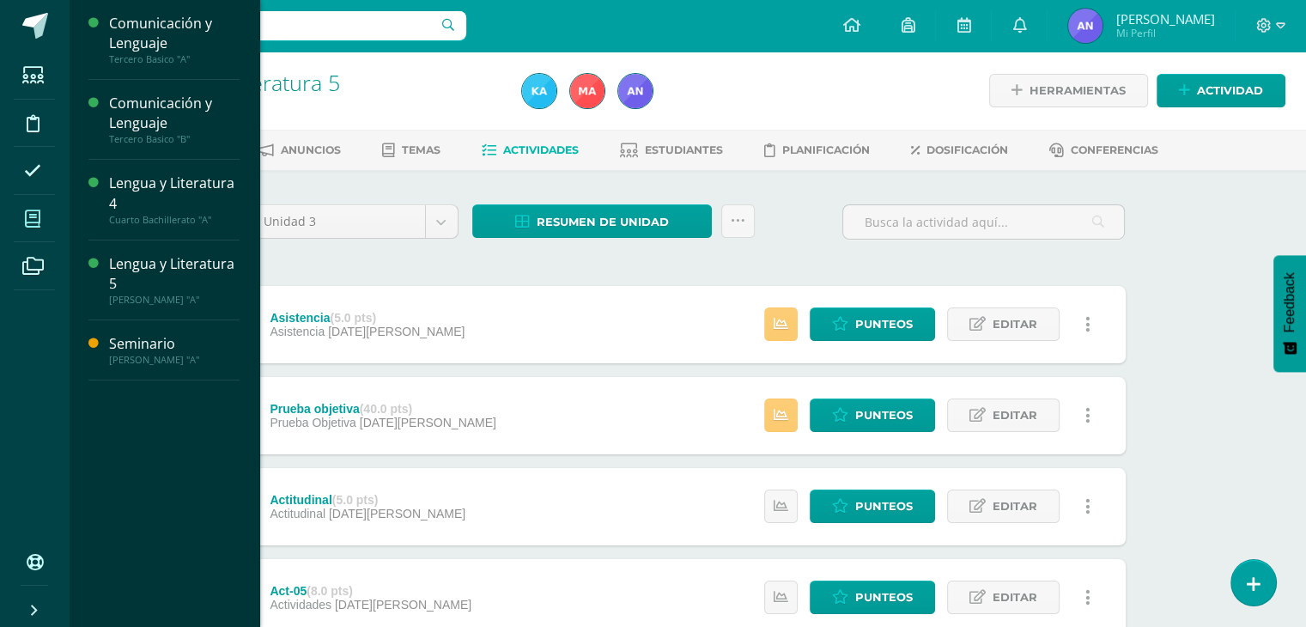
click at [33, 224] on icon at bounding box center [32, 218] width 15 height 17
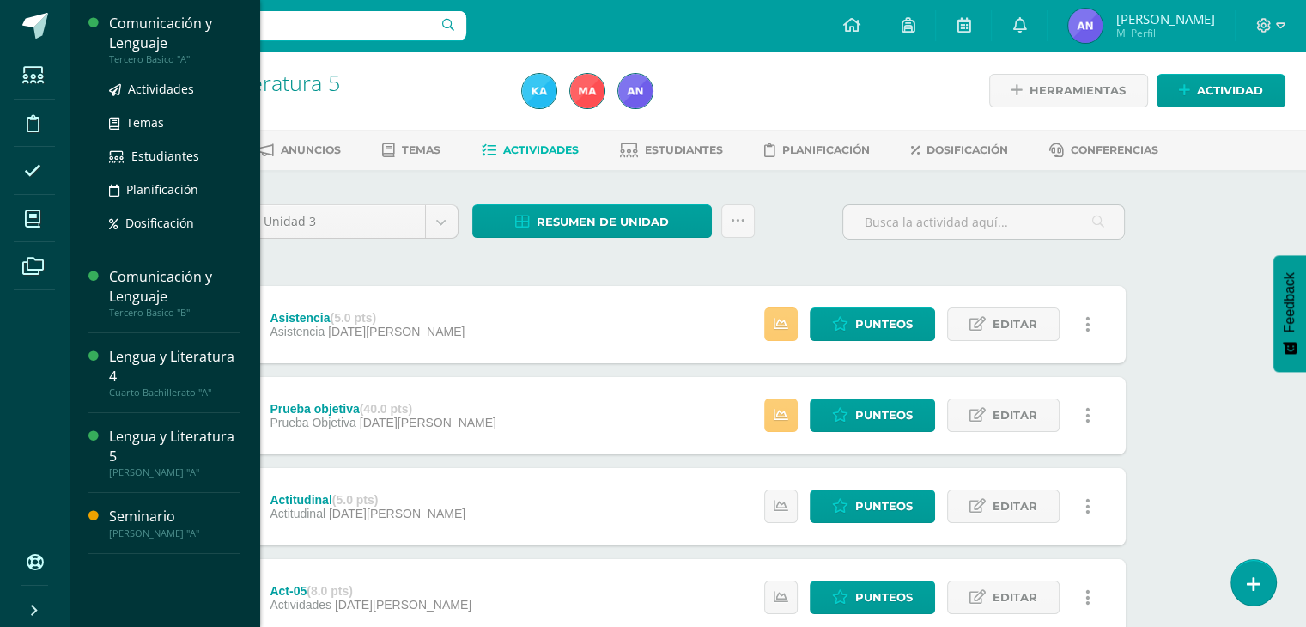
click at [128, 8] on div "Comunicación y Lenguaje Tercero Basico "A" Actividades Temas Estudiantes Planif…" at bounding box center [163, 126] width 151 height 253
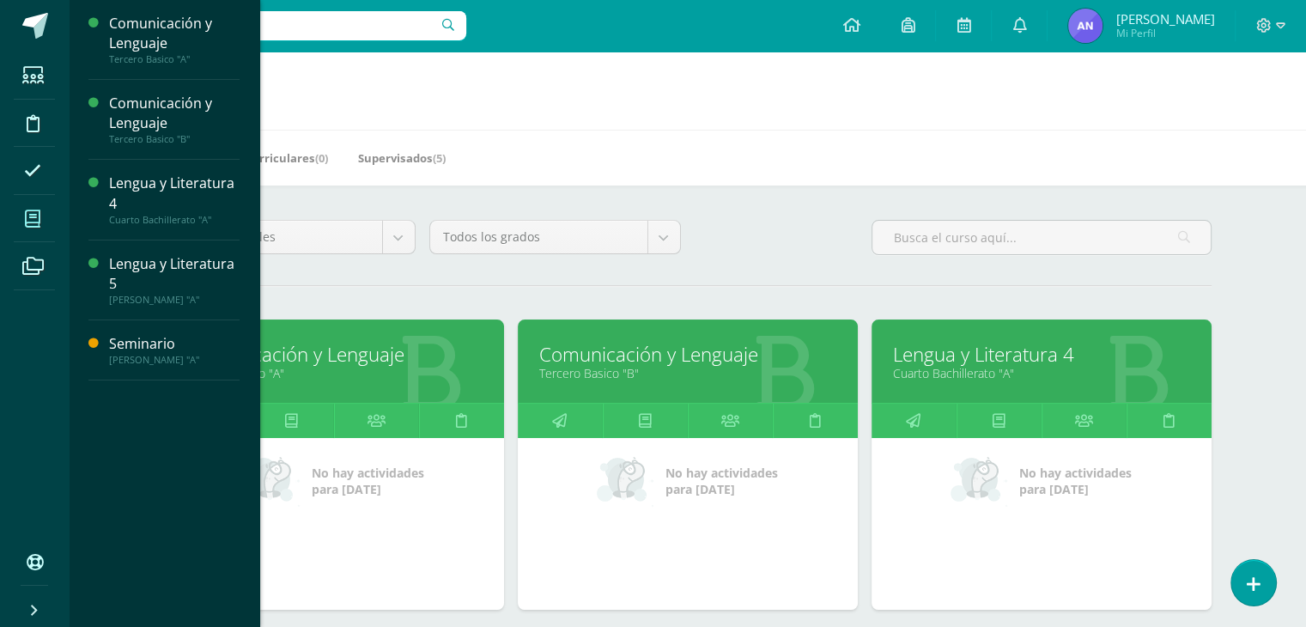
click at [25, 237] on link "Mis cursos" at bounding box center [34, 219] width 41 height 48
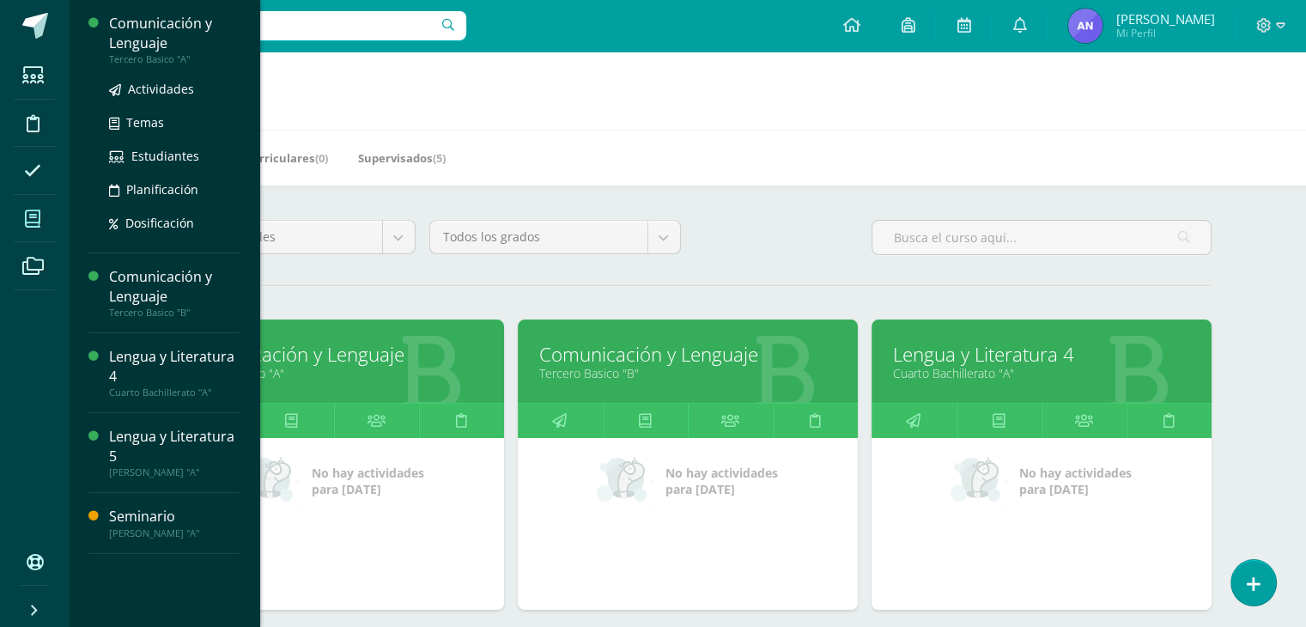
click at [163, 40] on div "Comunicación y Lenguaje" at bounding box center [174, 33] width 130 height 39
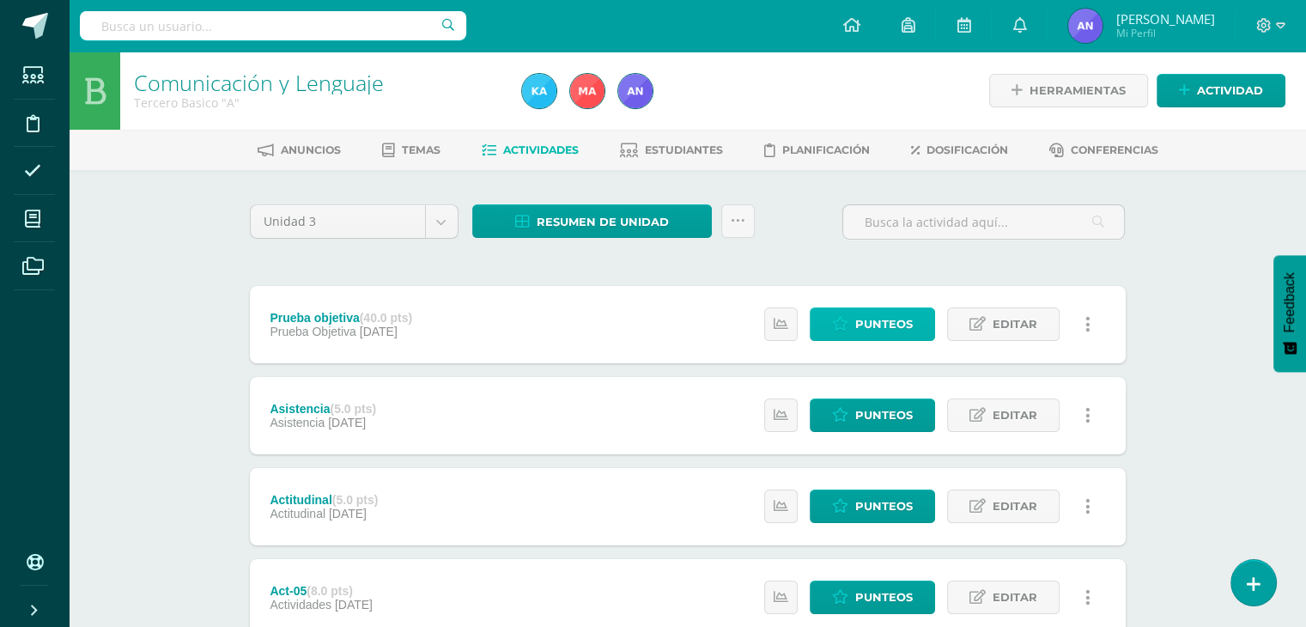
click at [915, 322] on link "Punteos" at bounding box center [871, 323] width 125 height 33
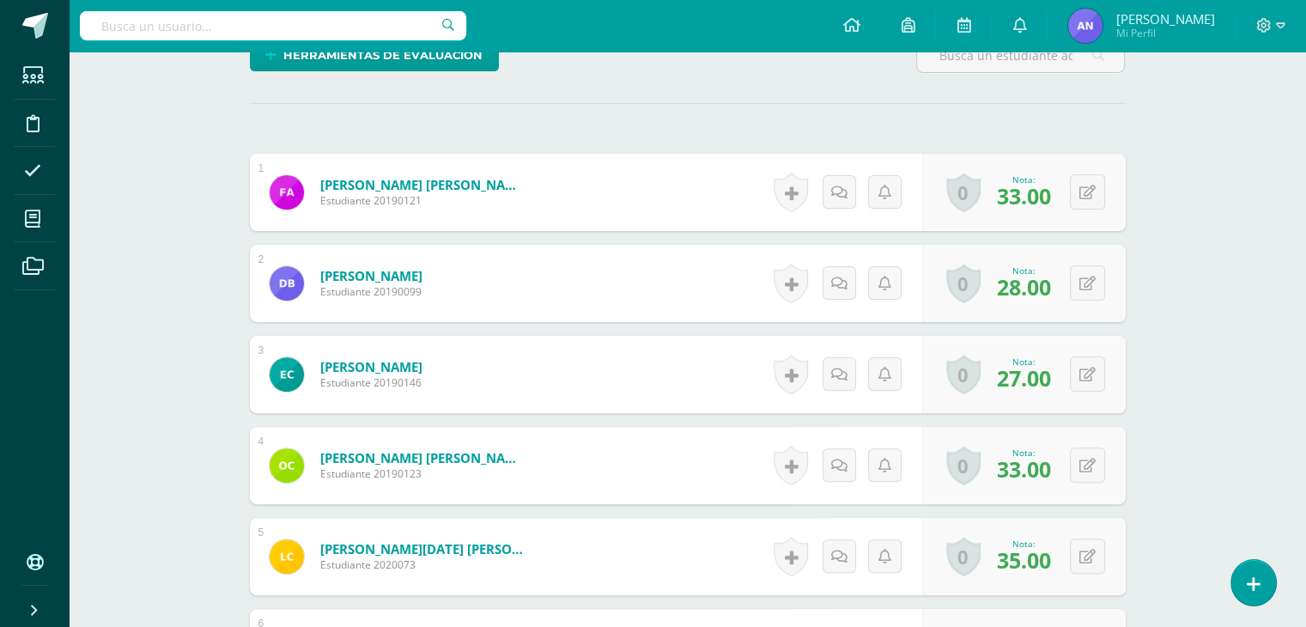
scroll to position [436, 0]
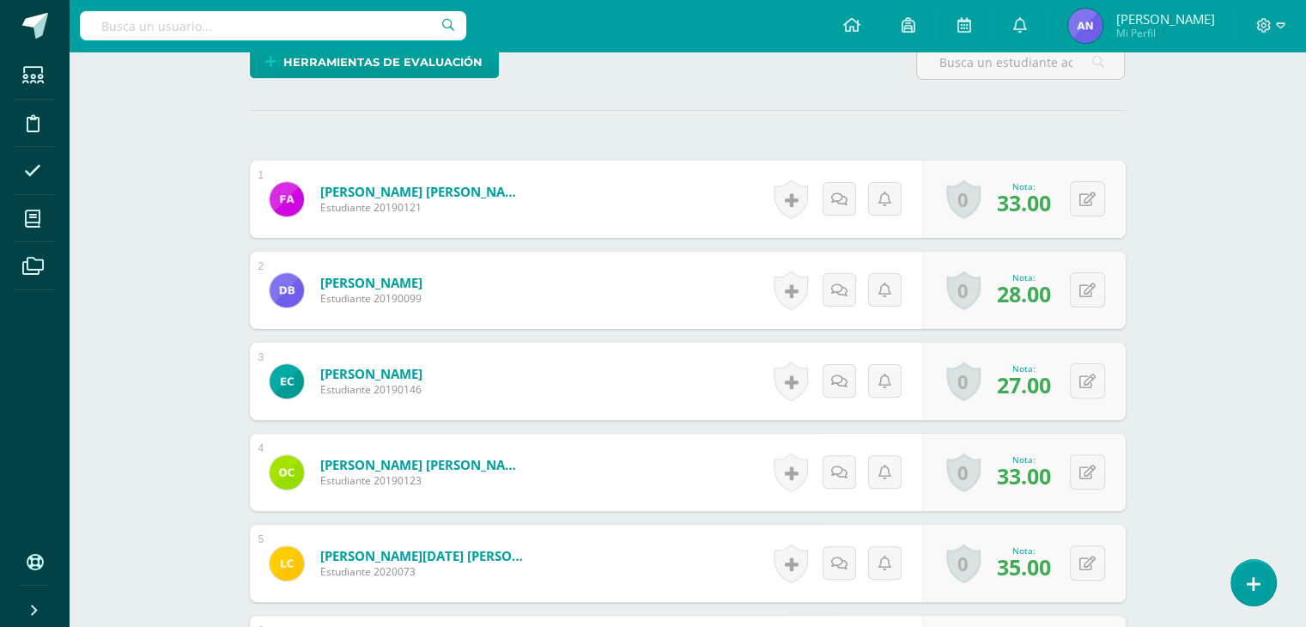
drag, startPoint x: 1318, startPoint y: 169, endPoint x: 1298, endPoint y: 314, distance: 146.4
click at [1298, 314] on html "Estudiantes Disciplina Asistencia Mis cursos Archivos Soporte Ayuda Reportar un…" at bounding box center [653, 405] width 1306 height 1683
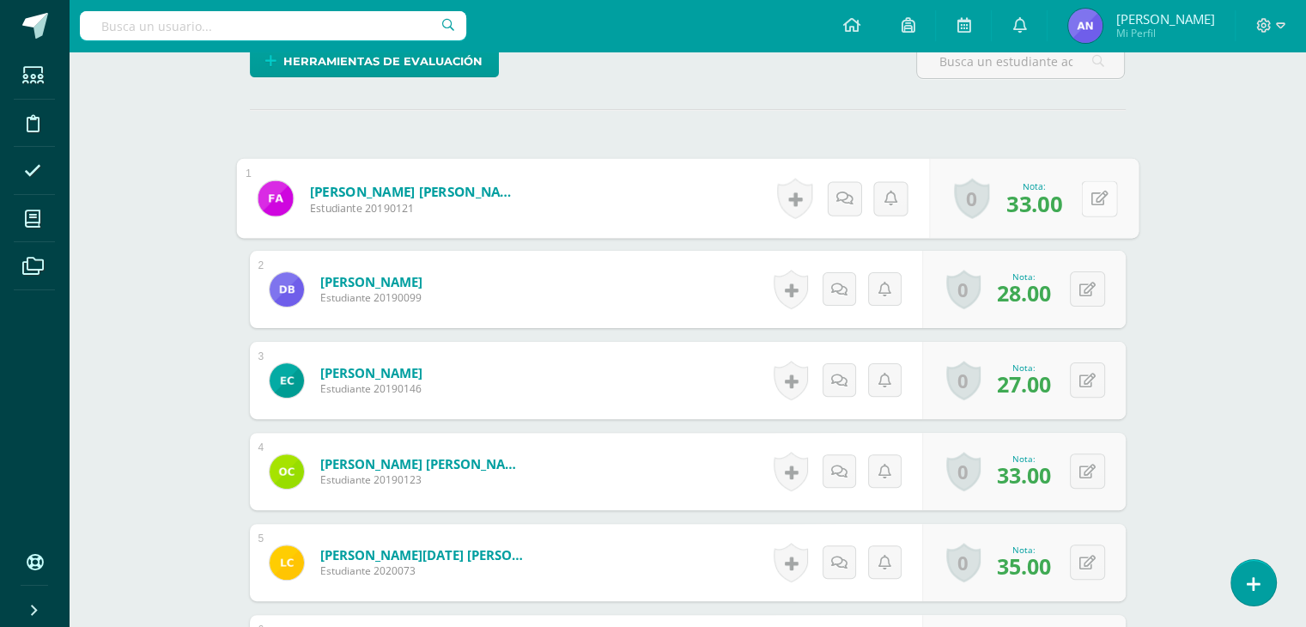
click at [1074, 184] on div "0 [GEOGRAPHIC_DATA] Logros obtenidos Aún no hay logros agregados Nota: 33.00" at bounding box center [1033, 199] width 209 height 80
click at [1091, 200] on icon at bounding box center [1098, 198] width 17 height 15
click at [828, 196] on link at bounding box center [838, 198] width 34 height 34
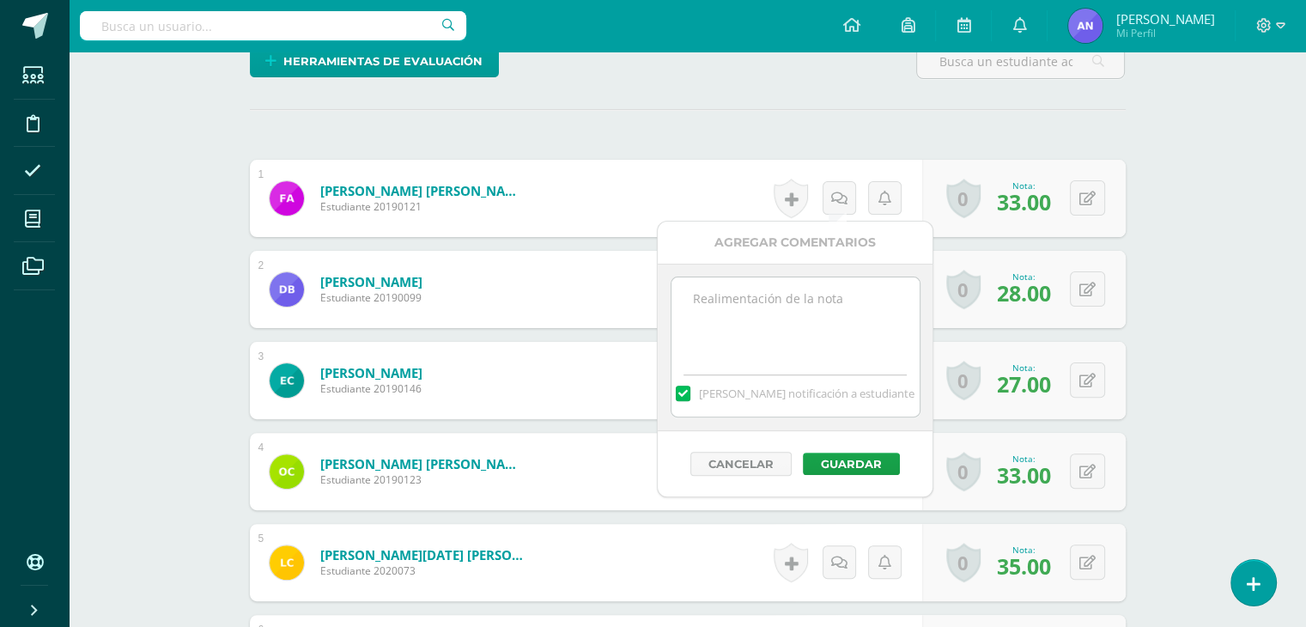
click at [758, 301] on textarea at bounding box center [795, 320] width 248 height 86
paste textarea "28 puntos de examen, 2 extras por participar el [DATE]."
click at [704, 299] on textarea "28 puntos de examen, 2 extras por participar el [DATE]." at bounding box center [795, 320] width 248 height 86
click at [827, 289] on textarea "33 puntos de examen, 2 extras por participar el [DATE]." at bounding box center [795, 320] width 248 height 86
click at [848, 316] on textarea "33 puntos de examen, 5 extras por participar el [DATE]." at bounding box center [795, 320] width 248 height 86
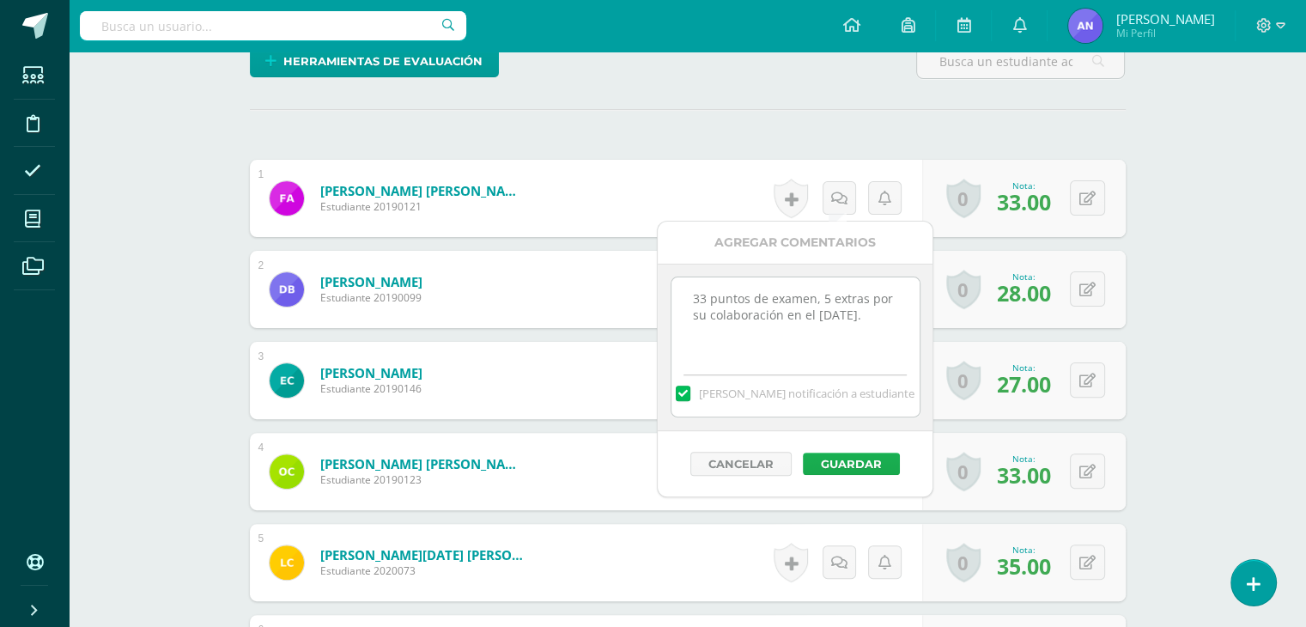
type textarea "33 puntos de examen, 5 extras por su colaboración en el [DATE]."
click at [863, 461] on button "Guardar" at bounding box center [851, 463] width 97 height 22
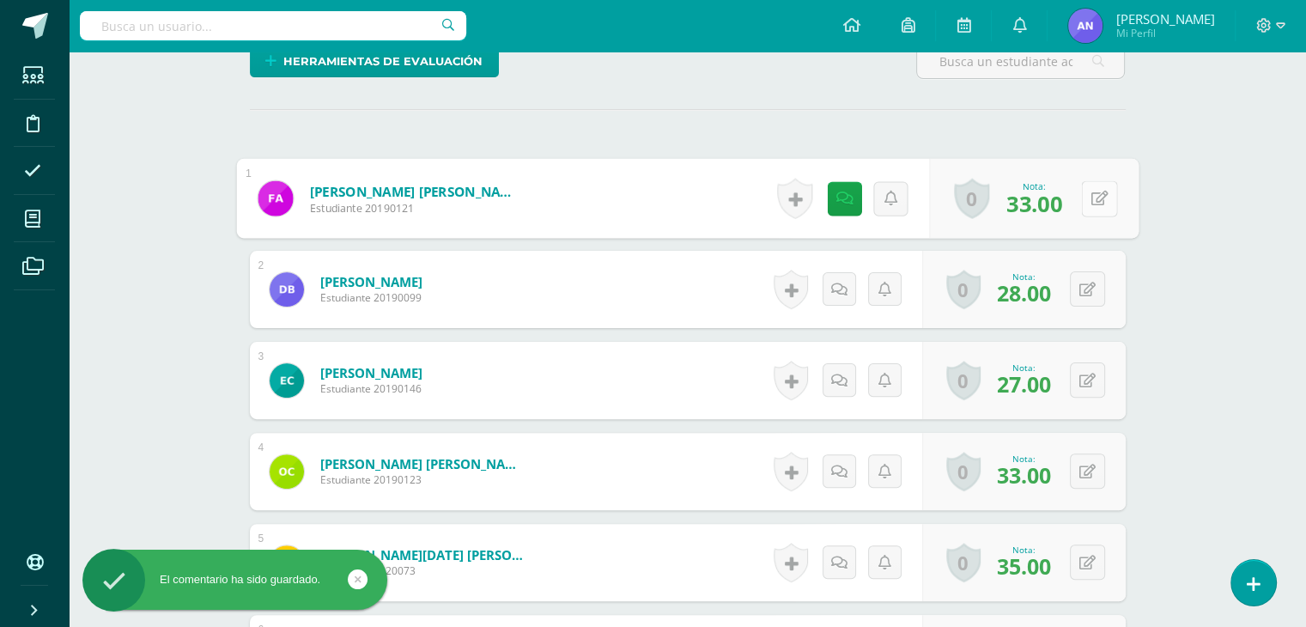
click at [1084, 203] on button at bounding box center [1099, 198] width 36 height 36
type input "38"
click at [1046, 203] on icon at bounding box center [1053, 204] width 15 height 15
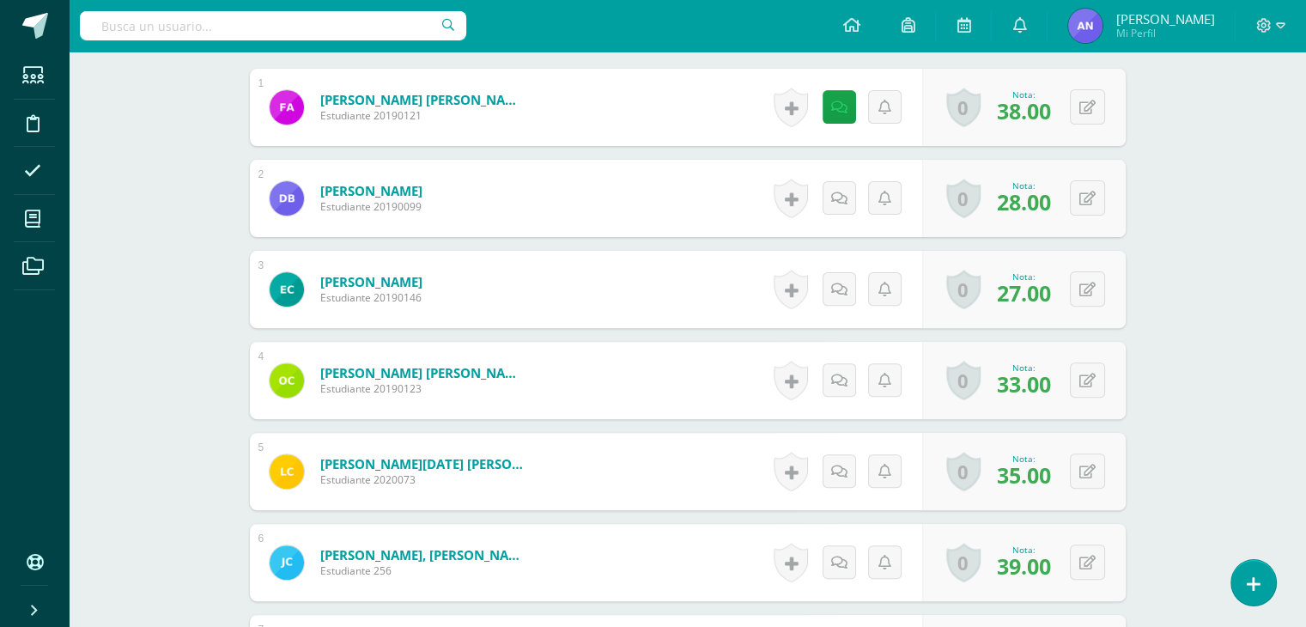
scroll to position [536, 0]
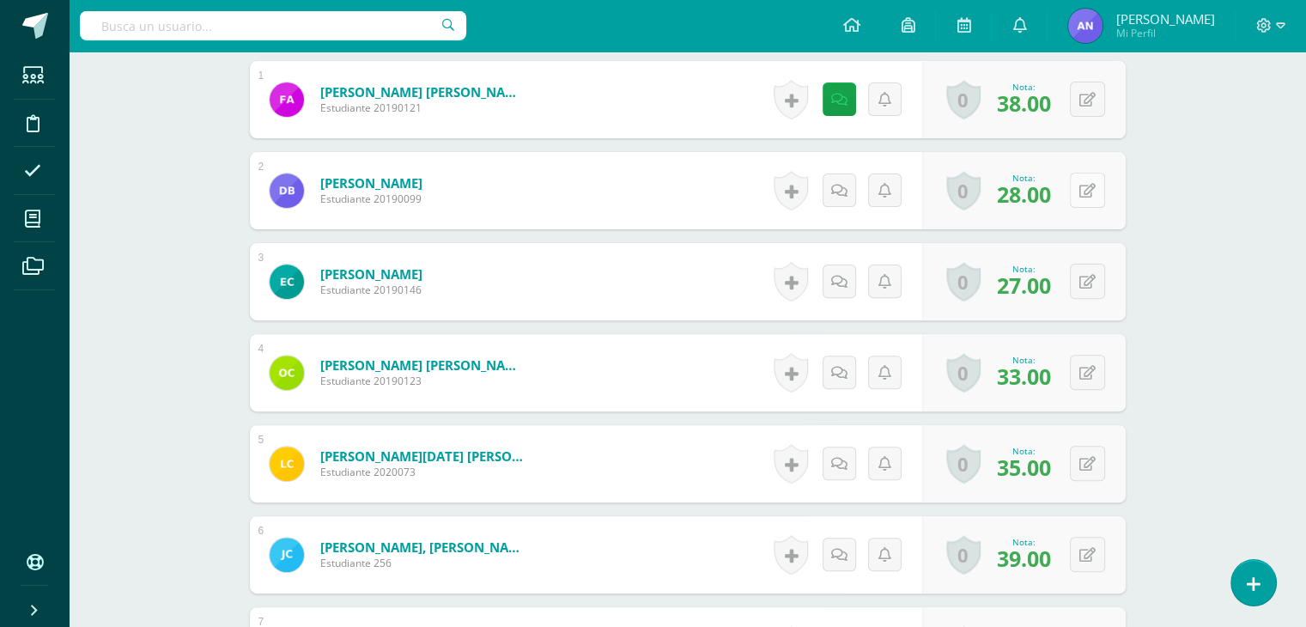
click at [1088, 179] on button at bounding box center [1087, 190] width 35 height 35
click at [847, 193] on link at bounding box center [838, 190] width 34 height 34
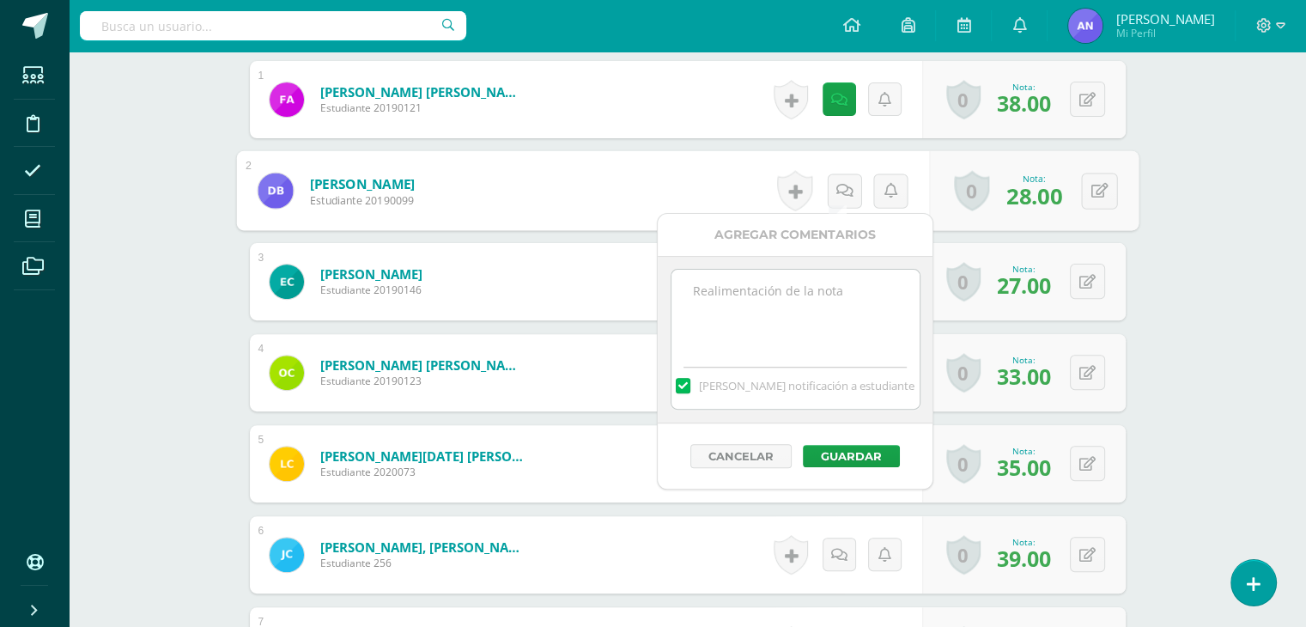
click at [784, 295] on textarea at bounding box center [795, 313] width 248 height 86
paste textarea "28 puntos de examen, 2 extras por participar el [DATE]."
click at [827, 292] on textarea "28 puntos de examen, 2 extras por participar el [DATE]." at bounding box center [795, 313] width 248 height 86
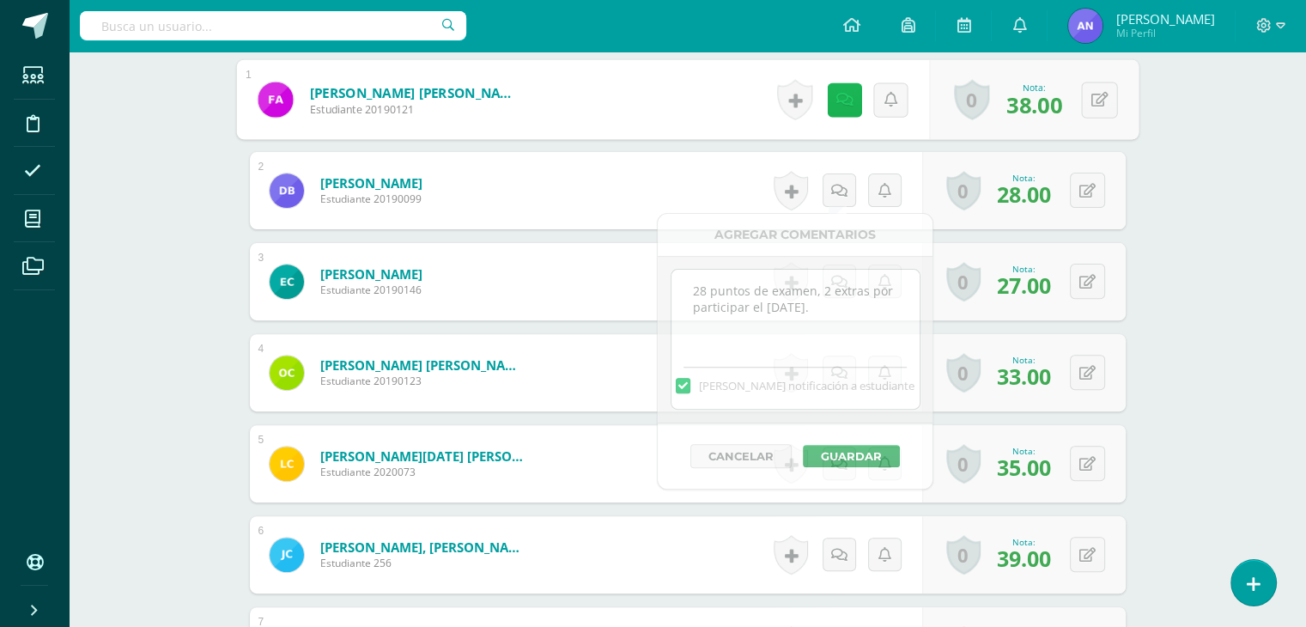
click at [827, 94] on link at bounding box center [844, 99] width 34 height 34
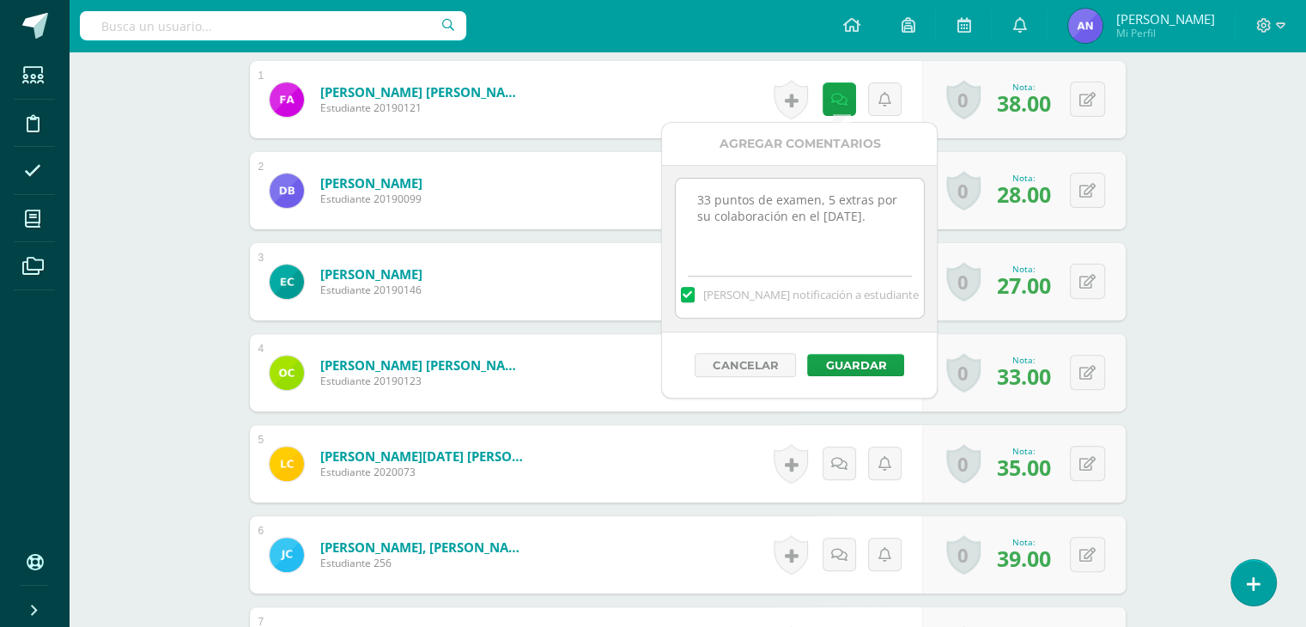
drag, startPoint x: 807, startPoint y: 245, endPoint x: 690, endPoint y: 191, distance: 128.7
click at [690, 191] on textarea "33 puntos de examen, 5 extras por su colaboración en el [DATE]." at bounding box center [800, 222] width 248 height 86
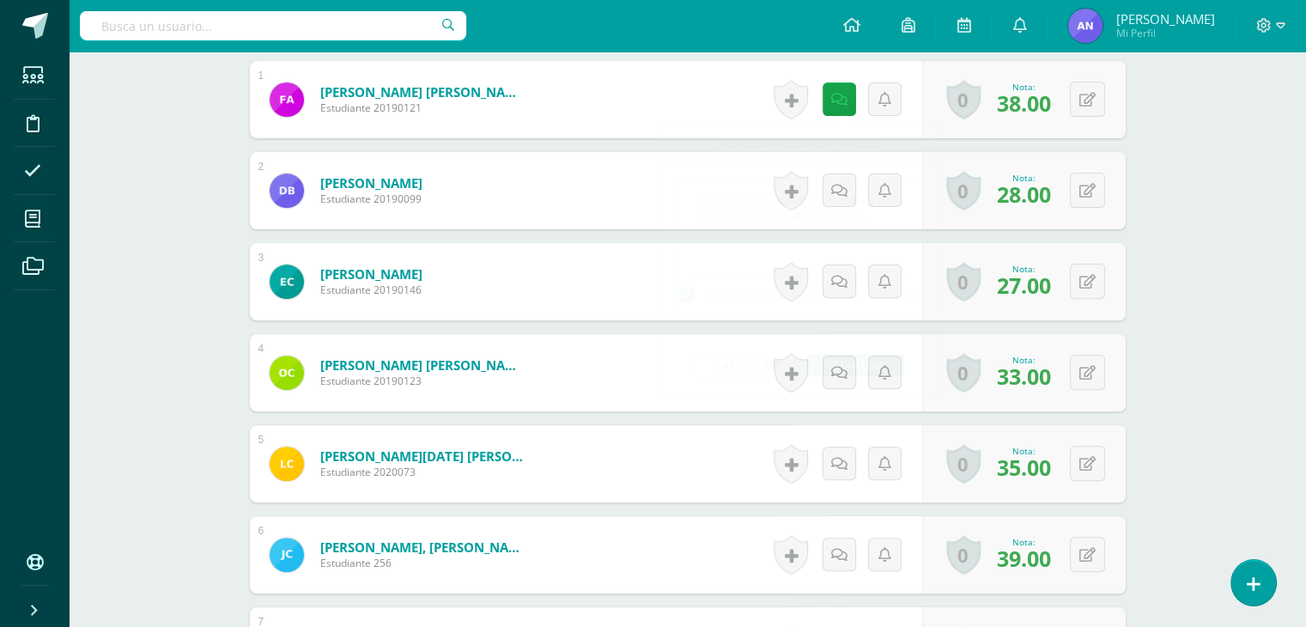
click at [841, 189] on icon at bounding box center [839, 191] width 16 height 15
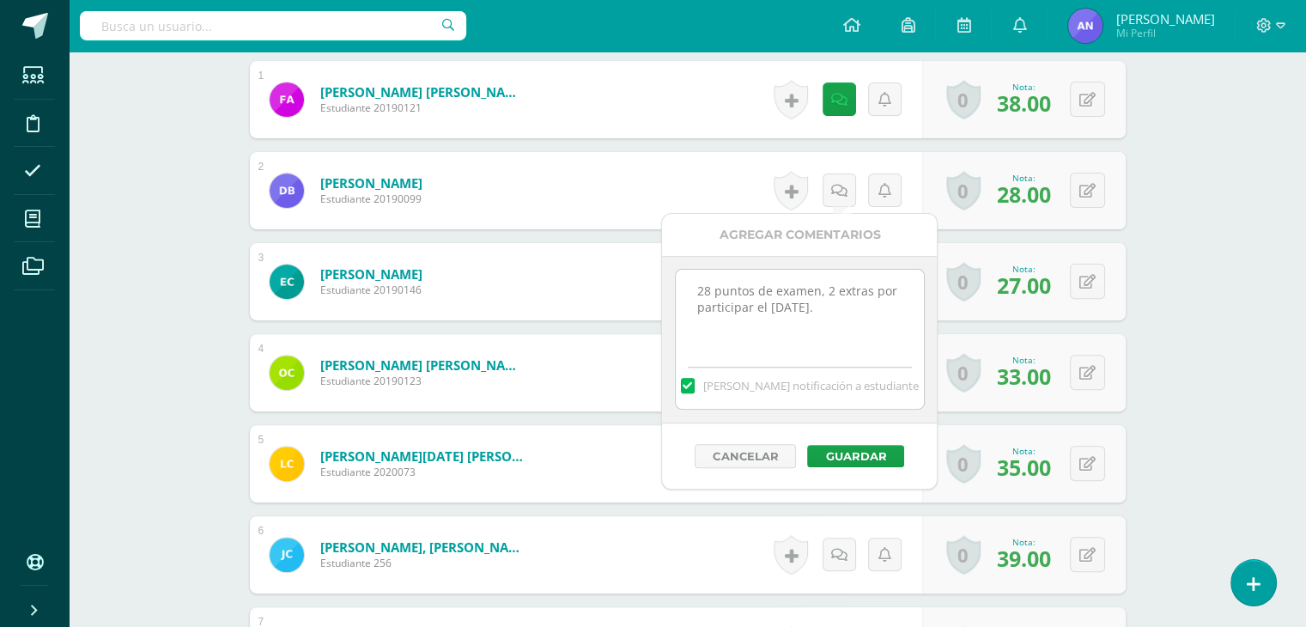
drag, startPoint x: 876, startPoint y: 316, endPoint x: 668, endPoint y: 289, distance: 209.4
click at [668, 289] on div "28 puntos de examen, 2 extras por participar el [DATE]. [PERSON_NAME] notificac…" at bounding box center [799, 339] width 275 height 167
paste textarea "33 puntos de examen, 5 extras por su colaboración en"
click at [708, 285] on textarea "33 puntos de examen, 5 extras por su colaboración en el [DATE]." at bounding box center [800, 313] width 248 height 86
click at [832, 293] on textarea "22 puntos de examen, 5 extras por su colaboración en el [DATE]." at bounding box center [800, 313] width 248 height 86
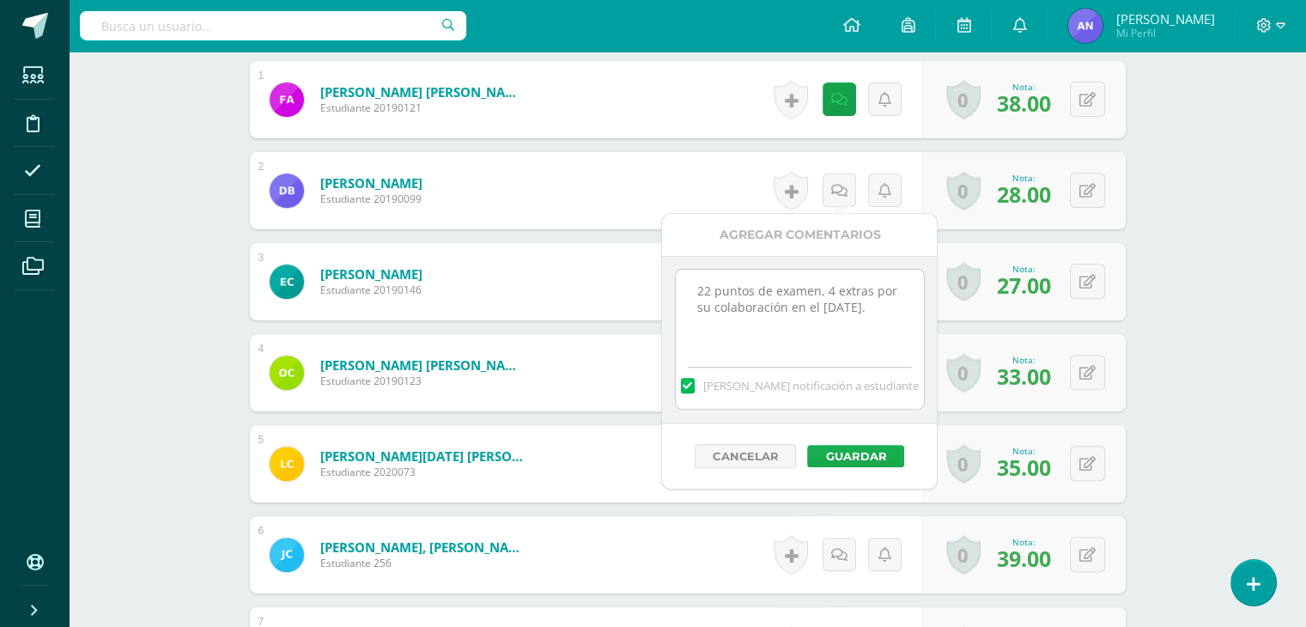
type textarea "22 puntos de examen, 4 extras por su colaboración en el [DATE]."
click at [858, 454] on button "Guardar" at bounding box center [855, 456] width 97 height 22
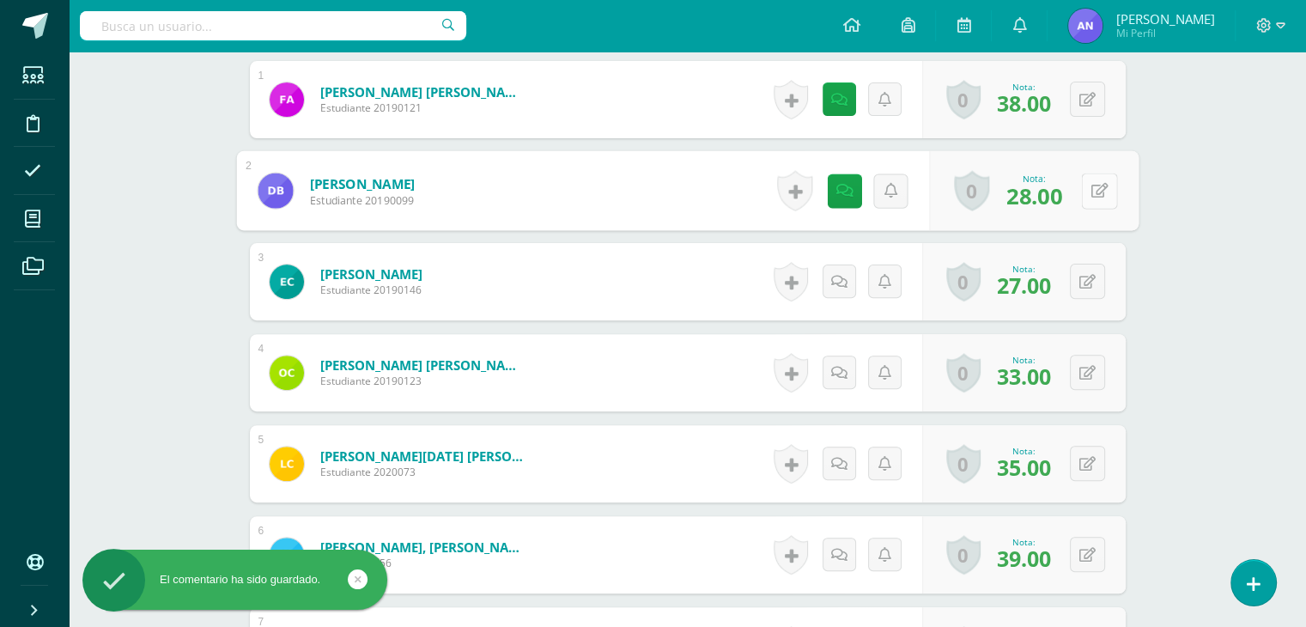
click at [1077, 193] on div "0 [GEOGRAPHIC_DATA] Logros obtenidos Aún no hay logros agregados Nota: 28.00" at bounding box center [1033, 191] width 209 height 80
click at [1088, 192] on button at bounding box center [1099, 191] width 36 height 36
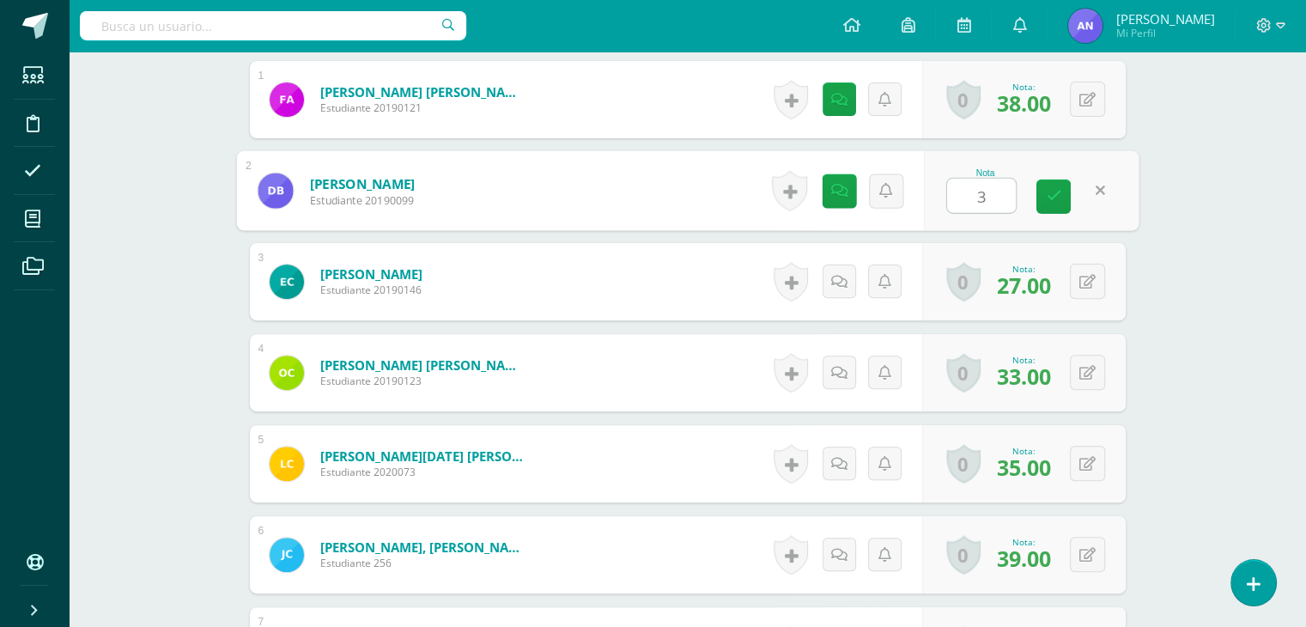
type input "33"
click at [1046, 191] on icon at bounding box center [1053, 196] width 15 height 15
click at [1086, 282] on button at bounding box center [1087, 281] width 35 height 35
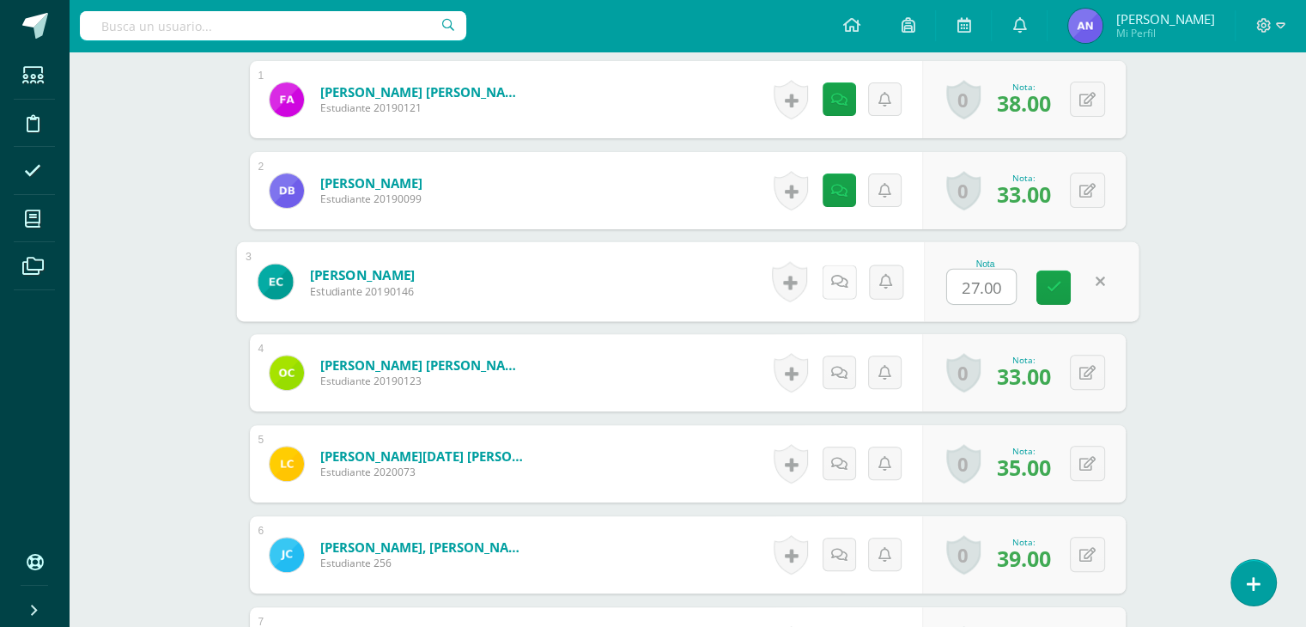
click at [842, 282] on icon at bounding box center [838, 281] width 17 height 15
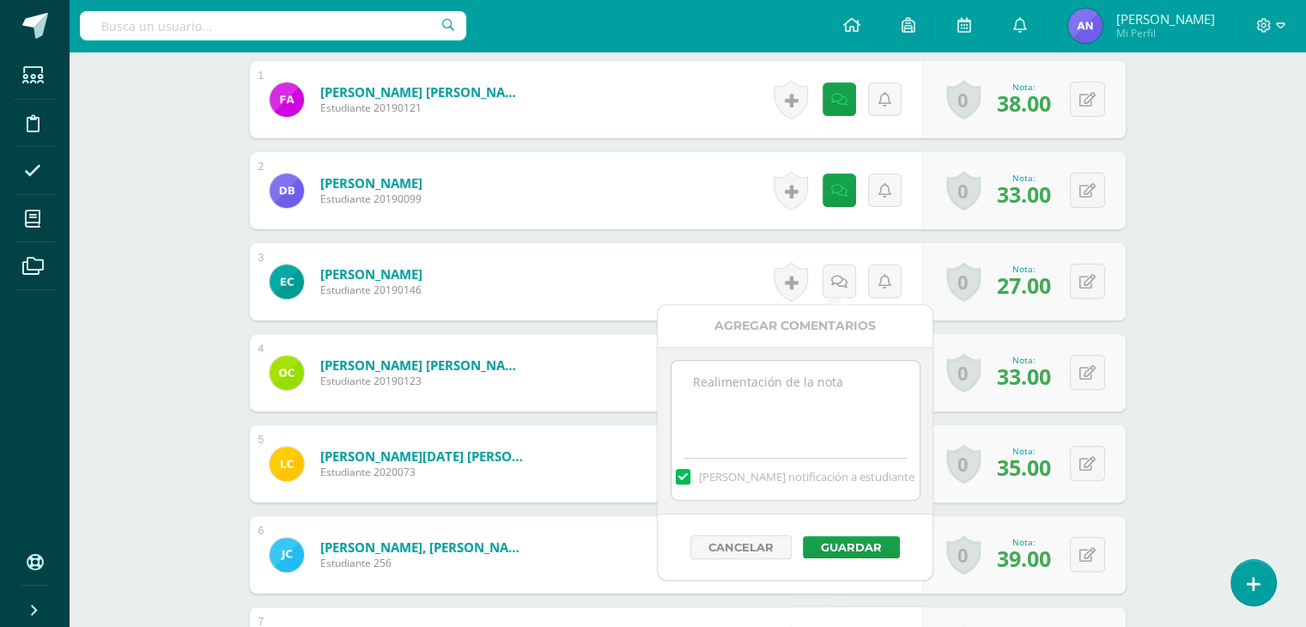
click at [816, 379] on textarea at bounding box center [795, 404] width 248 height 86
paste textarea "33 puntos de examen, 5 extras por su colaboración en el [DATE]."
click at [703, 385] on textarea "33 puntos de examen, 5 extras por su colaboración en el [DATE]." at bounding box center [795, 404] width 248 height 86
click at [827, 382] on textarea "27 puntos de examen, 5 extras por su colaboración en el [DATE]." at bounding box center [795, 404] width 248 height 86
type textarea "27 puntos de examen, 3 extras por su colaboración en el [DATE]."
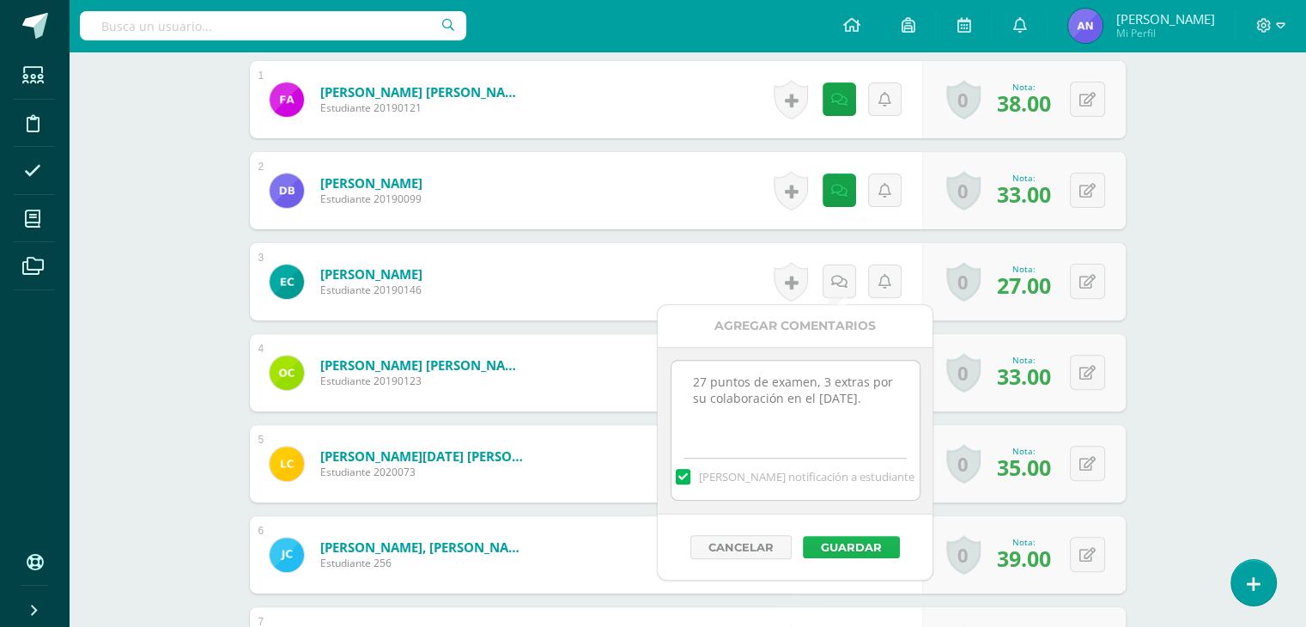
click at [854, 541] on button "Guardar" at bounding box center [851, 547] width 97 height 22
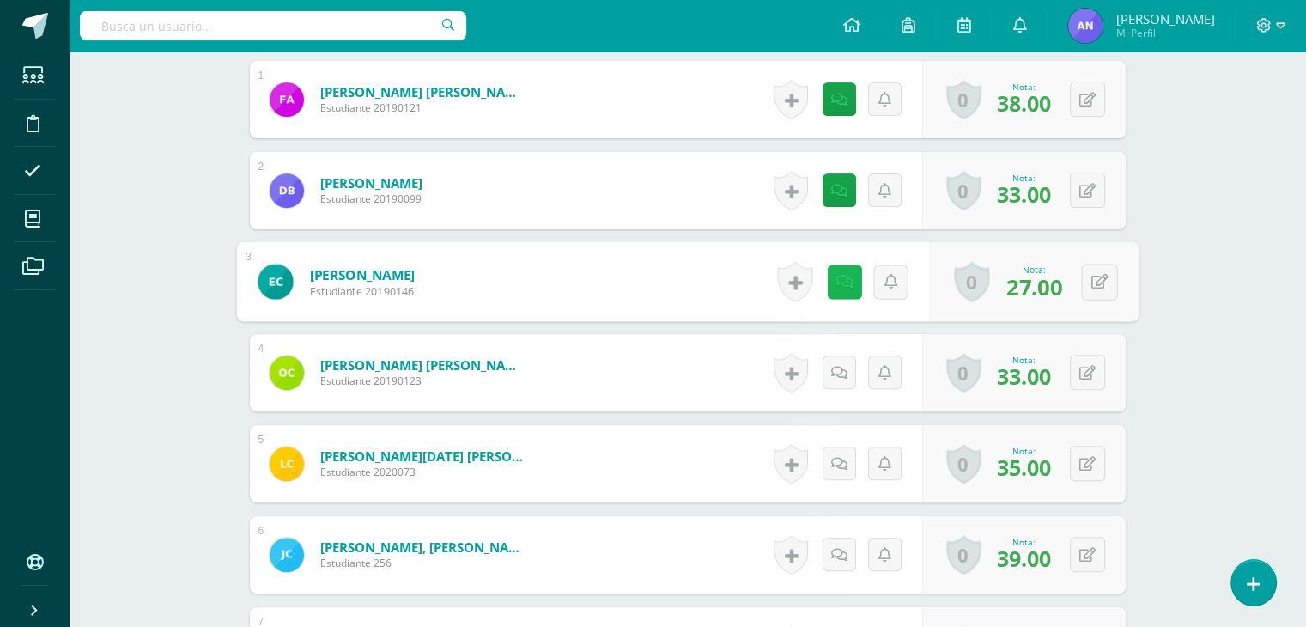
click at [840, 277] on icon at bounding box center [843, 281] width 17 height 15
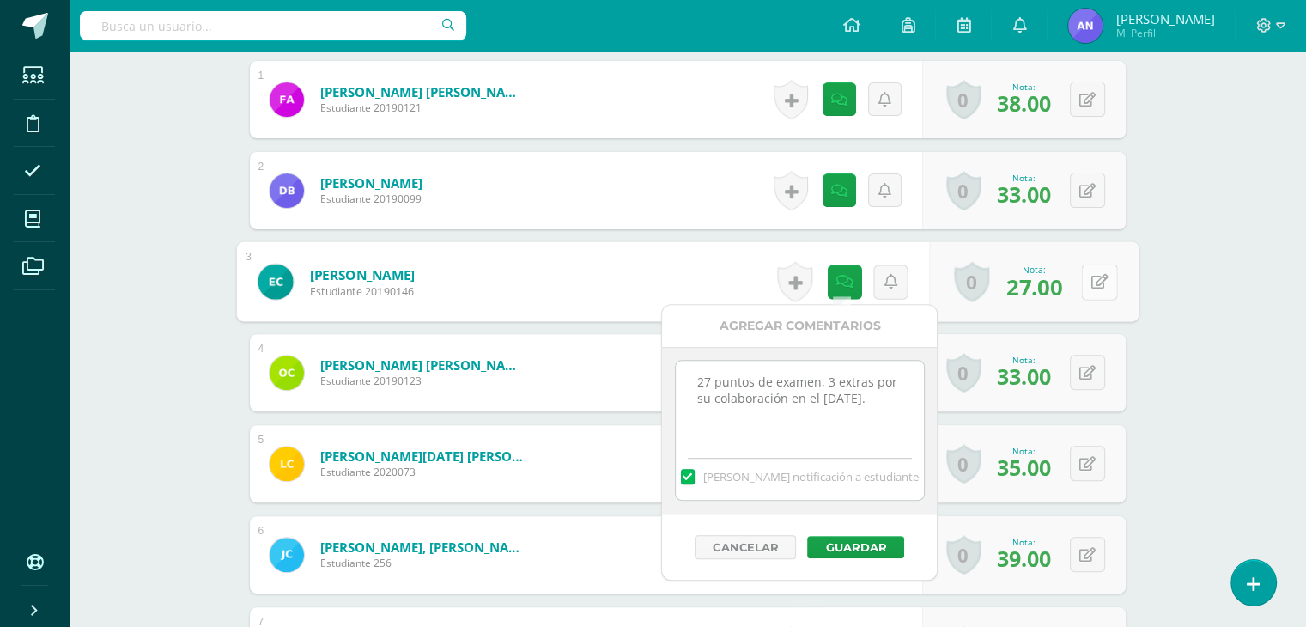
click at [1106, 276] on icon at bounding box center [1098, 281] width 17 height 15
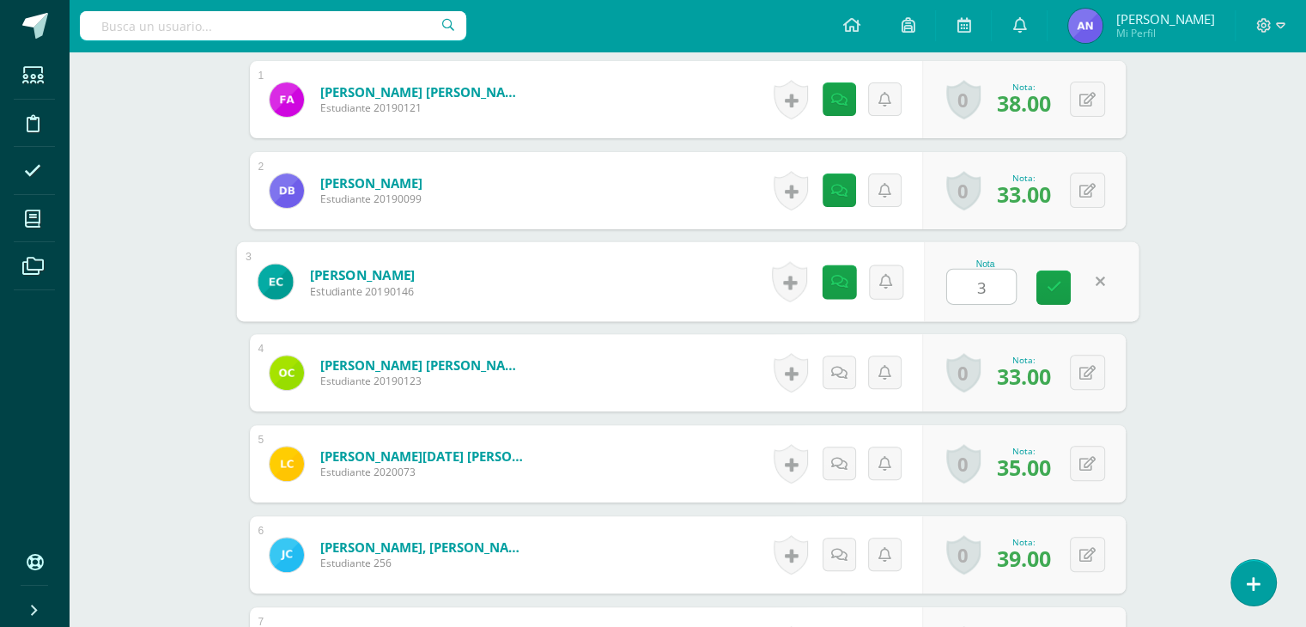
type input "30"
click at [1059, 283] on link at bounding box center [1053, 287] width 34 height 34
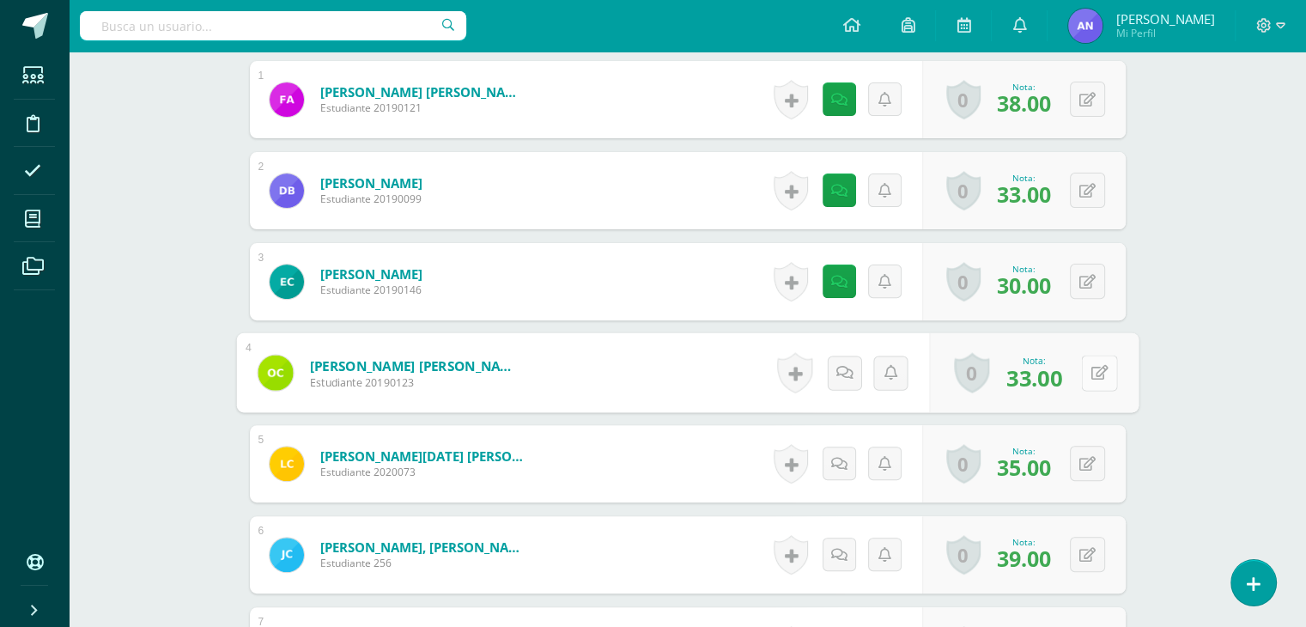
click at [1082, 358] on button at bounding box center [1099, 373] width 36 height 36
click at [836, 365] on icon at bounding box center [838, 372] width 17 height 15
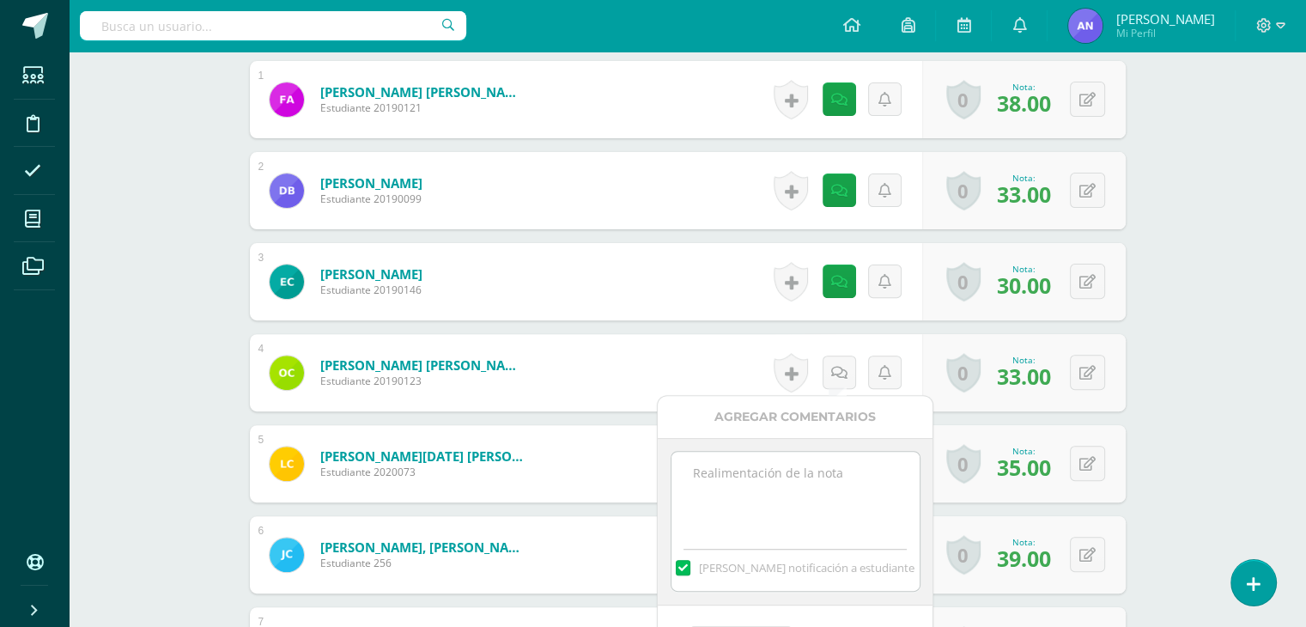
click at [803, 456] on textarea at bounding box center [795, 495] width 248 height 86
paste textarea "33 puntos de examen, 5 extras por su colaboración en el [DATE]."
type textarea "33 puntos de examen, 5 extras por su colaboración en el [DATE]."
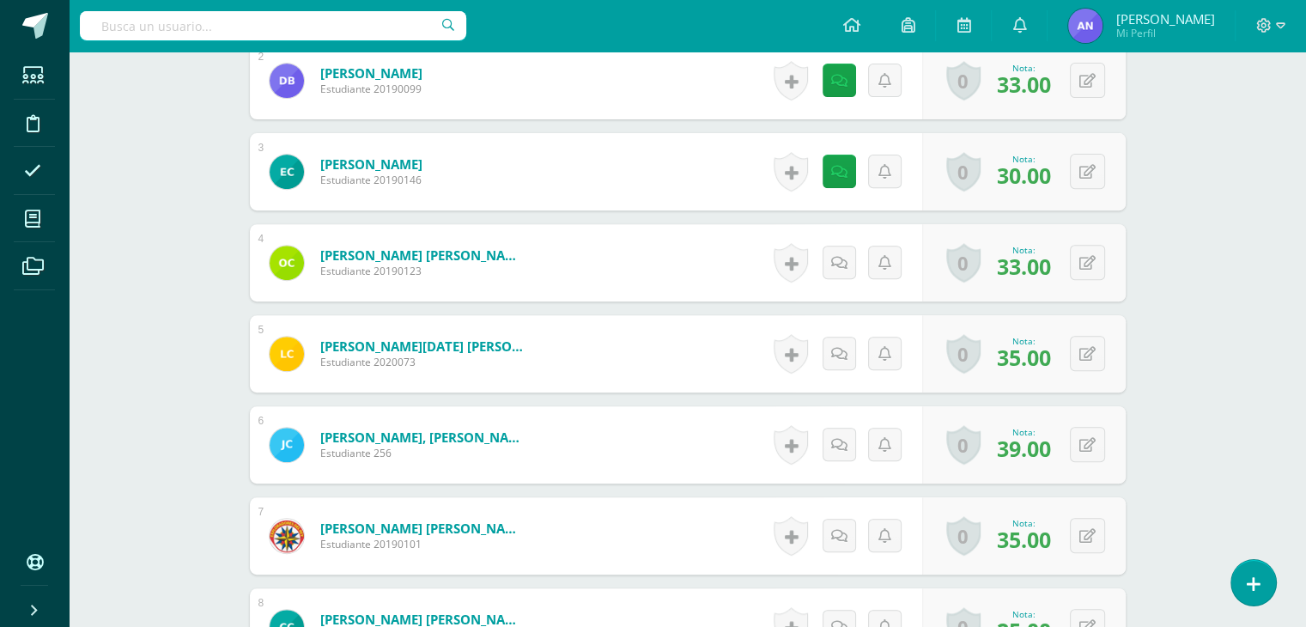
scroll to position [651, 0]
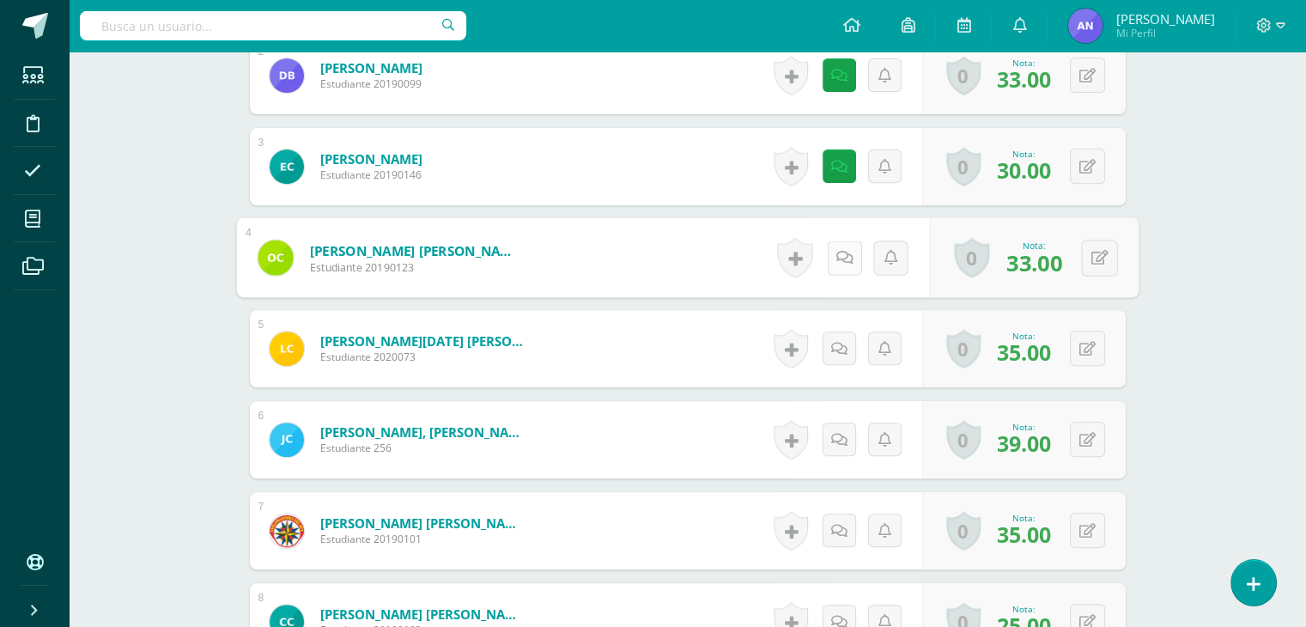
click at [832, 258] on link at bounding box center [844, 257] width 34 height 34
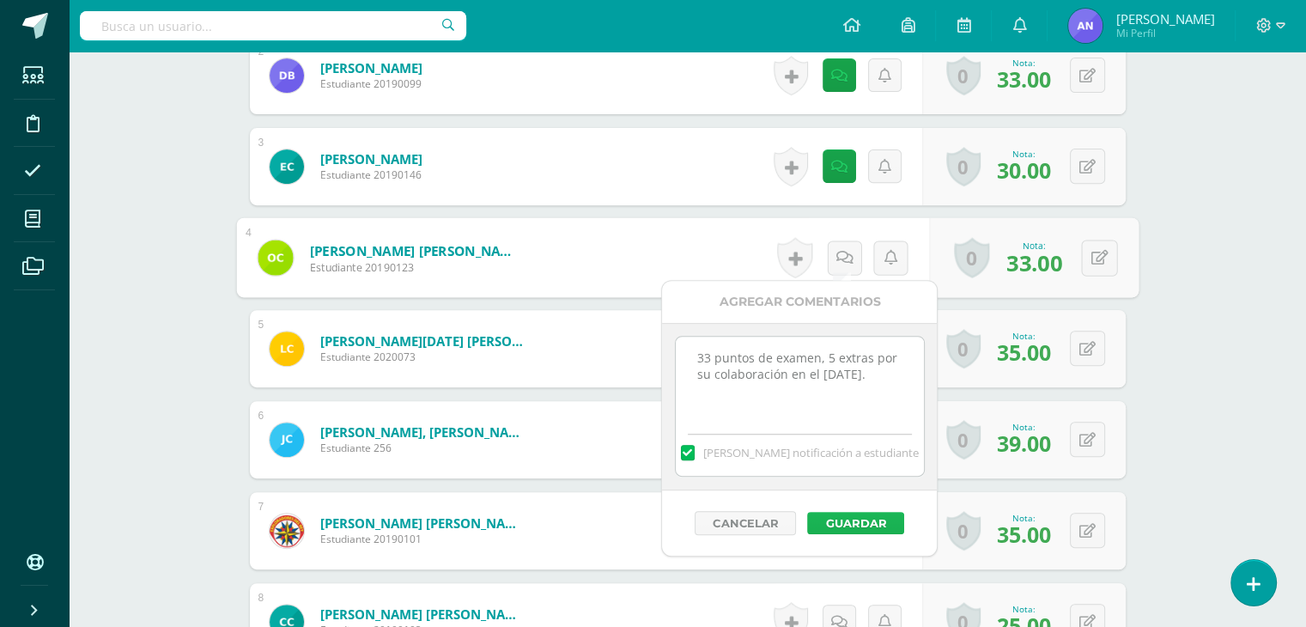
click at [858, 518] on button "Guardar" at bounding box center [855, 523] width 97 height 22
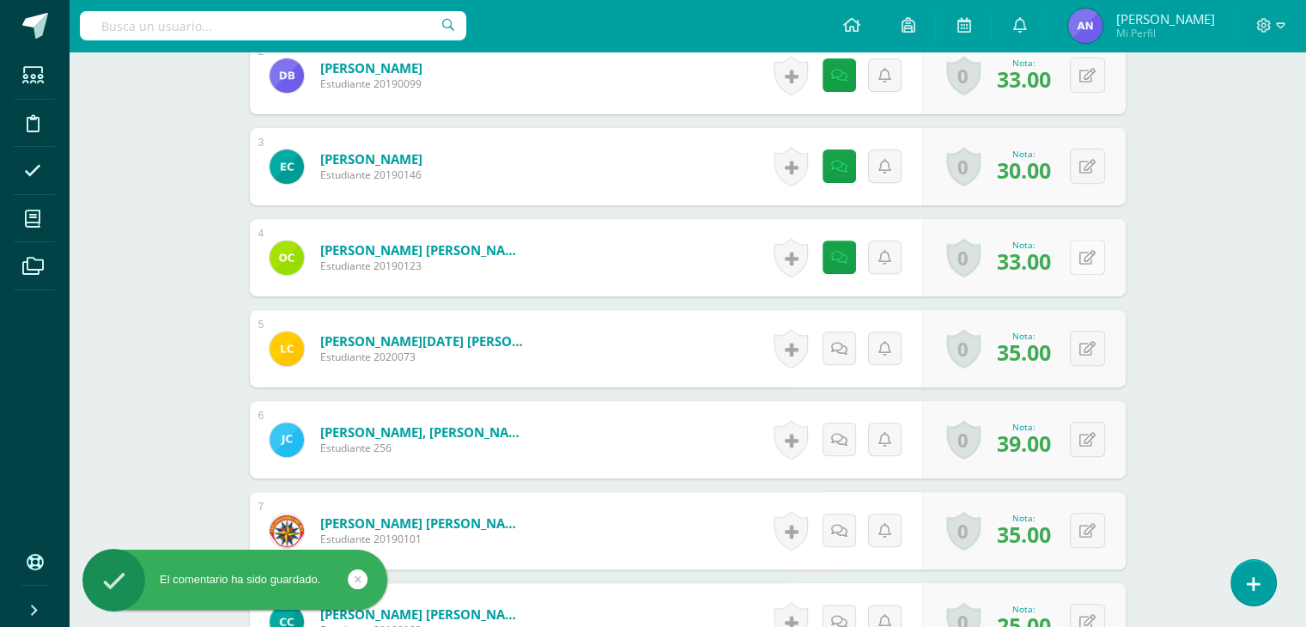
click at [1086, 250] on button at bounding box center [1087, 256] width 35 height 35
type input "38"
click at [1054, 258] on icon at bounding box center [1053, 263] width 15 height 15
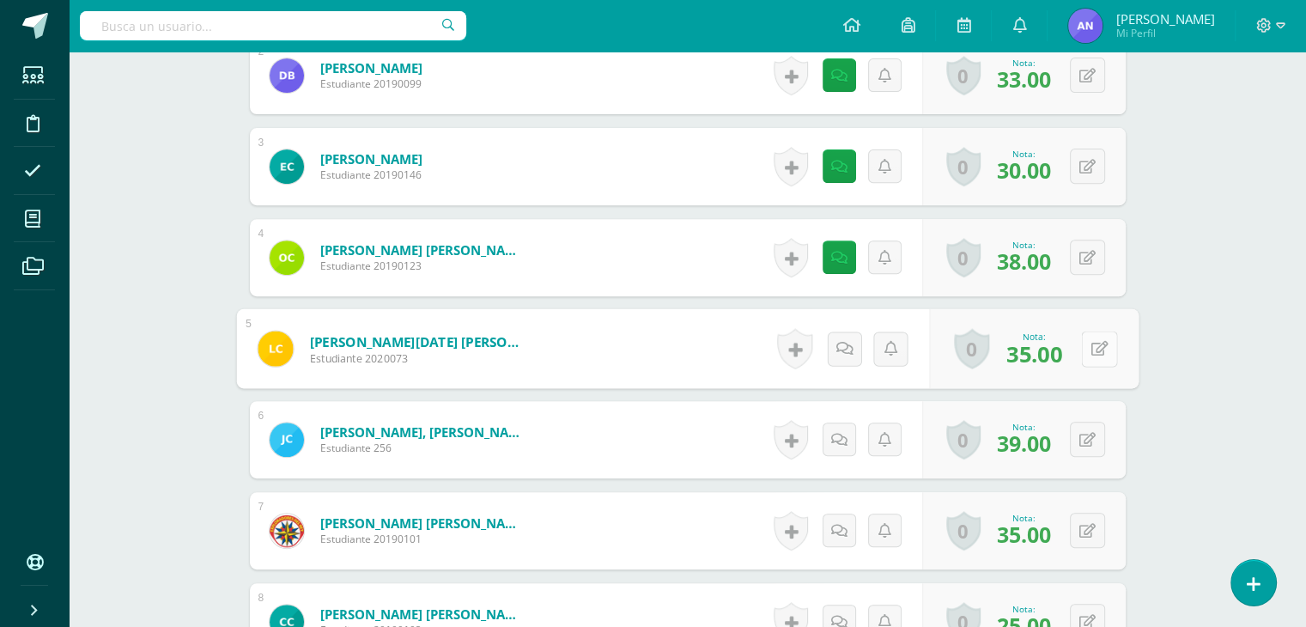
click at [1088, 343] on button at bounding box center [1099, 348] width 36 height 36
click at [846, 348] on link at bounding box center [838, 348] width 34 height 34
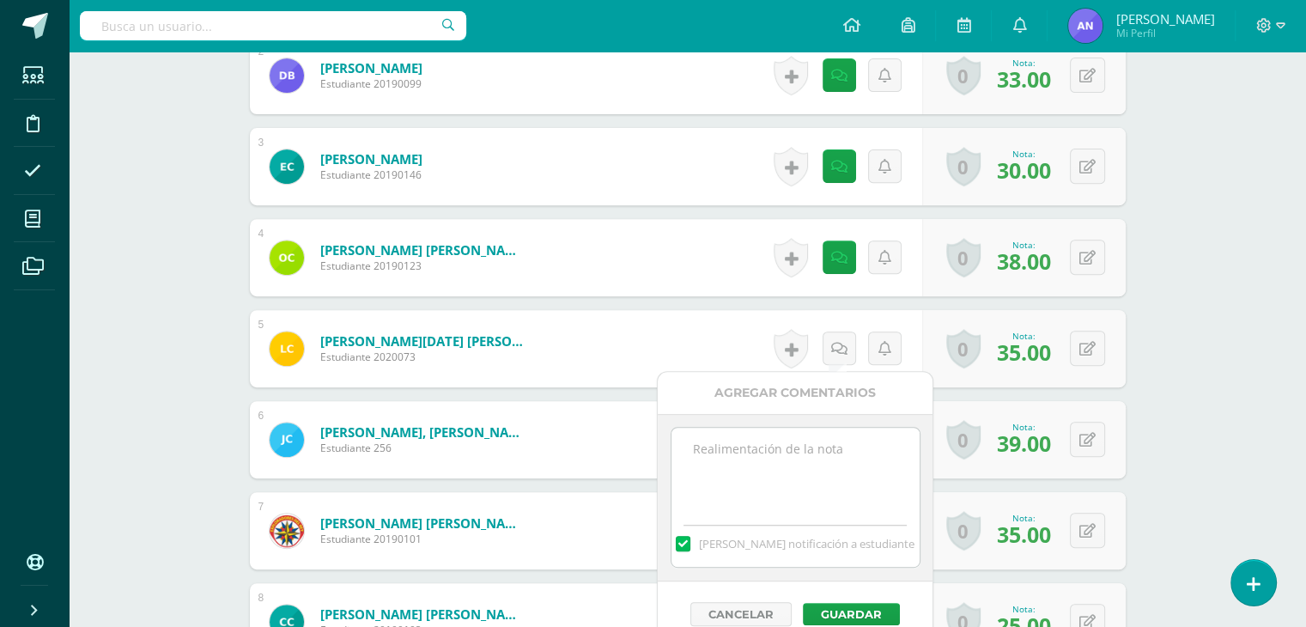
click at [796, 437] on textarea at bounding box center [795, 470] width 248 height 86
paste textarea "33 puntos de examen, 5 extras por su colaboración en el [DATE]."
click at [706, 447] on textarea "33 puntos de examen, 5 extras por su colaboración en el [DATE]." at bounding box center [795, 470] width 248 height 86
click at [827, 446] on textarea "35 puntos de examen, 5 extras por su colaboración en el [DATE]." at bounding box center [795, 470] width 248 height 86
type textarea "35 puntos de examen, 4 extras por su colaboración en el [DATE]."
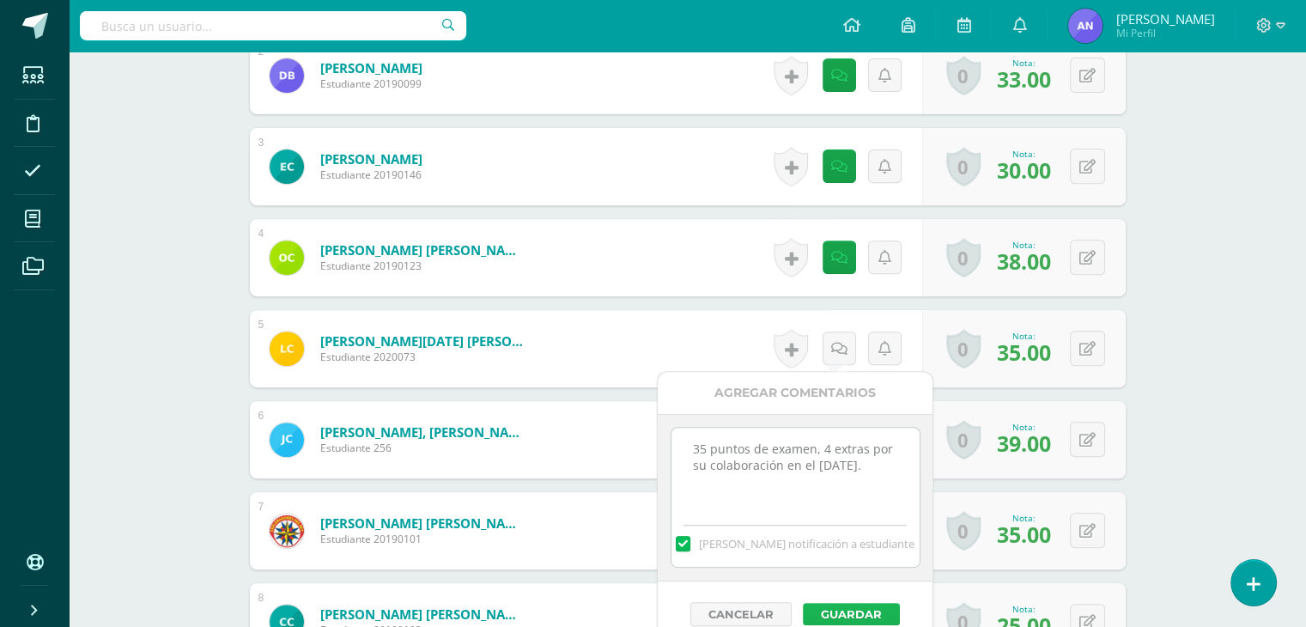
click at [849, 607] on button "Guardar" at bounding box center [851, 614] width 97 height 22
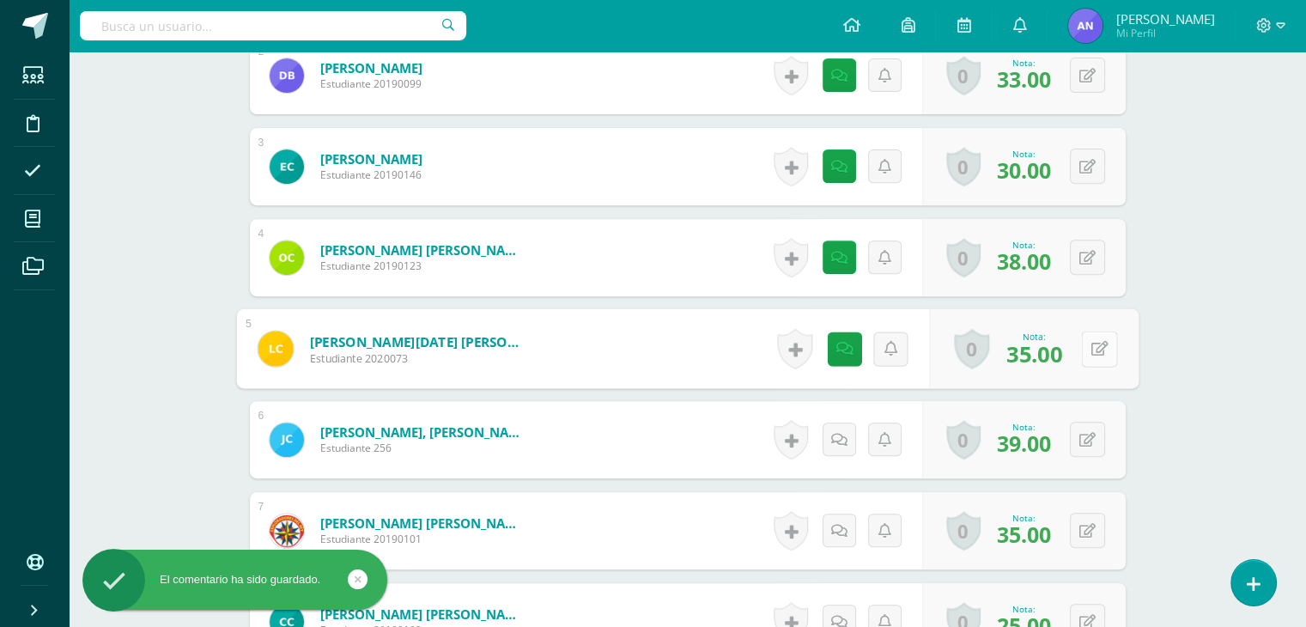
click at [1088, 351] on button at bounding box center [1099, 348] width 36 height 36
type input "39"
click at [1057, 347] on icon at bounding box center [1053, 354] width 15 height 15
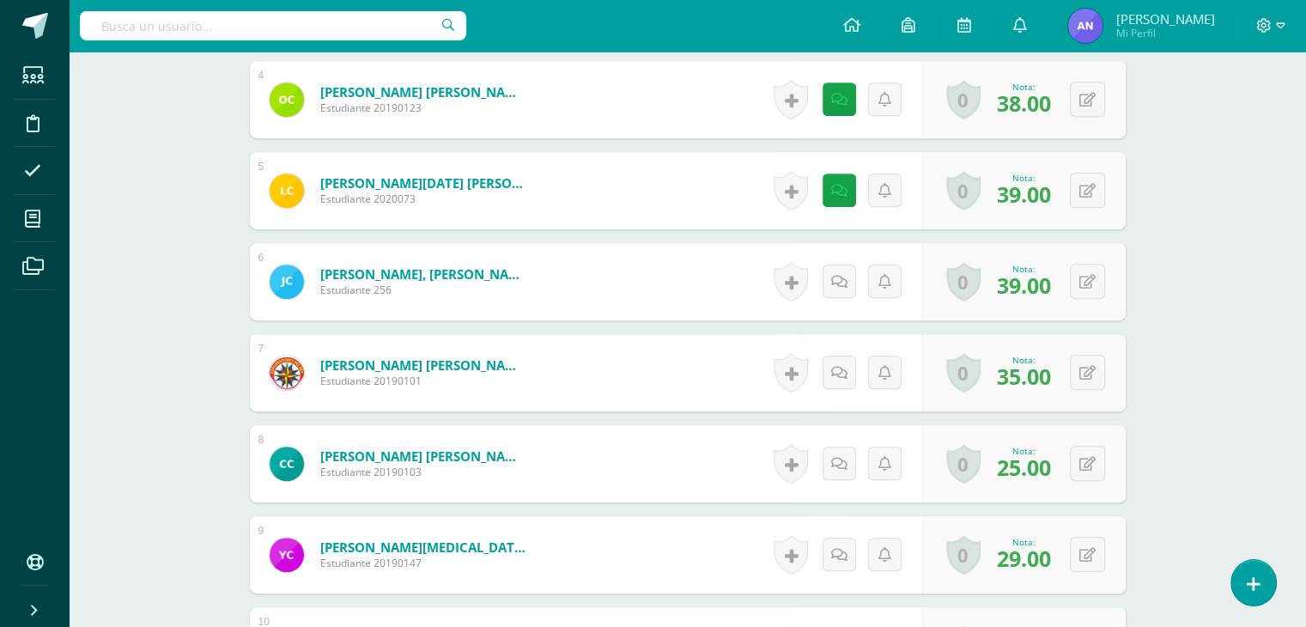
scroll to position [833, 0]
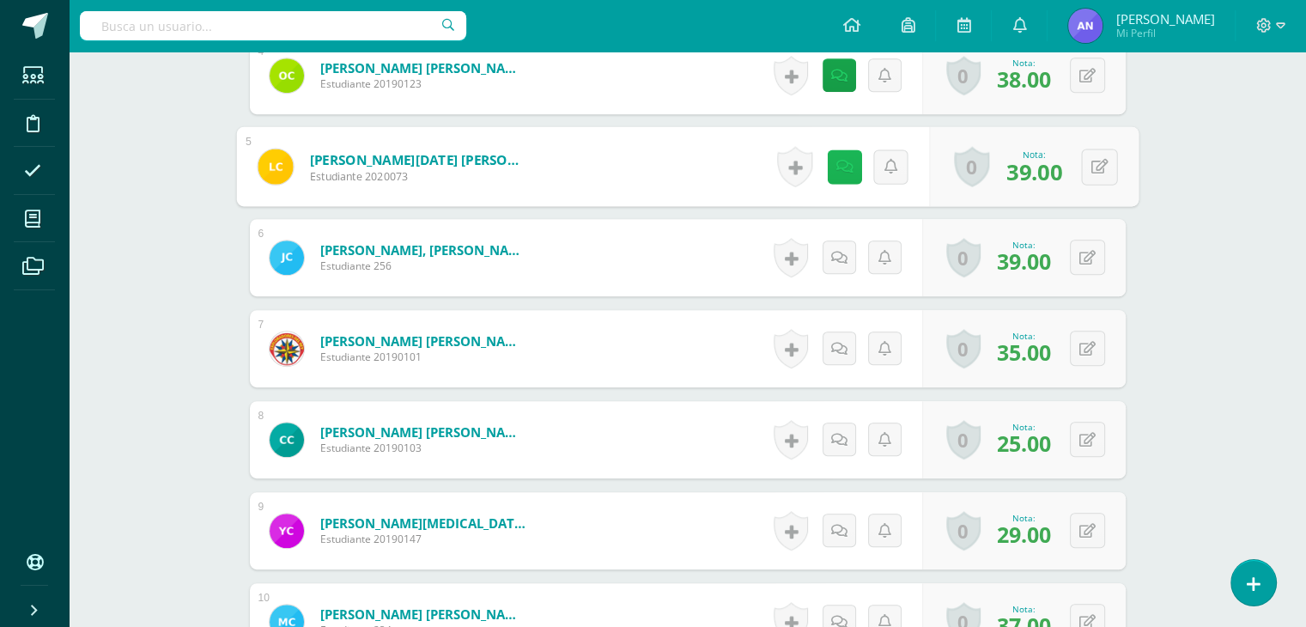
click at [830, 156] on link at bounding box center [844, 166] width 34 height 34
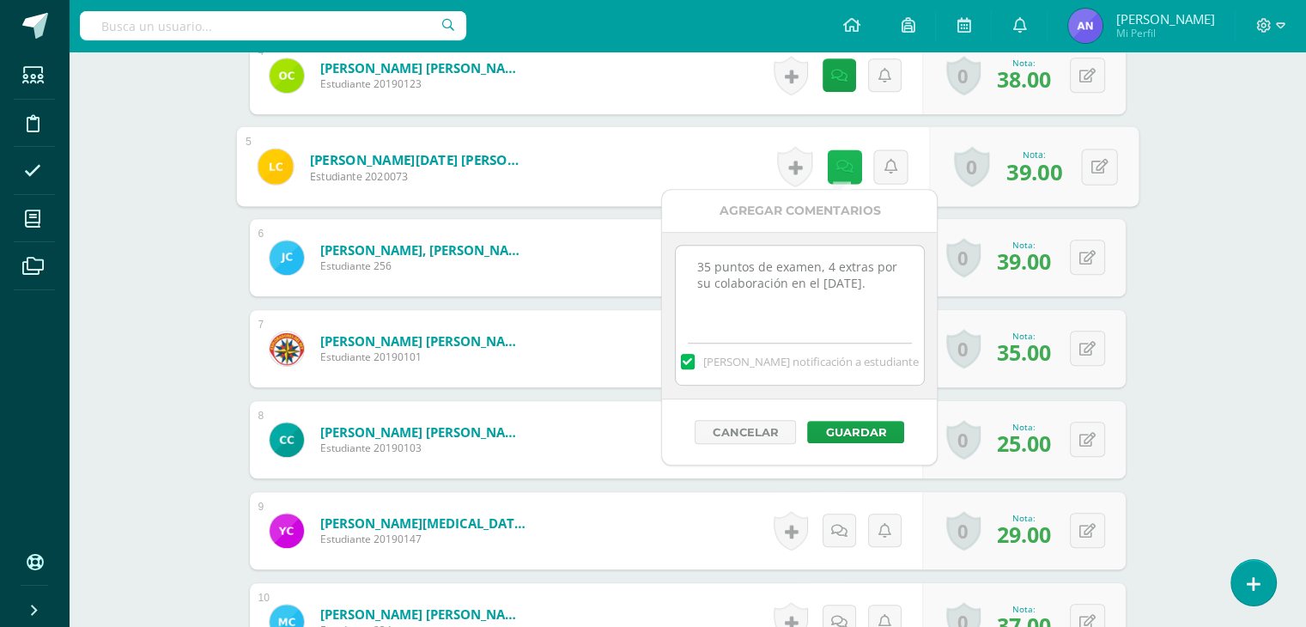
click at [830, 156] on link at bounding box center [844, 166] width 34 height 34
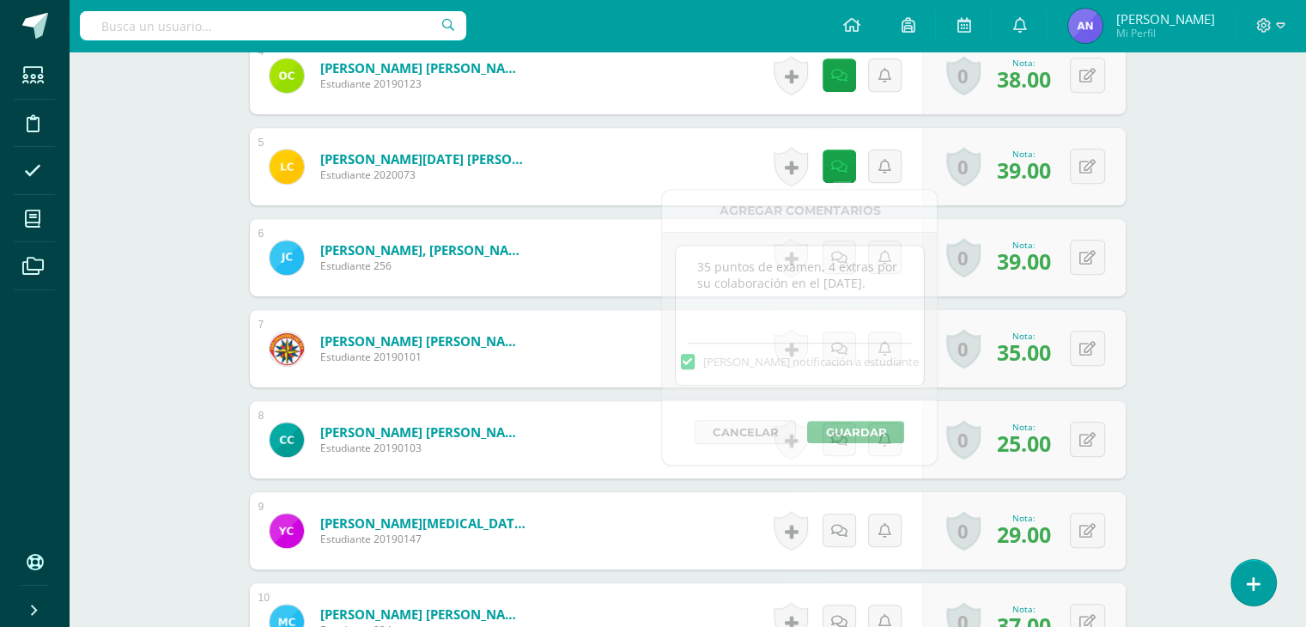
click at [1206, 251] on div "Comunicación y Lenguaje Tercero Basico "A" Herramientas Detalle de asistencias …" at bounding box center [687, 356] width 1237 height 2275
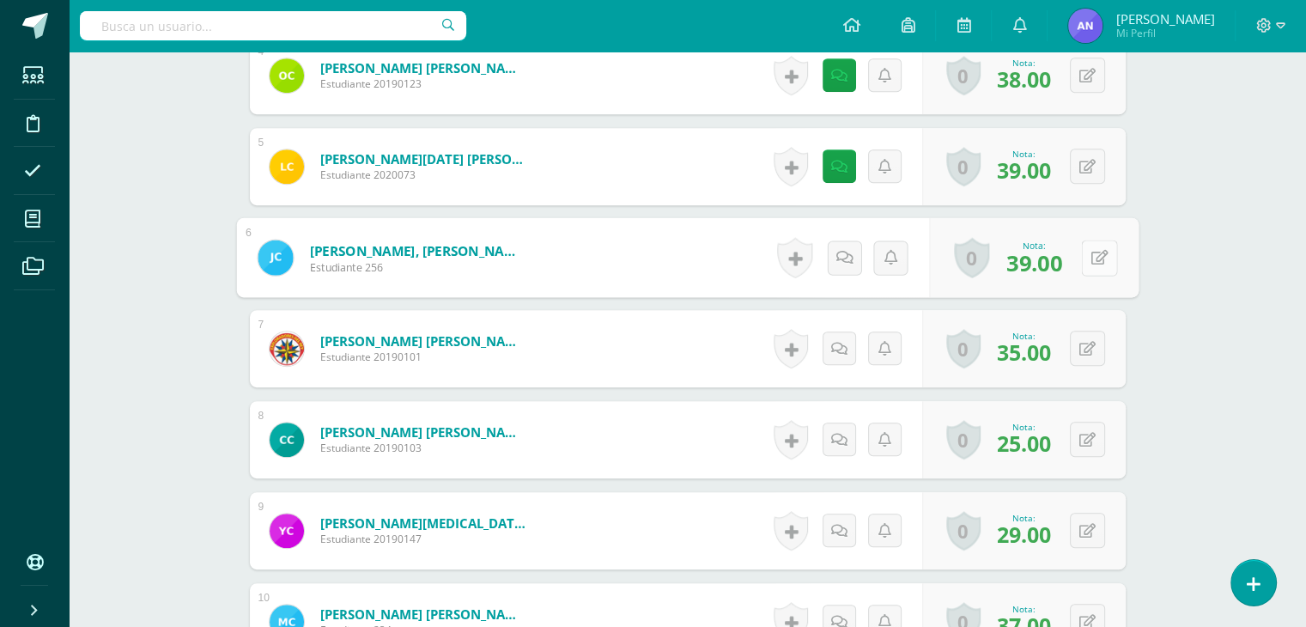
click at [1088, 258] on button at bounding box center [1099, 257] width 36 height 36
click at [837, 258] on icon at bounding box center [838, 257] width 17 height 15
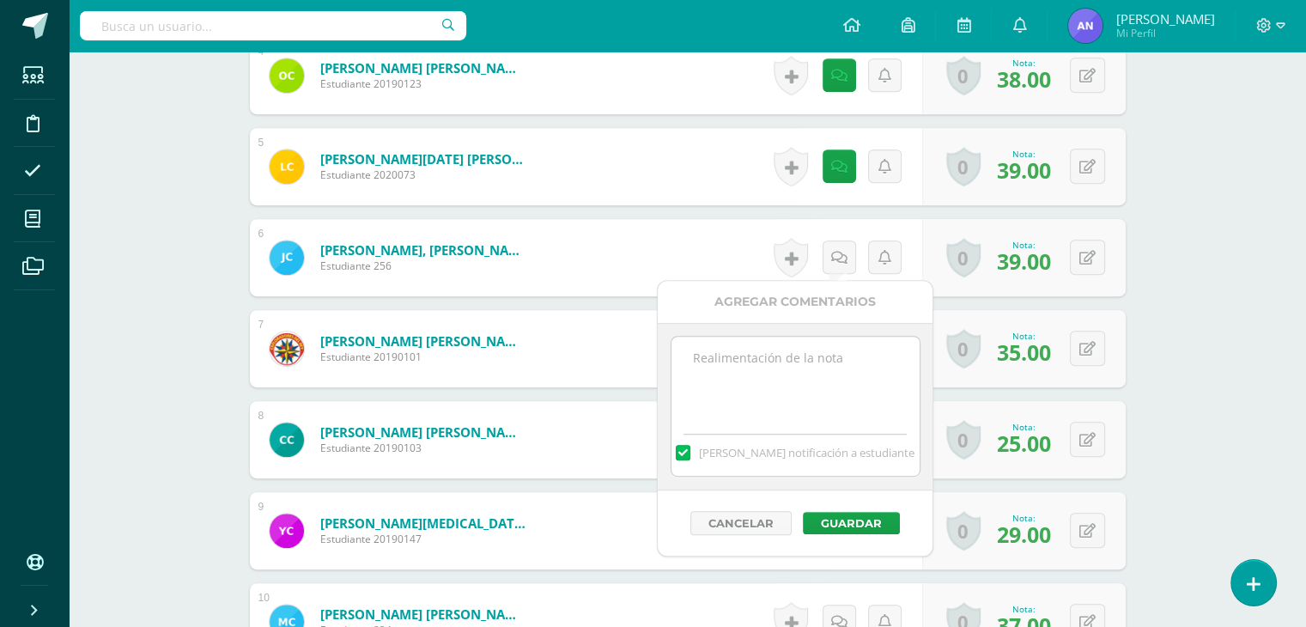
click at [791, 374] on textarea at bounding box center [795, 379] width 248 height 86
paste textarea "33 puntos de examen, 5 extras por su colaboración en el [DATE]."
click at [704, 362] on textarea "33 puntos de examen, 5 extras por su colaboración en el [DATE]." at bounding box center [795, 379] width 248 height 86
type textarea "39 puntos de examen, 5 extras por su colaboración en el [DATE]."
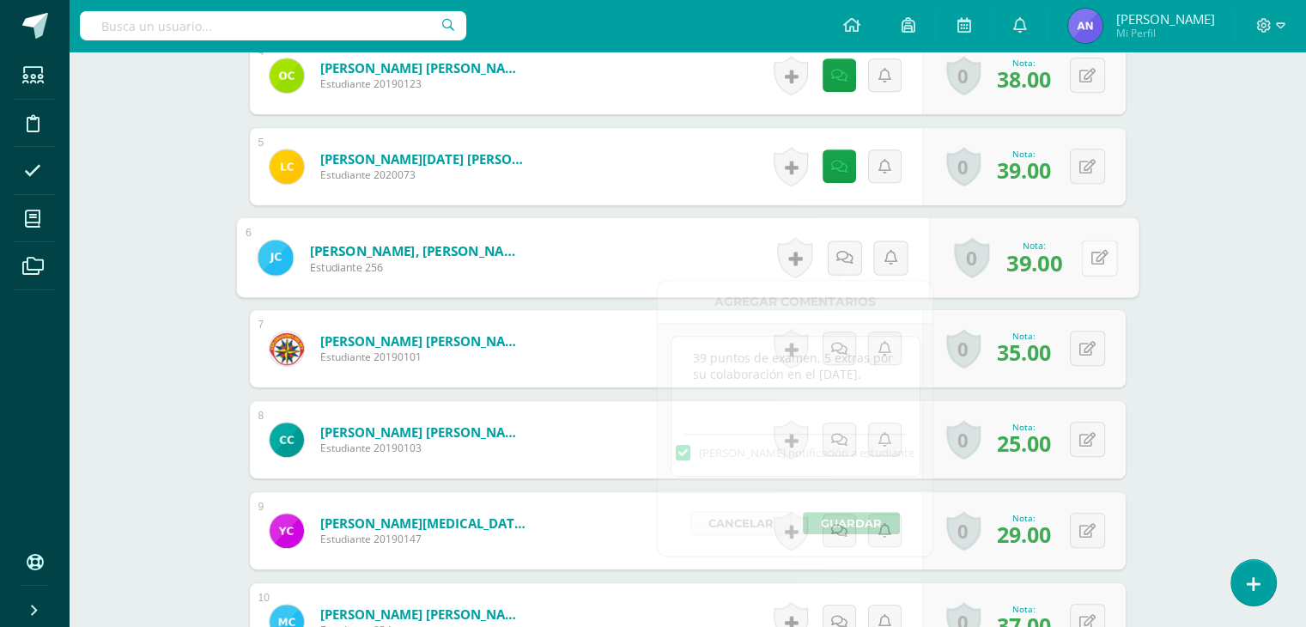
click at [1093, 254] on icon at bounding box center [1098, 257] width 17 height 15
type input "40"
click at [1054, 262] on icon at bounding box center [1053, 263] width 15 height 15
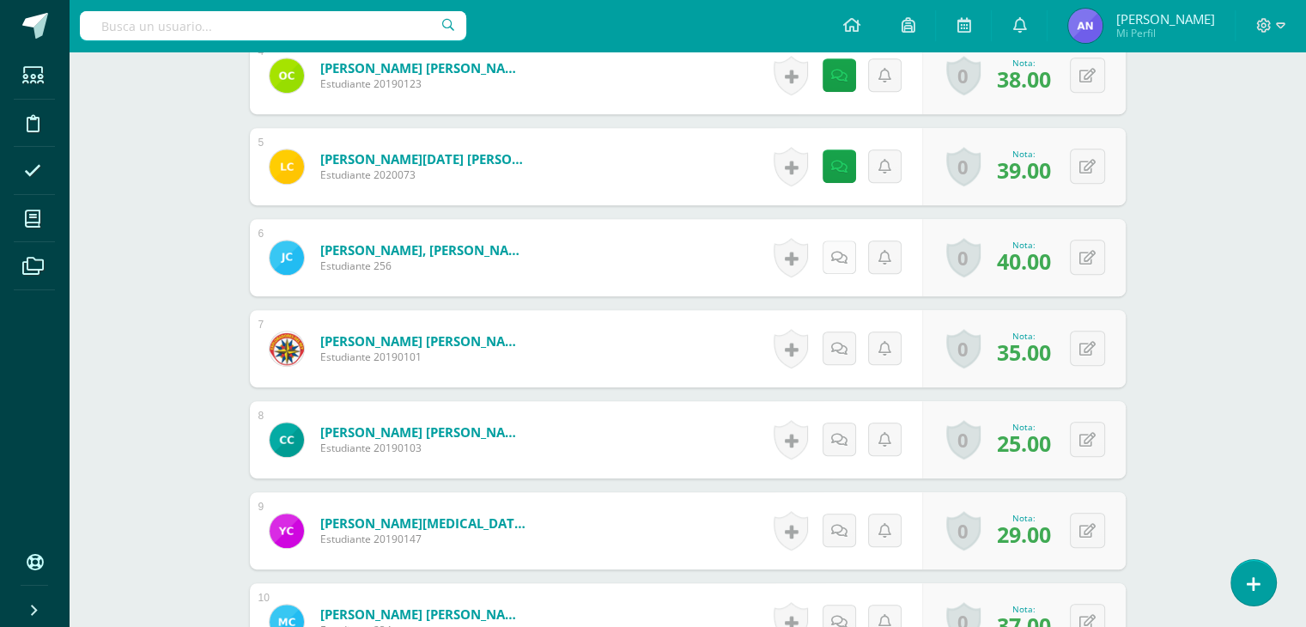
click at [839, 259] on icon at bounding box center [839, 258] width 16 height 15
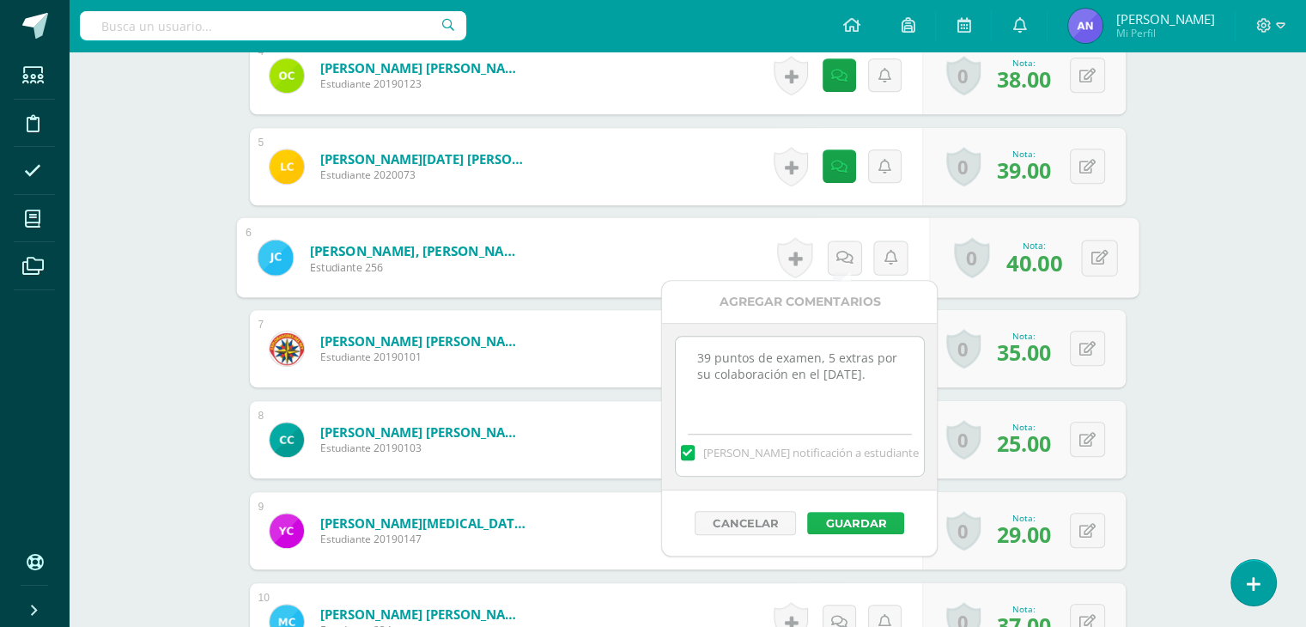
click at [869, 518] on button "Guardar" at bounding box center [855, 523] width 97 height 22
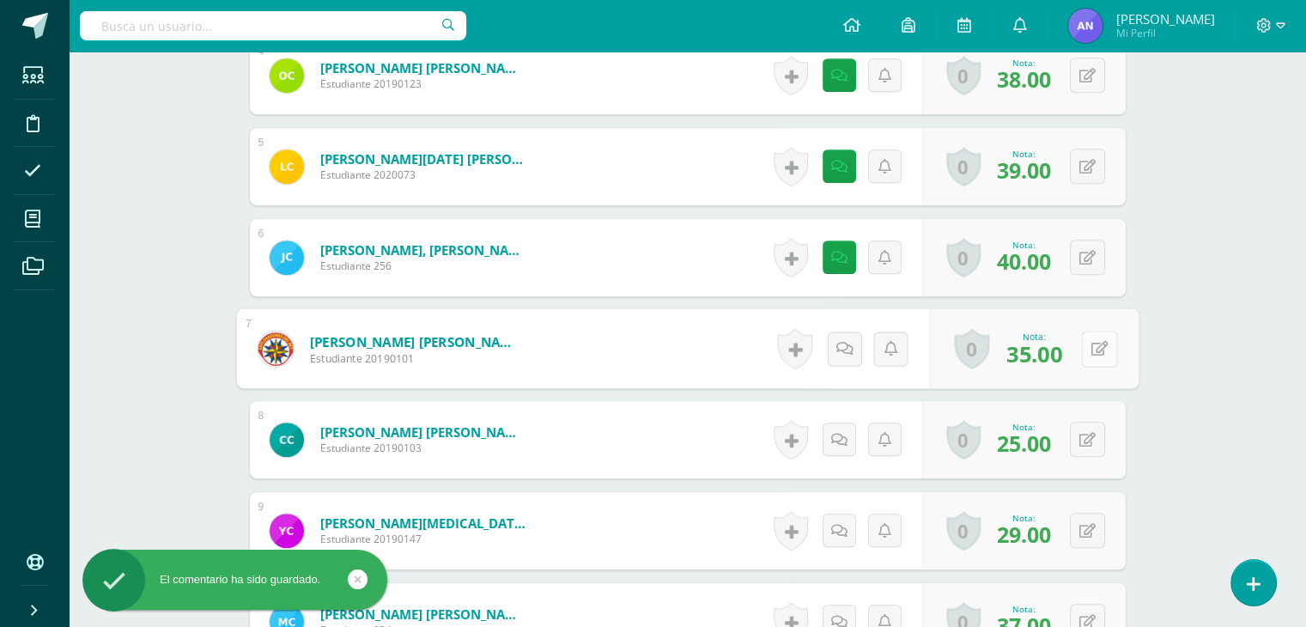
click at [1083, 347] on button at bounding box center [1099, 348] width 36 height 36
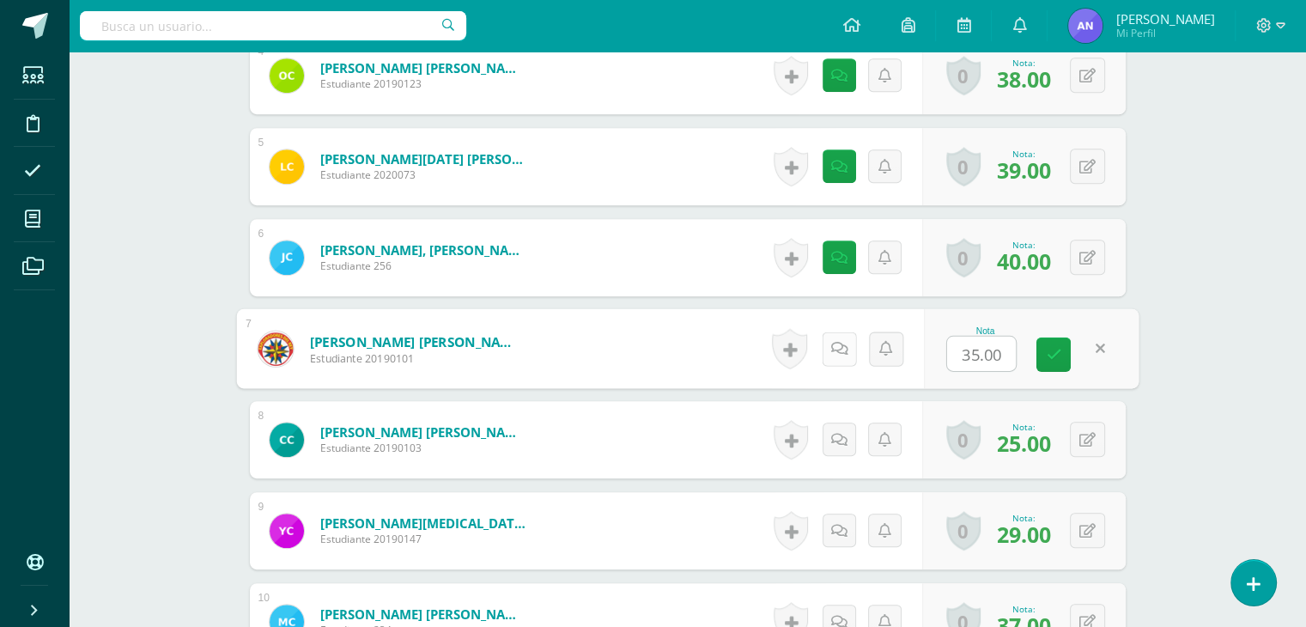
click at [841, 346] on icon at bounding box center [838, 348] width 17 height 15
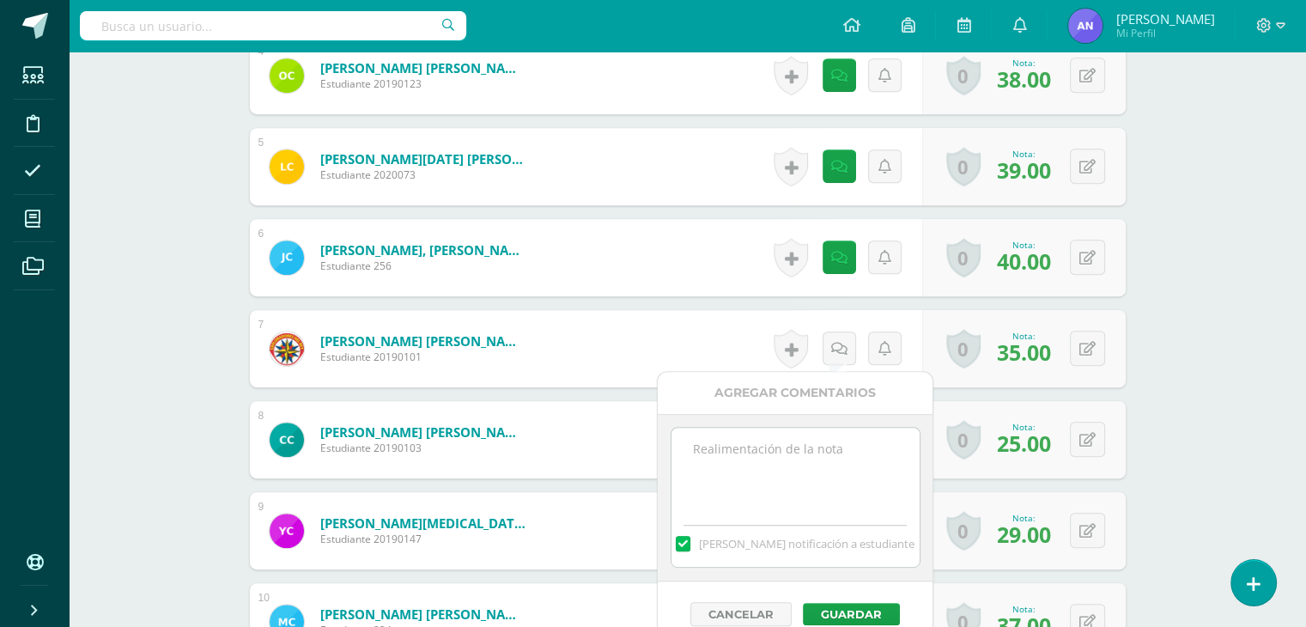
click at [783, 458] on textarea at bounding box center [795, 470] width 248 height 86
paste textarea "33 puntos de examen, 5 extras por su colaboración en el [DATE]."
type textarea "33 puntos de examen, 5 extras por su colaboración en el [DATE]."
